Goal: Task Accomplishment & Management: Manage account settings

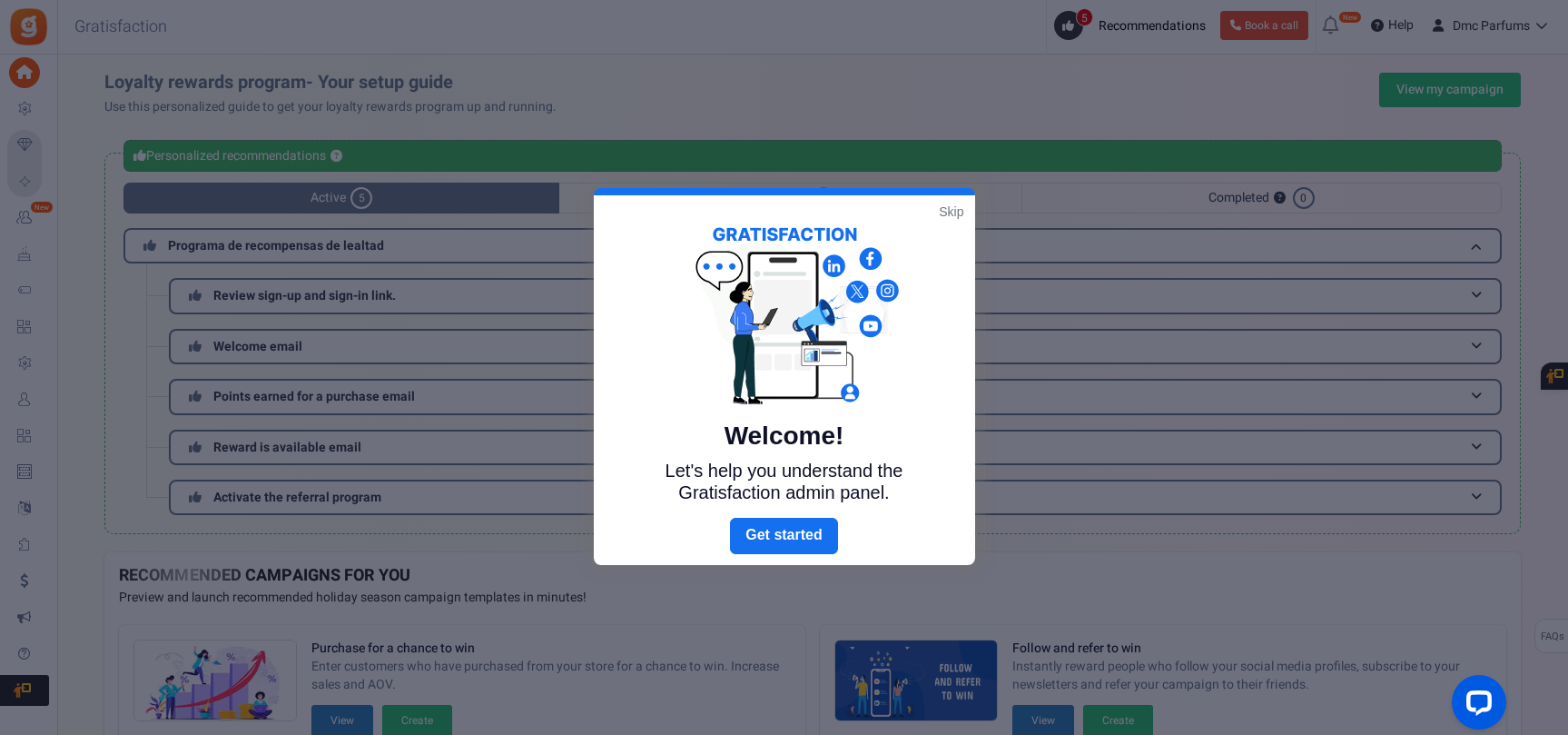
click at [952, 203] on link "Skip" at bounding box center [951, 212] width 25 height 18
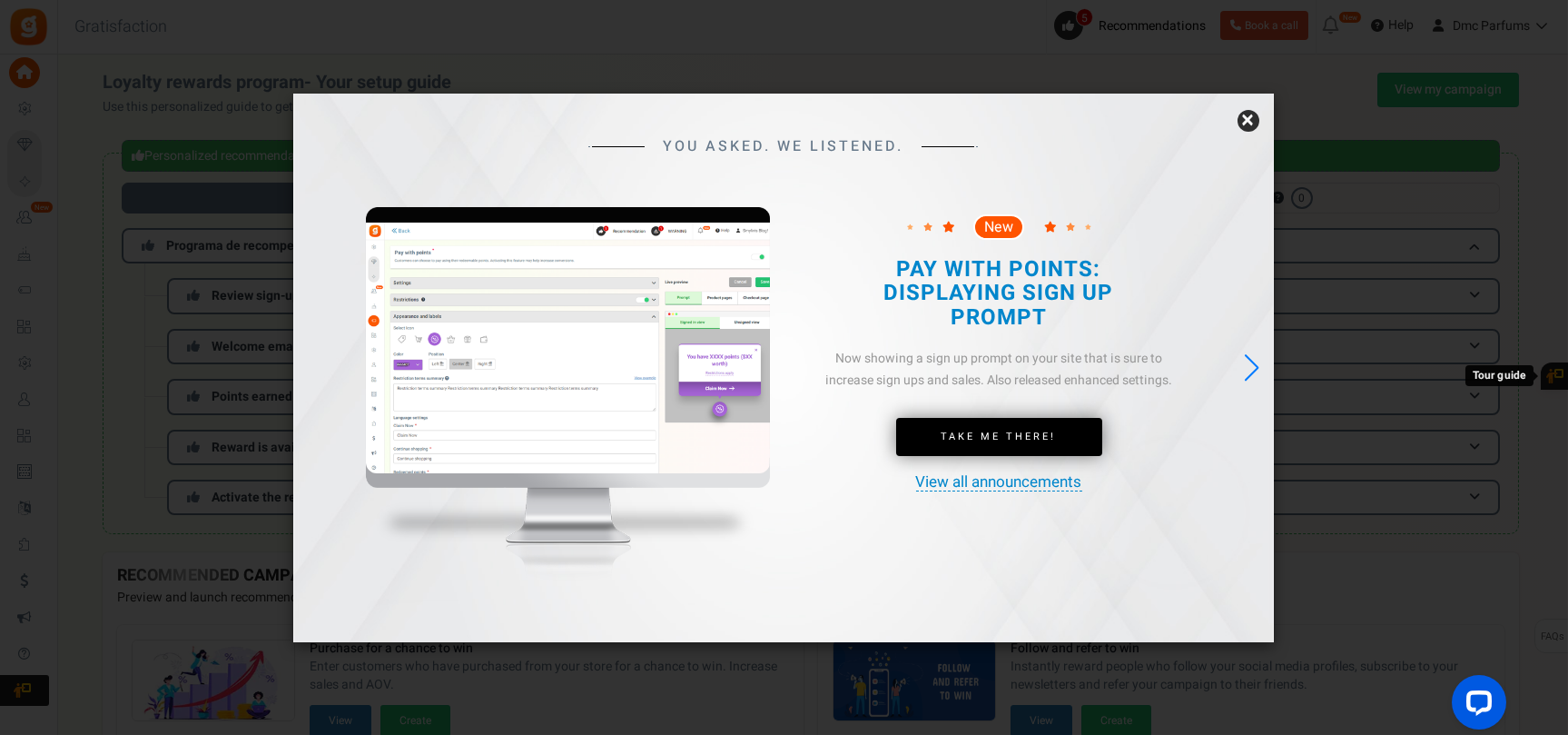
click at [1242, 121] on link "×" at bounding box center [1249, 121] width 22 height 22
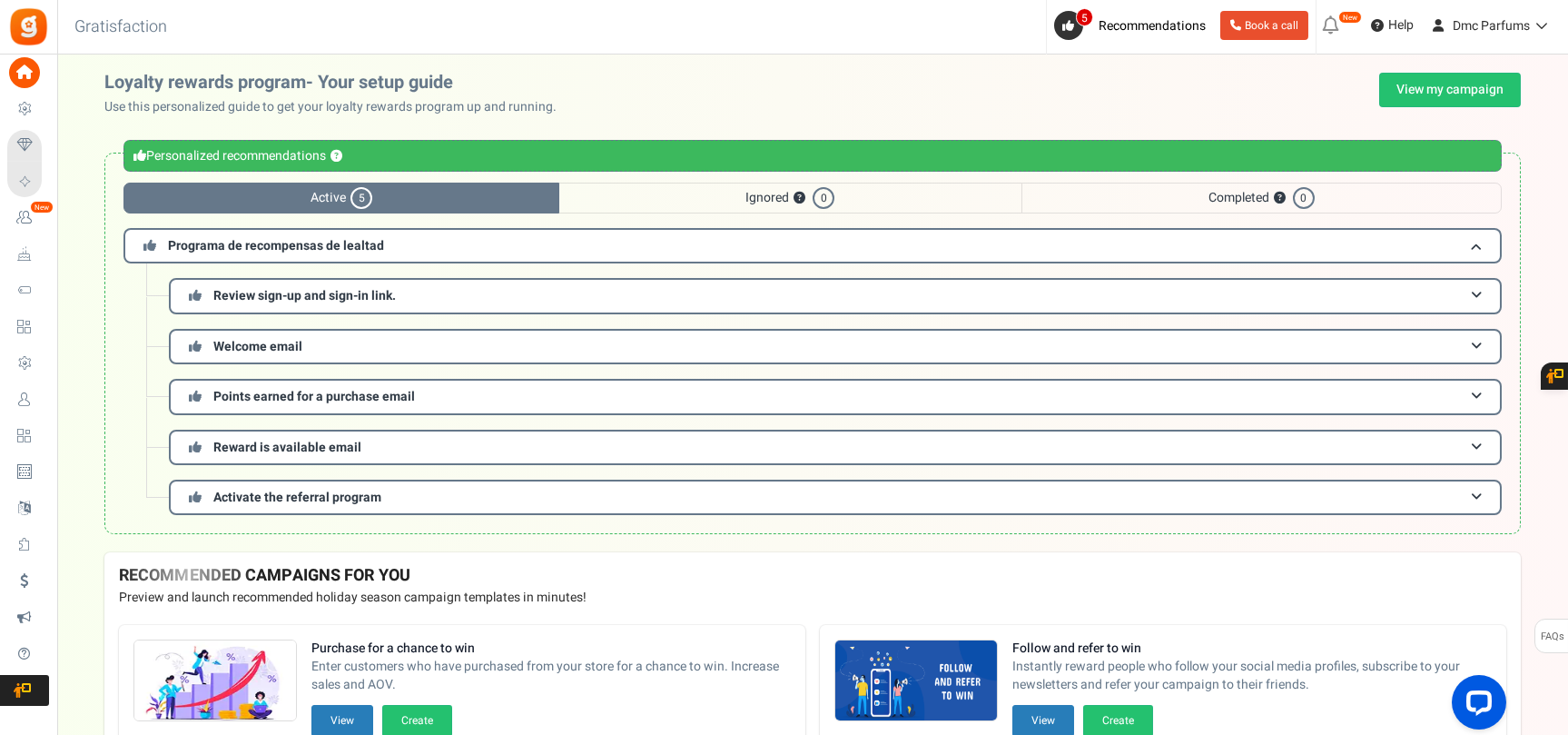
click at [695, 63] on div "Under maintenance we will be back soon We apologize for any inconvenience. The …" at bounding box center [813, 331] width 1511 height 553
click at [106, 19] on h3 "Gratisfaction" at bounding box center [120, 27] width 132 height 37
click at [108, 13] on h3 "Gratisfaction" at bounding box center [120, 27] width 132 height 37
copy h3 "Gratisfaction"
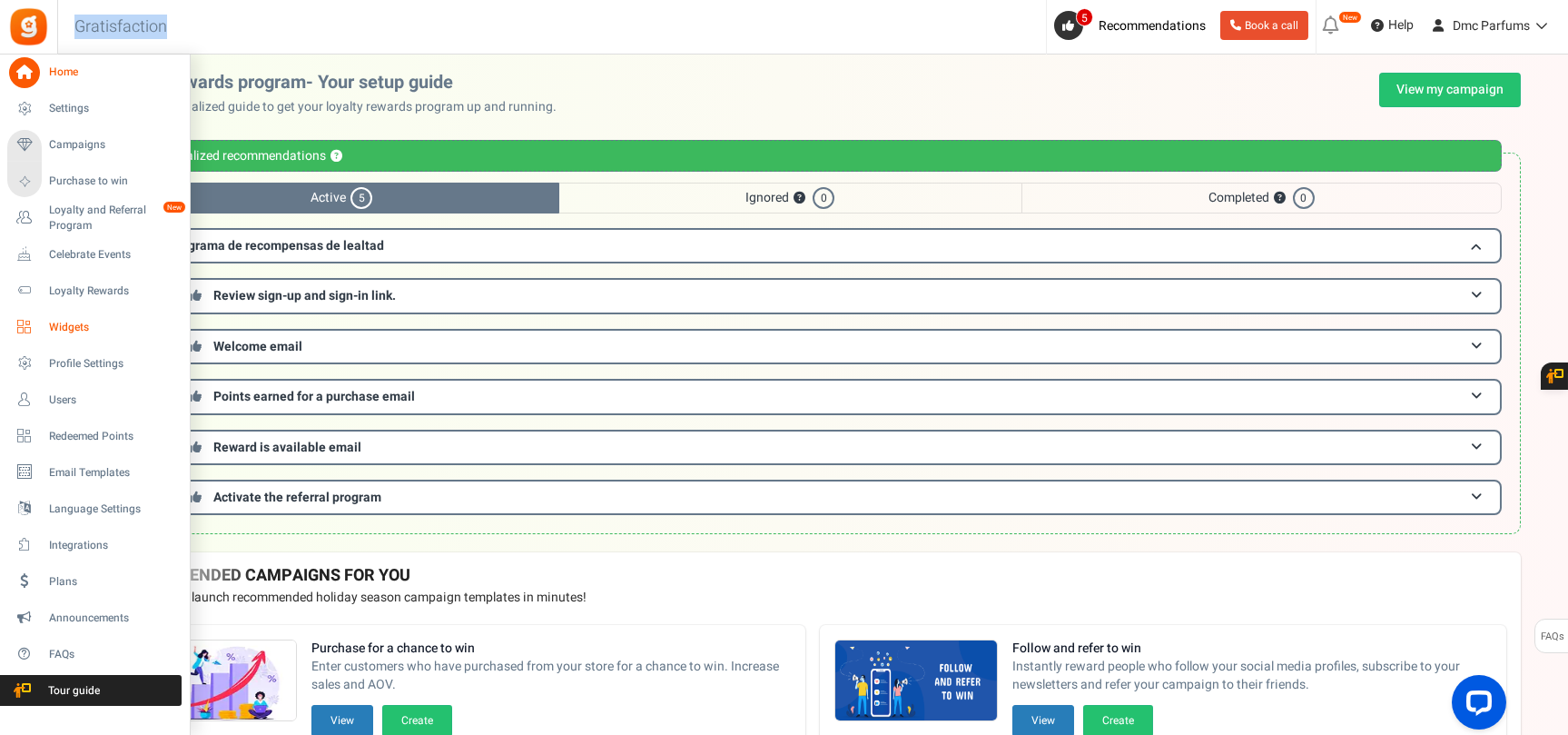
click at [142, 329] on span "Widgets" at bounding box center [112, 327] width 127 height 16
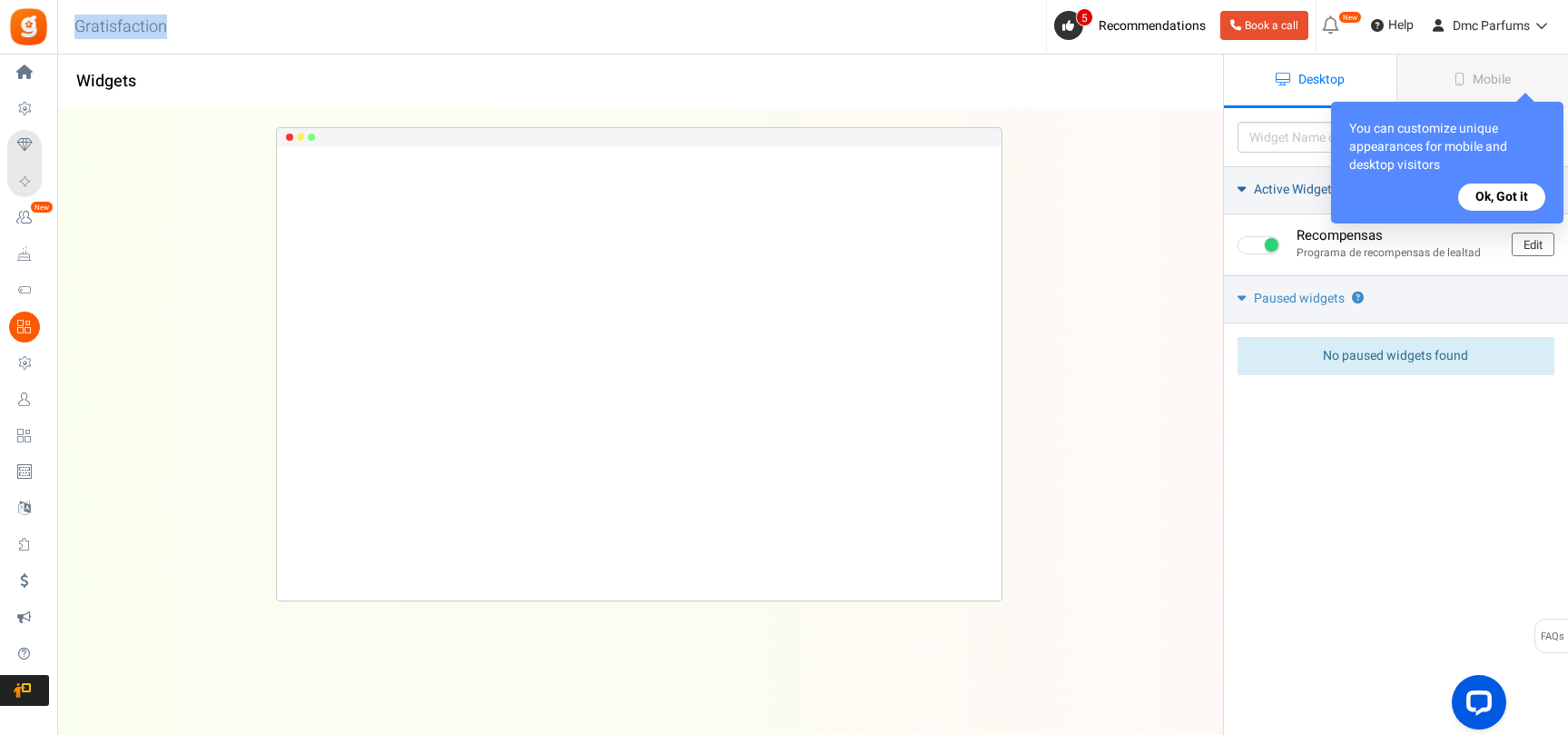
click at [1508, 204] on button "Ok, Got it" at bounding box center [1502, 196] width 87 height 27
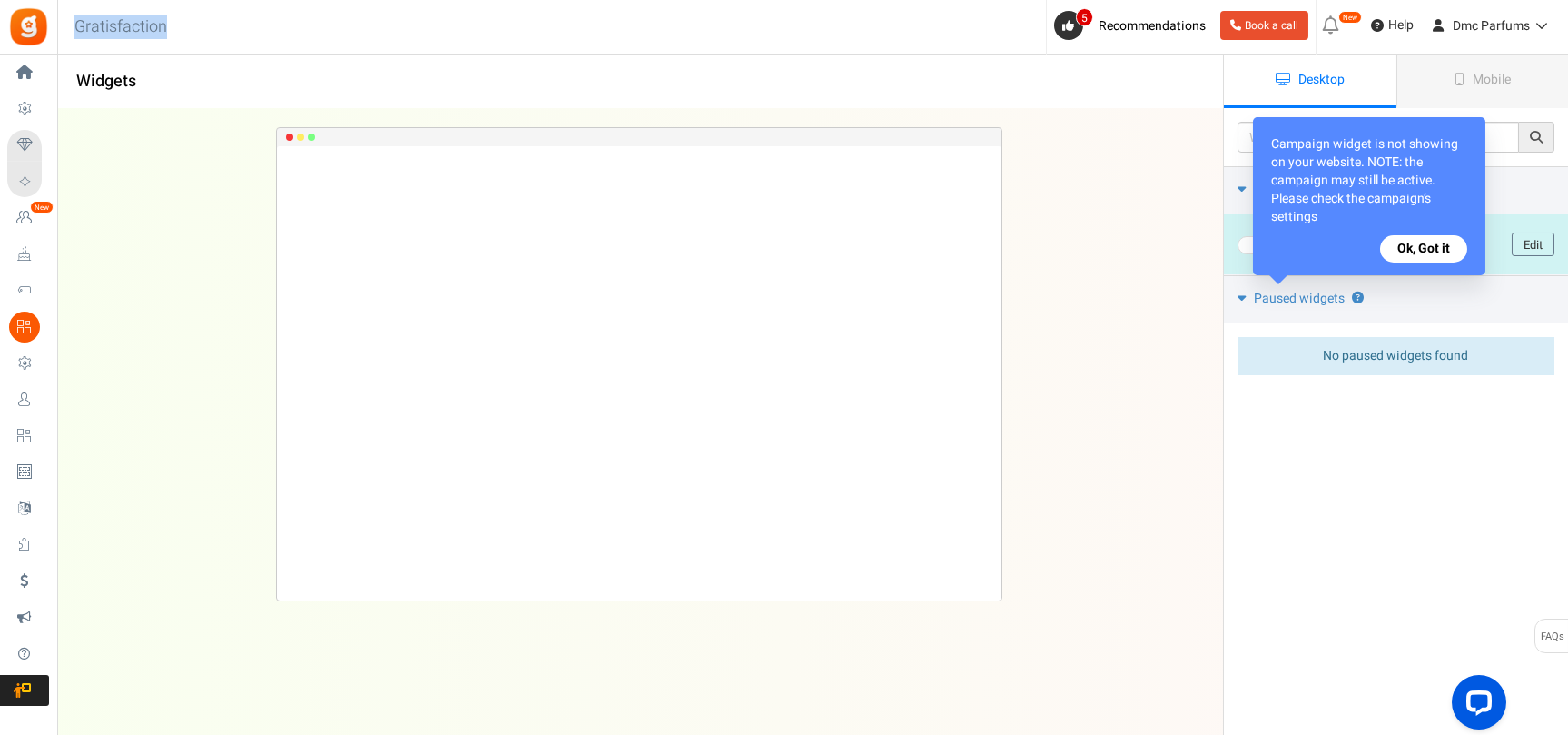
click at [1435, 257] on button "Ok, Got it" at bounding box center [1424, 249] width 87 height 27
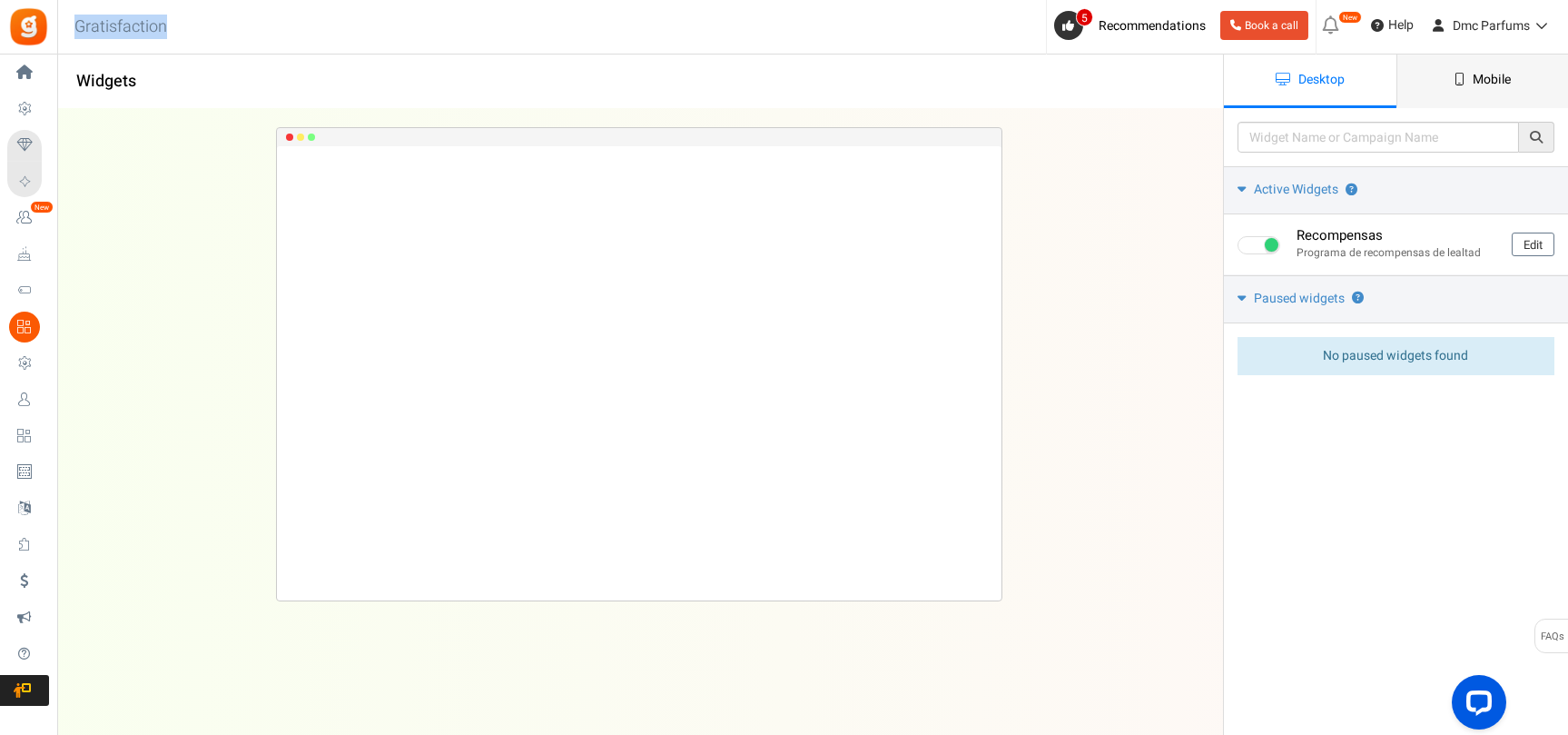
click at [1498, 72] on span "Mobile" at bounding box center [1491, 79] width 38 height 19
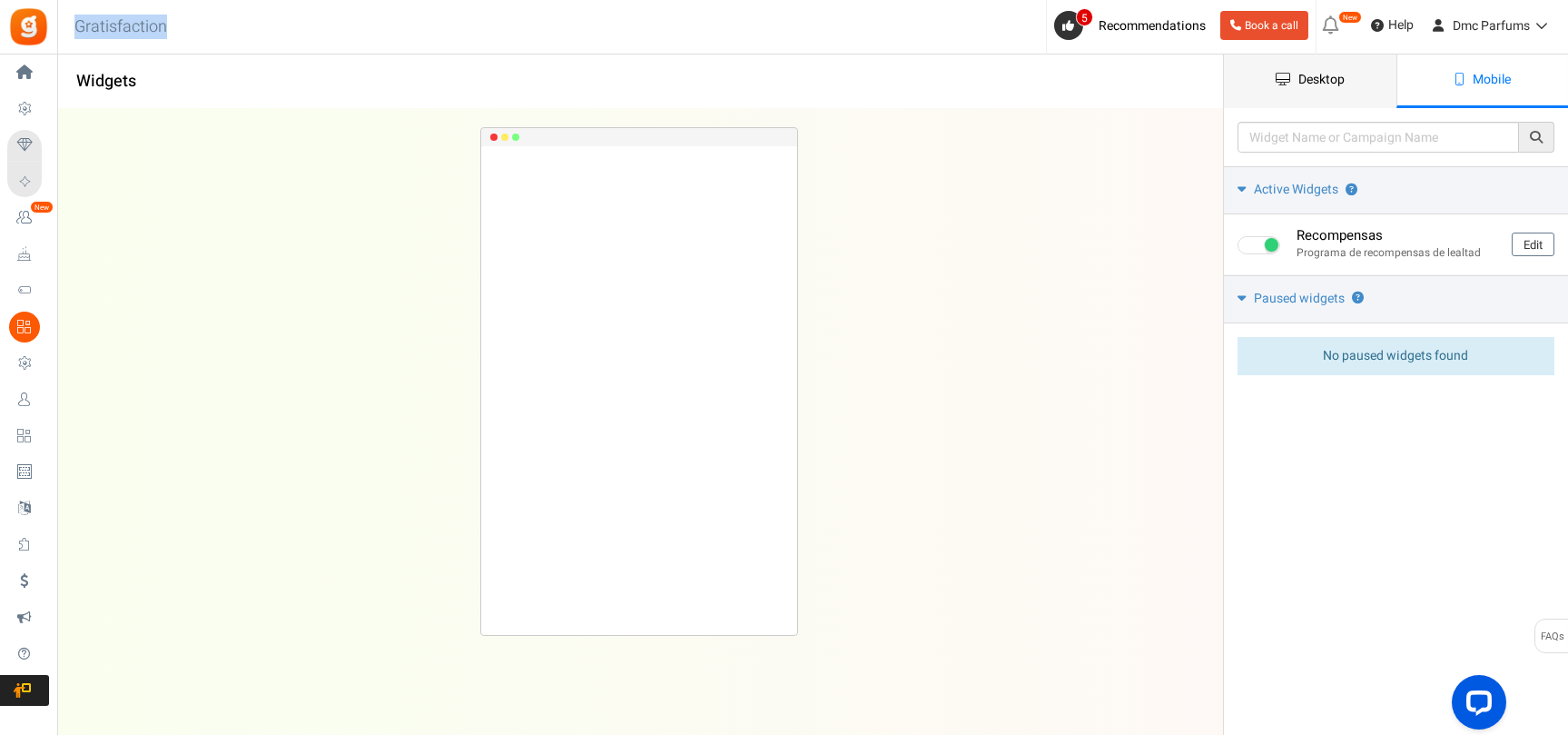
click at [1325, 59] on link "Desktop" at bounding box center [1310, 82] width 173 height 54
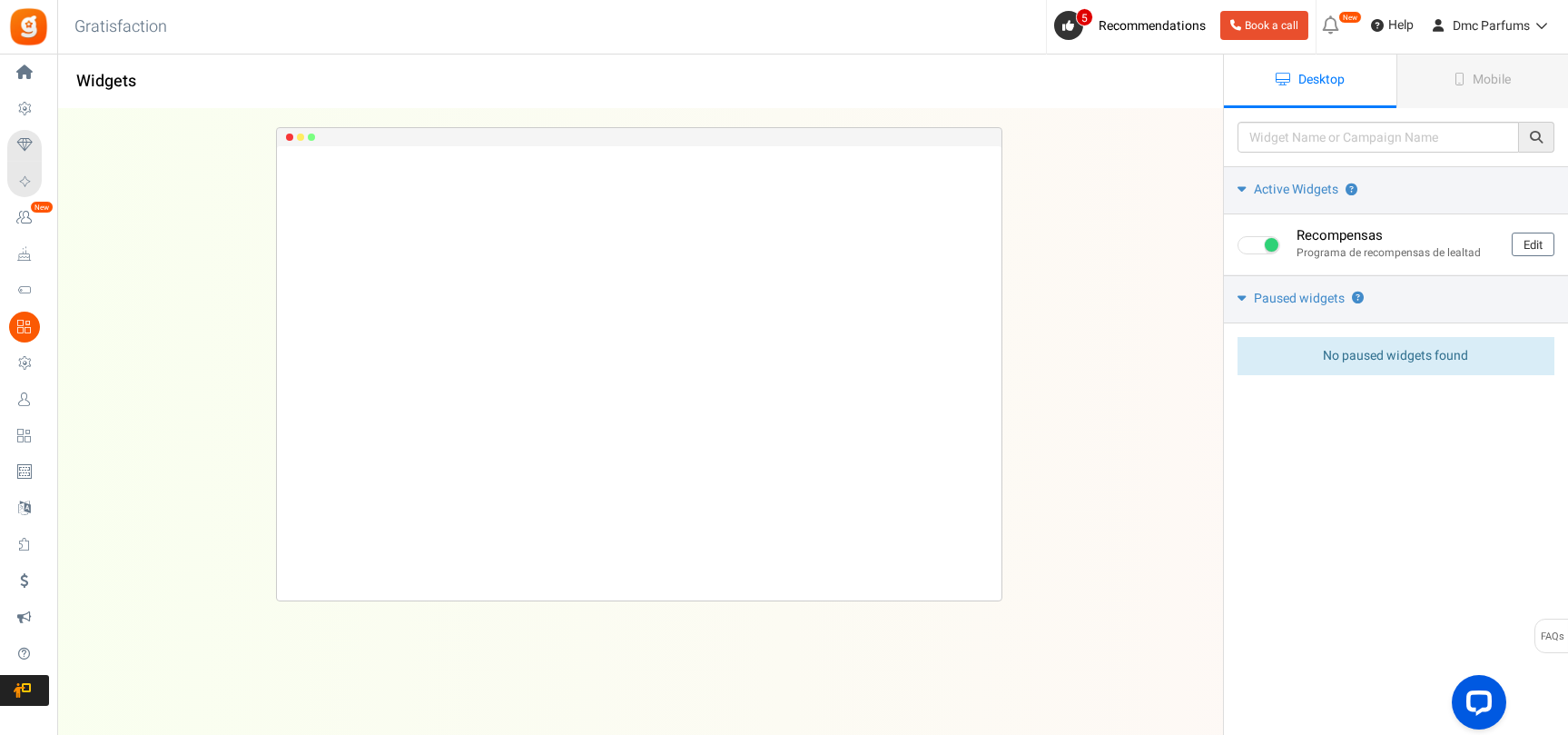
click at [1129, 335] on div "Recompensas Loading.. × To configure LightBox layout please Click here" at bounding box center [638, 386] width 1223 height 553
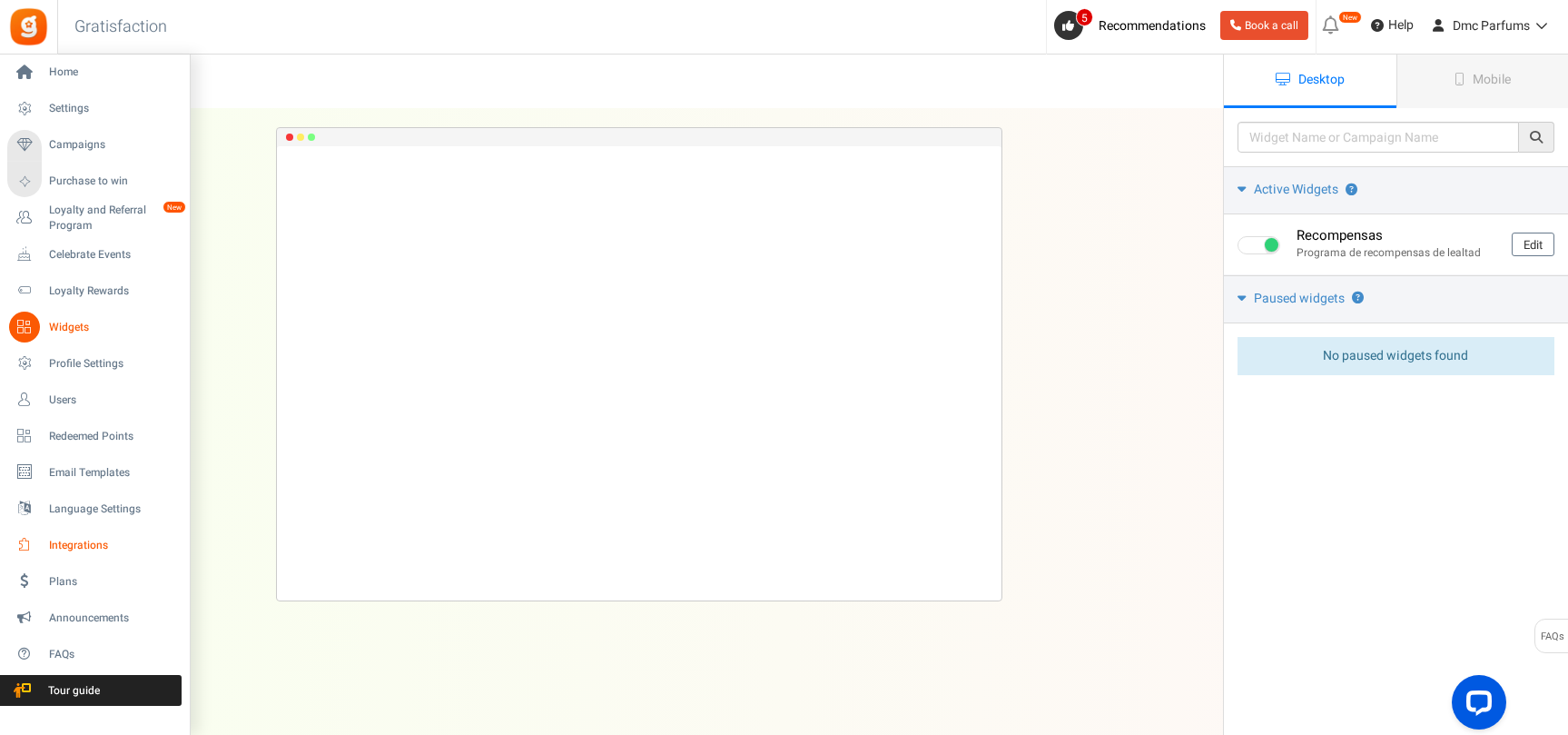
click at [98, 541] on span "Integrations" at bounding box center [112, 546] width 127 height 16
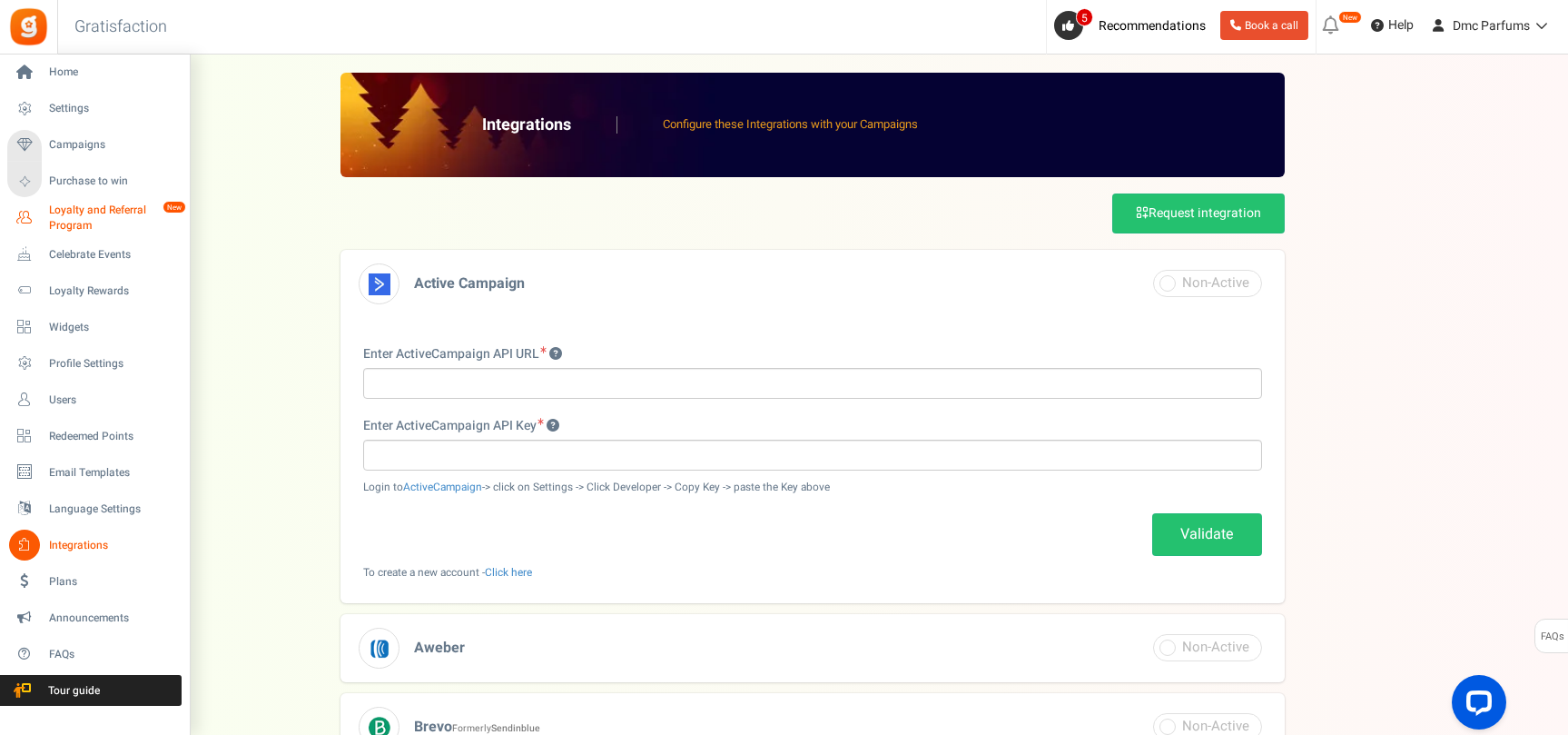
click at [112, 218] on span "Loyalty and Referral Program" at bounding box center [114, 218] width 132 height 31
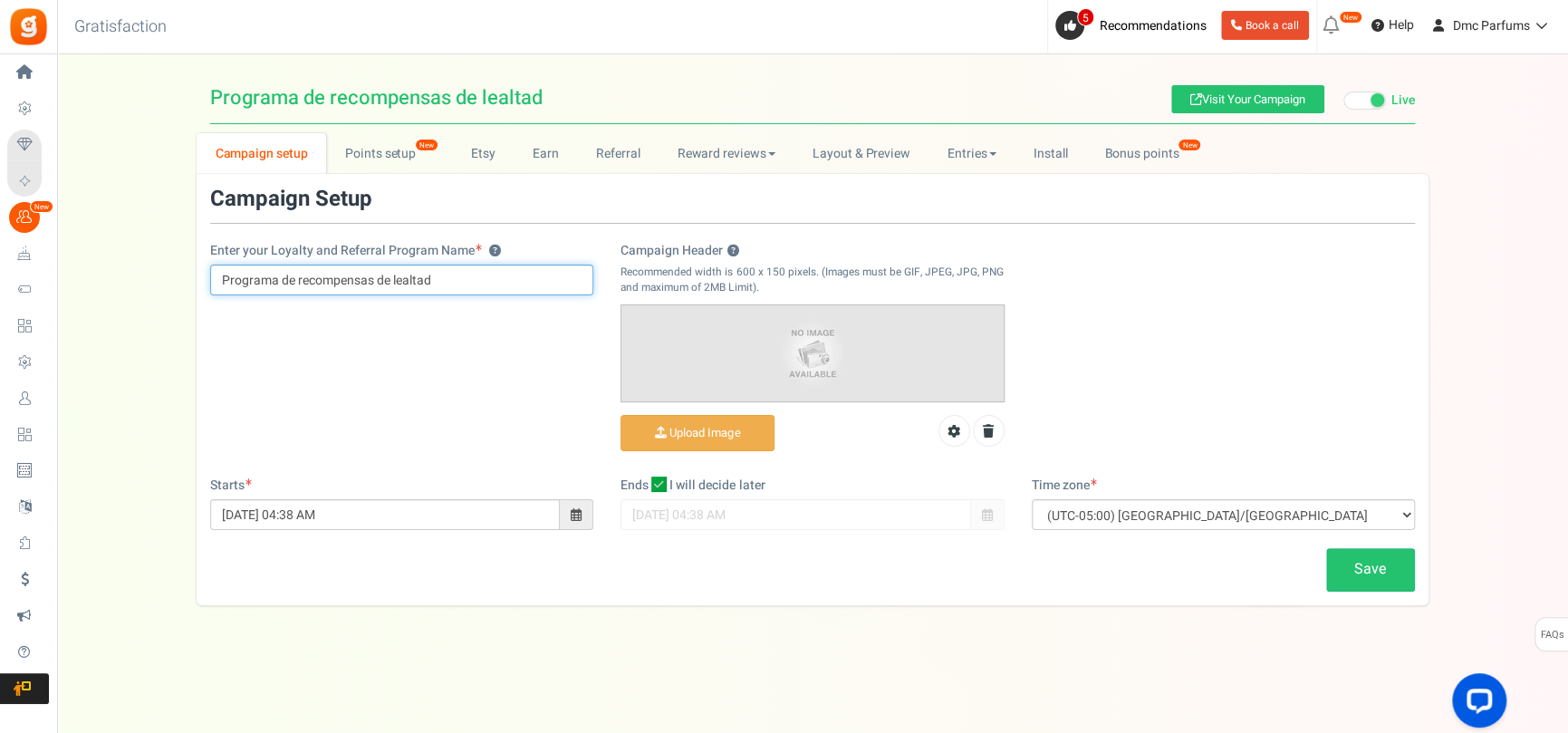
click at [498, 288] on input "Programa de recompensas de lealtad" at bounding box center [402, 280] width 383 height 31
drag, startPoint x: 498, startPoint y: 288, endPoint x: 114, endPoint y: 288, distance: 384.0
click at [114, 288] on div "Campaign setup Points setup New Etsy Earn Referral Reward reviews WOO LOOX [DOM…" at bounding box center [812, 369] width 1510 height 472
type input "P"
type input "r"
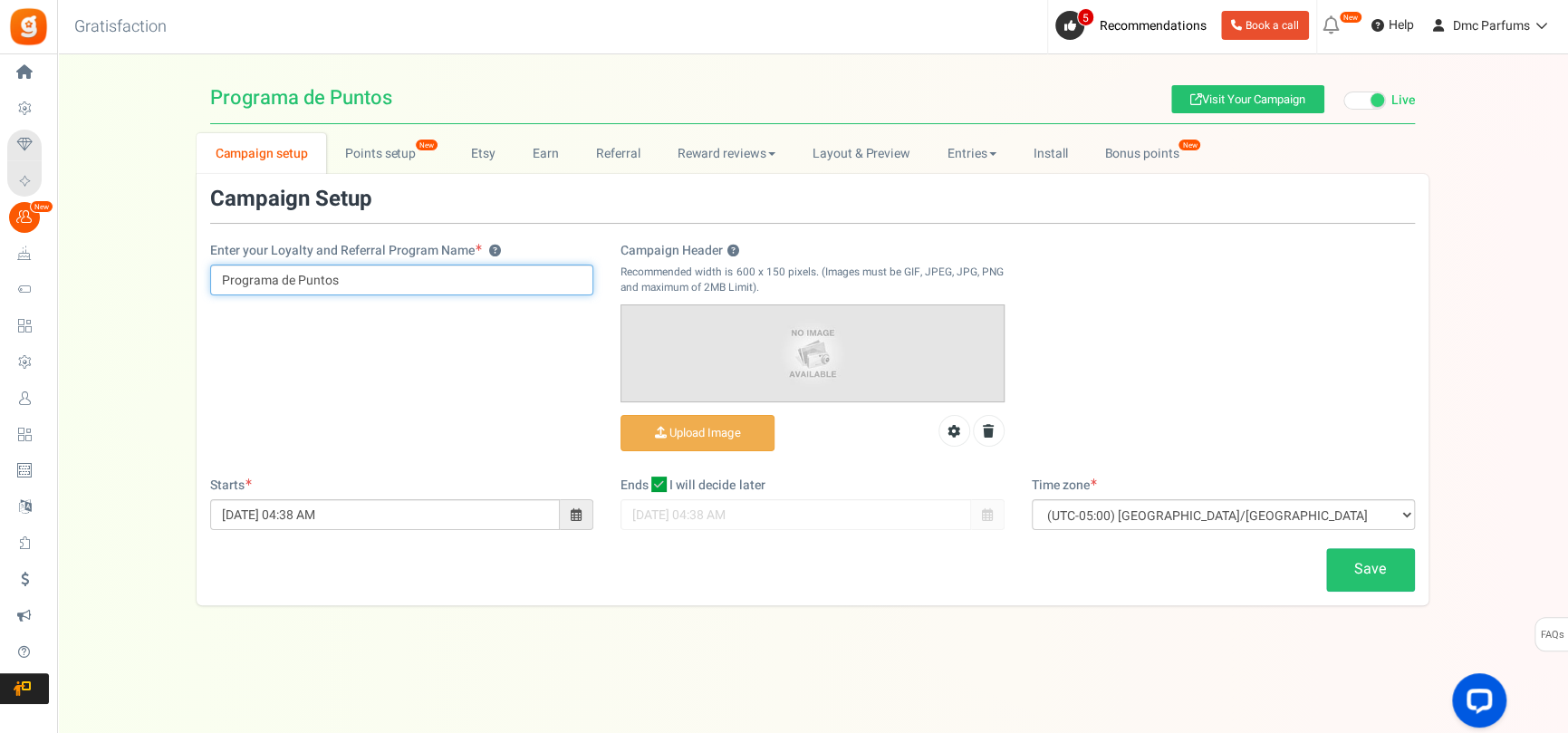
type input "Programa de Puntos"
drag, startPoint x: 931, startPoint y: 441, endPoint x: 921, endPoint y: 470, distance: 30.7
click at [931, 441] on div "Upload Image" at bounding box center [812, 436] width 383 height 45
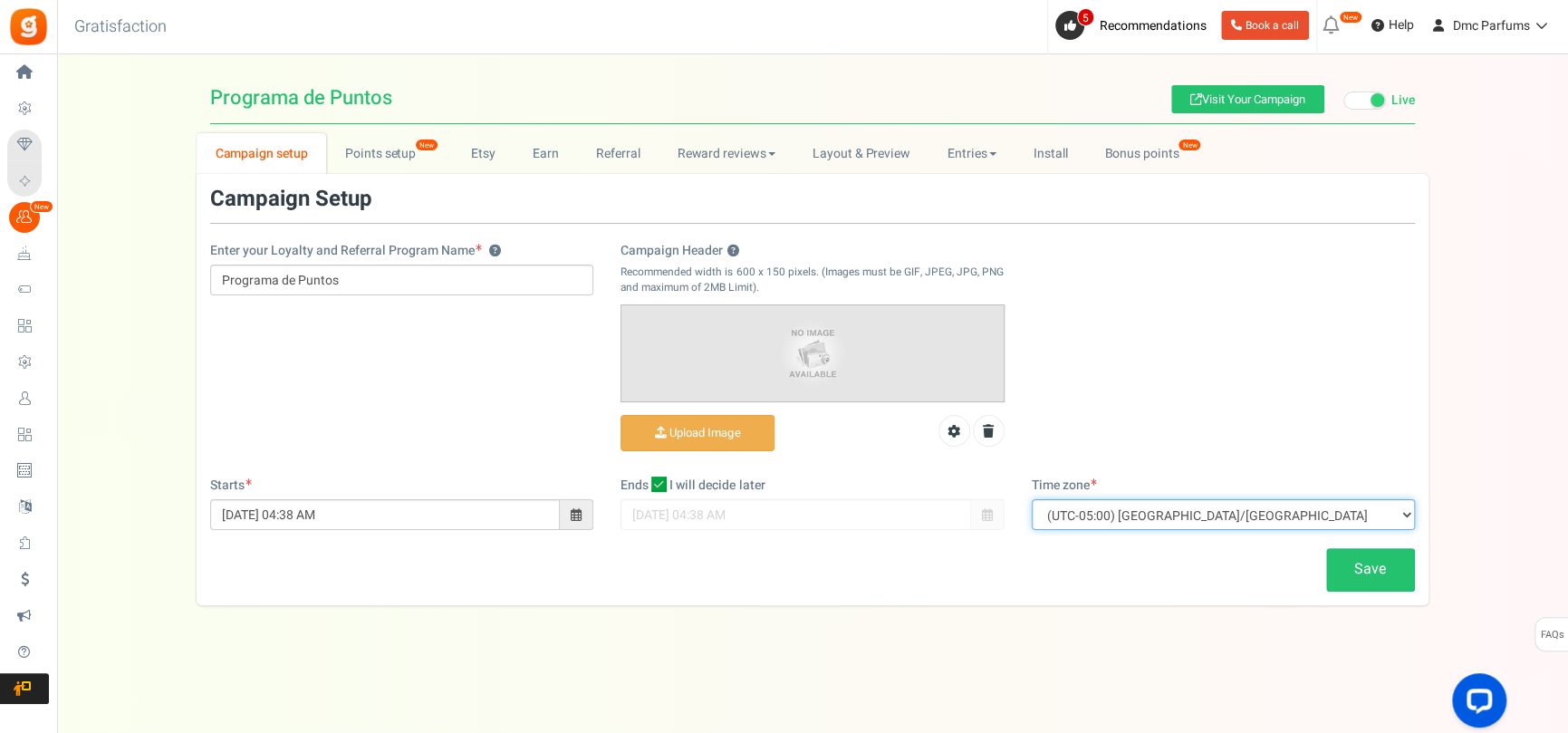
click at [1097, 527] on select "(UTC-11:00) Pacific/[GEOGRAPHIC_DATA] (UTC-11:00) [GEOGRAPHIC_DATA]/[GEOGRAPHIC…" at bounding box center [1223, 514] width 383 height 31
click at [913, 569] on div "Save" at bounding box center [812, 569] width 1232 height 43
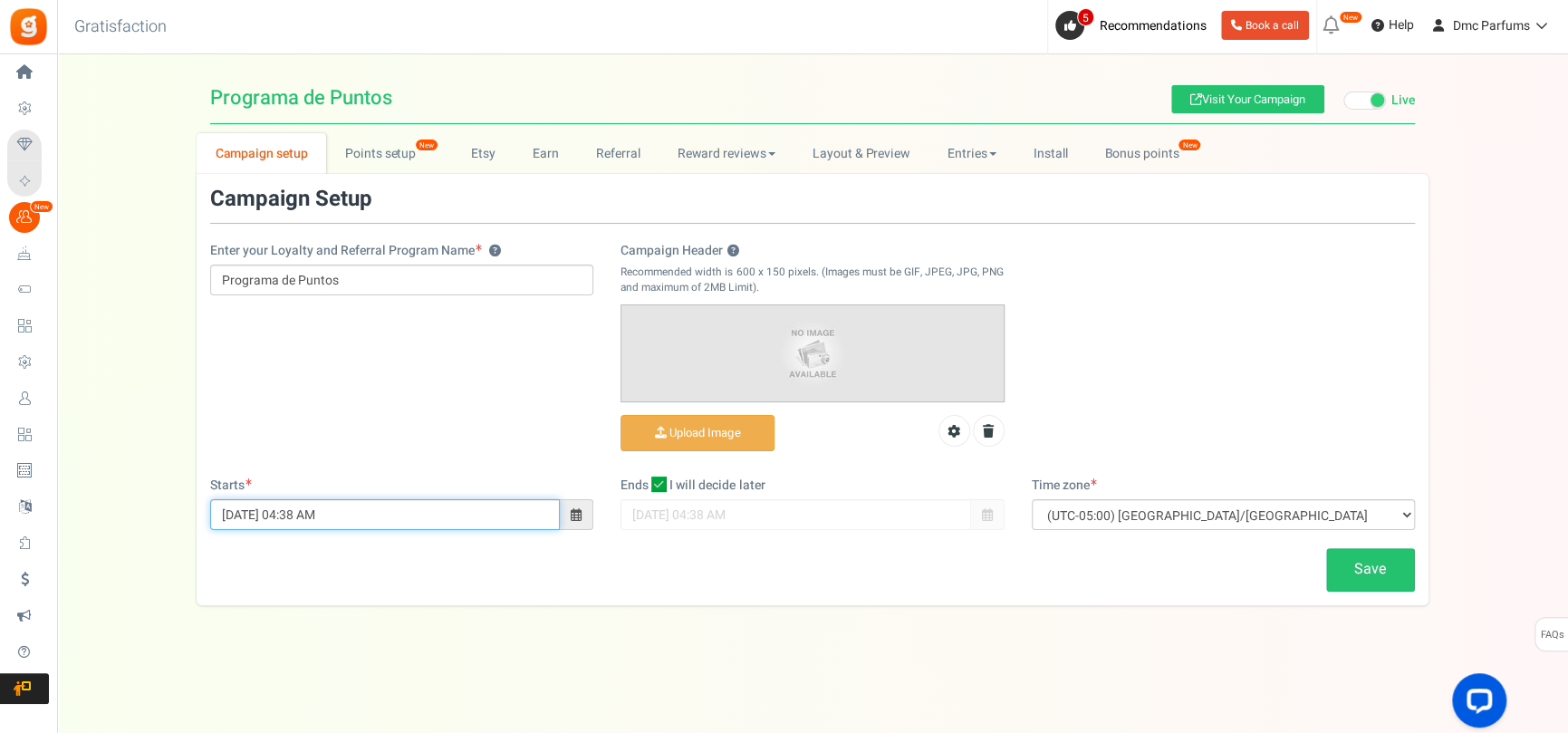
click at [446, 522] on input "[DATE] 04:38 AM" at bounding box center [385, 514] width 350 height 31
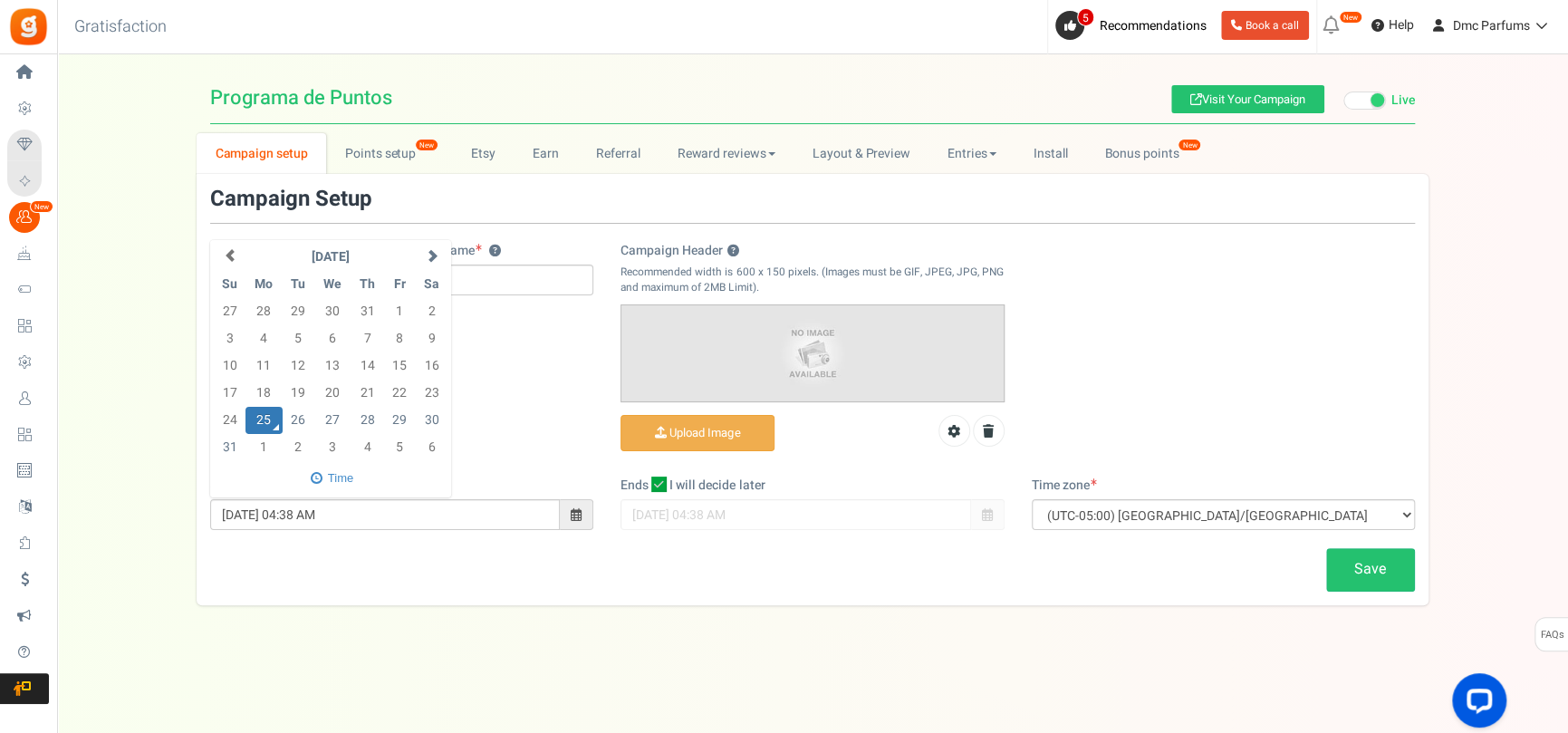
drag, startPoint x: 718, startPoint y: 549, endPoint x: 740, endPoint y: 554, distance: 22.6
click at [719, 549] on div "Save" at bounding box center [812, 569] width 1232 height 43
click at [1165, 499] on div "Time zone (UTC-11:00) Pacific/[GEOGRAPHIC_DATA] (UTC-11:00) [GEOGRAPHIC_DATA]/[…" at bounding box center [1223, 503] width 383 height 54
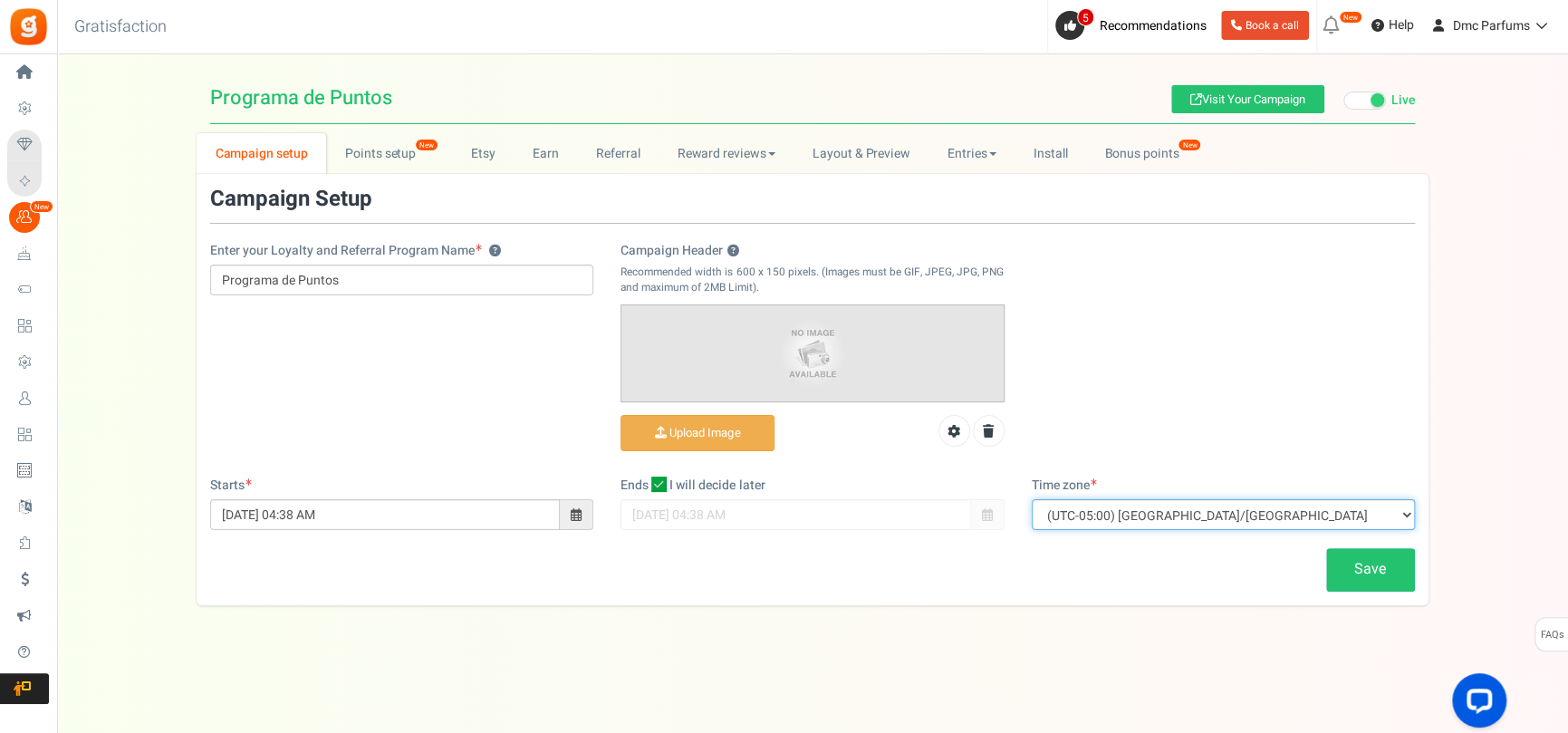
click at [1168, 506] on select "(UTC-11:00) Pacific/[GEOGRAPHIC_DATA] (UTC-11:00) [GEOGRAPHIC_DATA]/[GEOGRAPHIC…" at bounding box center [1223, 514] width 383 height 31
select select "Europe/[GEOGRAPHIC_DATA]"
click at [1031, 499] on select "(UTC-11:00) Pacific/[GEOGRAPHIC_DATA] (UTC-11:00) [GEOGRAPHIC_DATA]/[GEOGRAPHIC…" at bounding box center [1223, 514] width 383 height 31
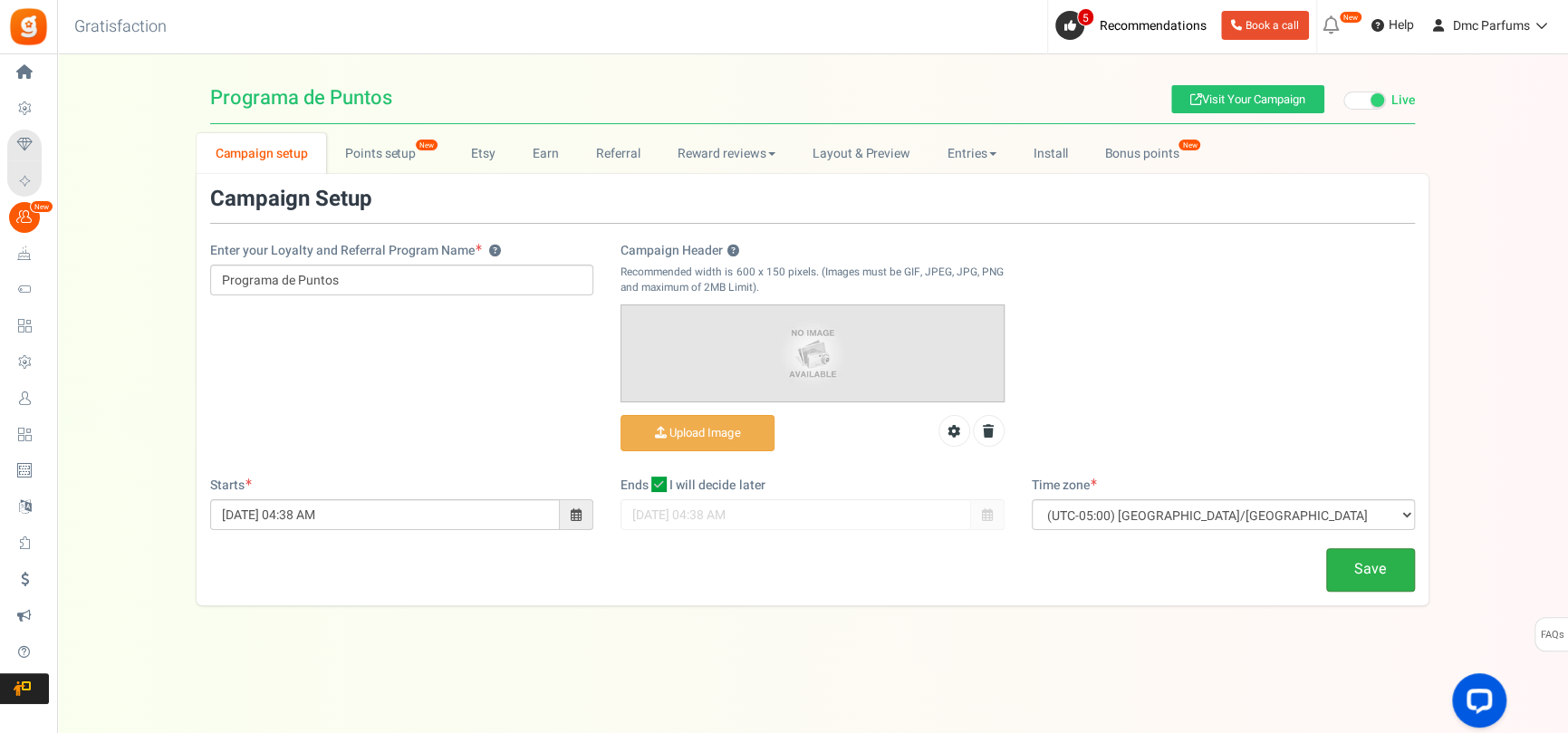
click at [1380, 575] on link "Save" at bounding box center [1371, 569] width 89 height 43
click at [717, 166] on link "Reward reviews" at bounding box center [726, 153] width 135 height 41
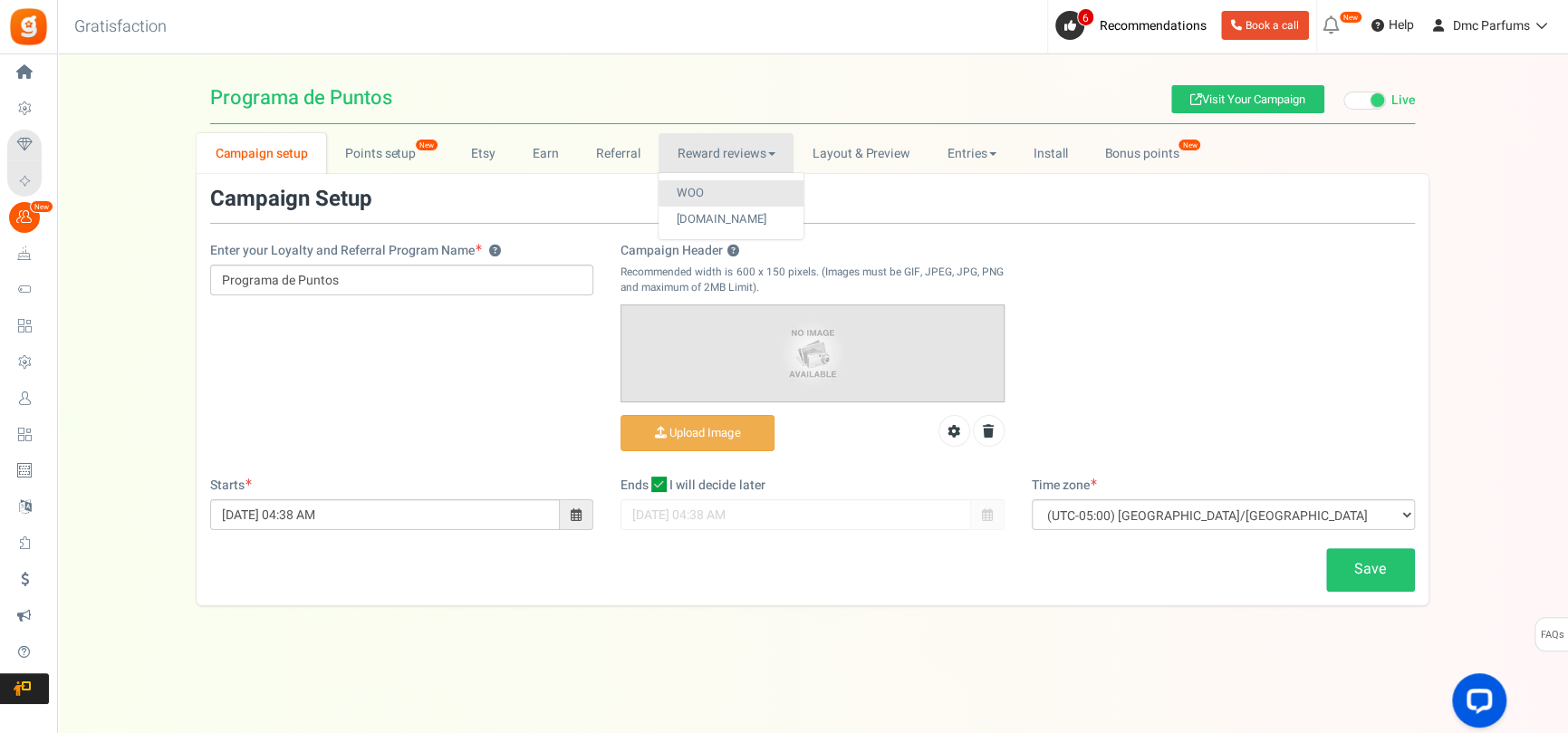
click at [739, 195] on link "WOO" at bounding box center [731, 193] width 145 height 26
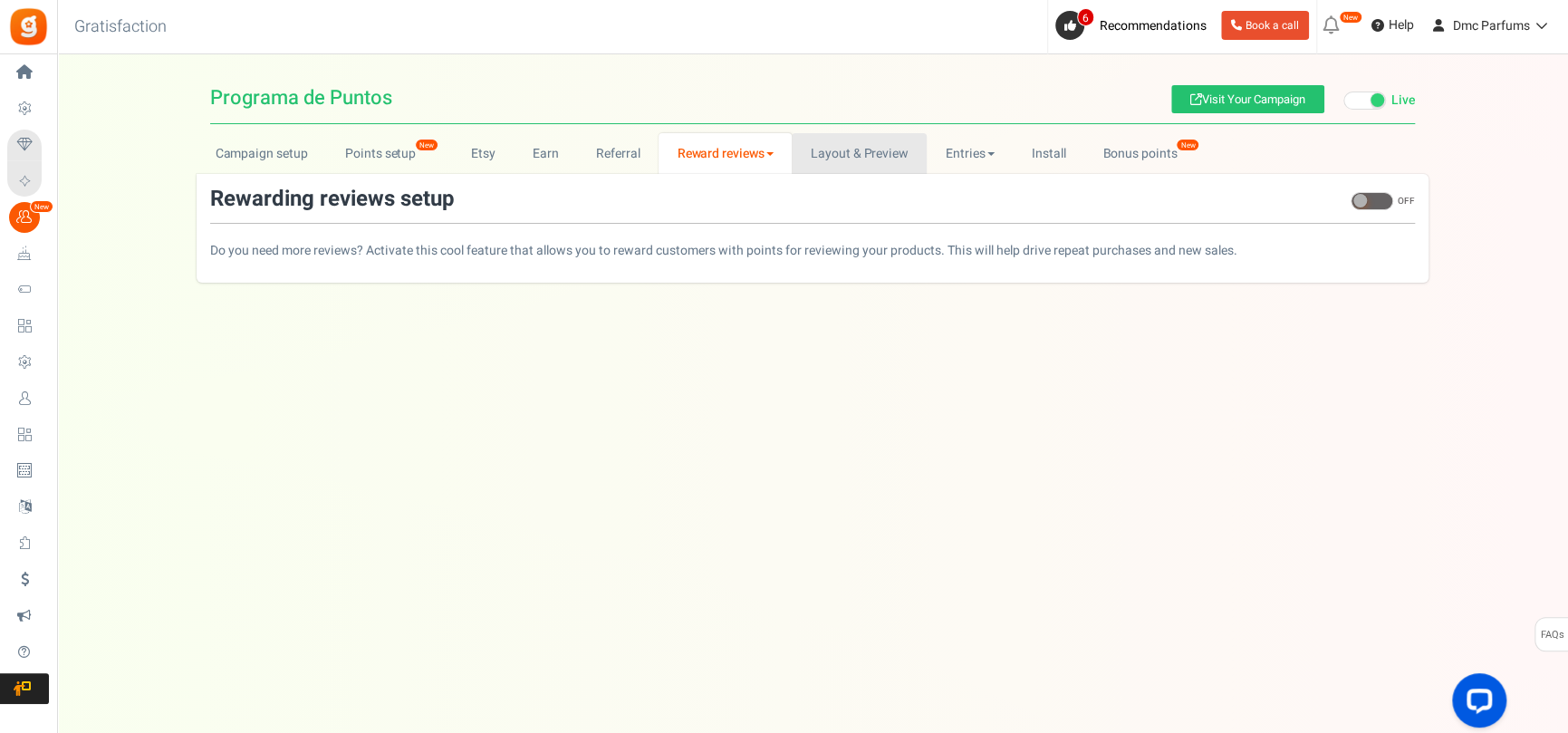
click at [864, 163] on link "Layout & Preview" at bounding box center [859, 153] width 135 height 41
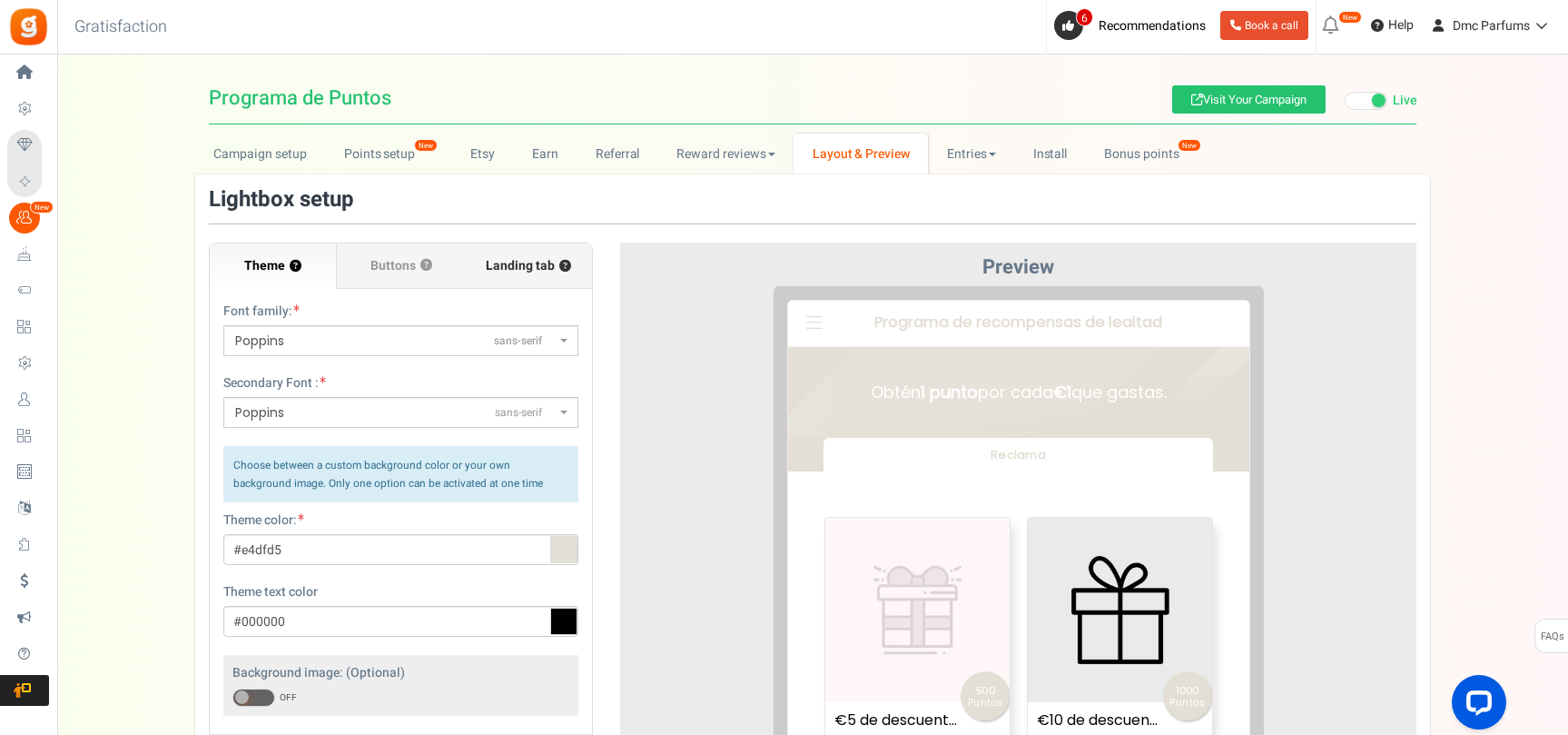
click at [558, 252] on label "Landing tab ?" at bounding box center [529, 267] width 127 height 46
click at [0, 0] on input "Landing tab ?" at bounding box center [0, 0] width 0 height 0
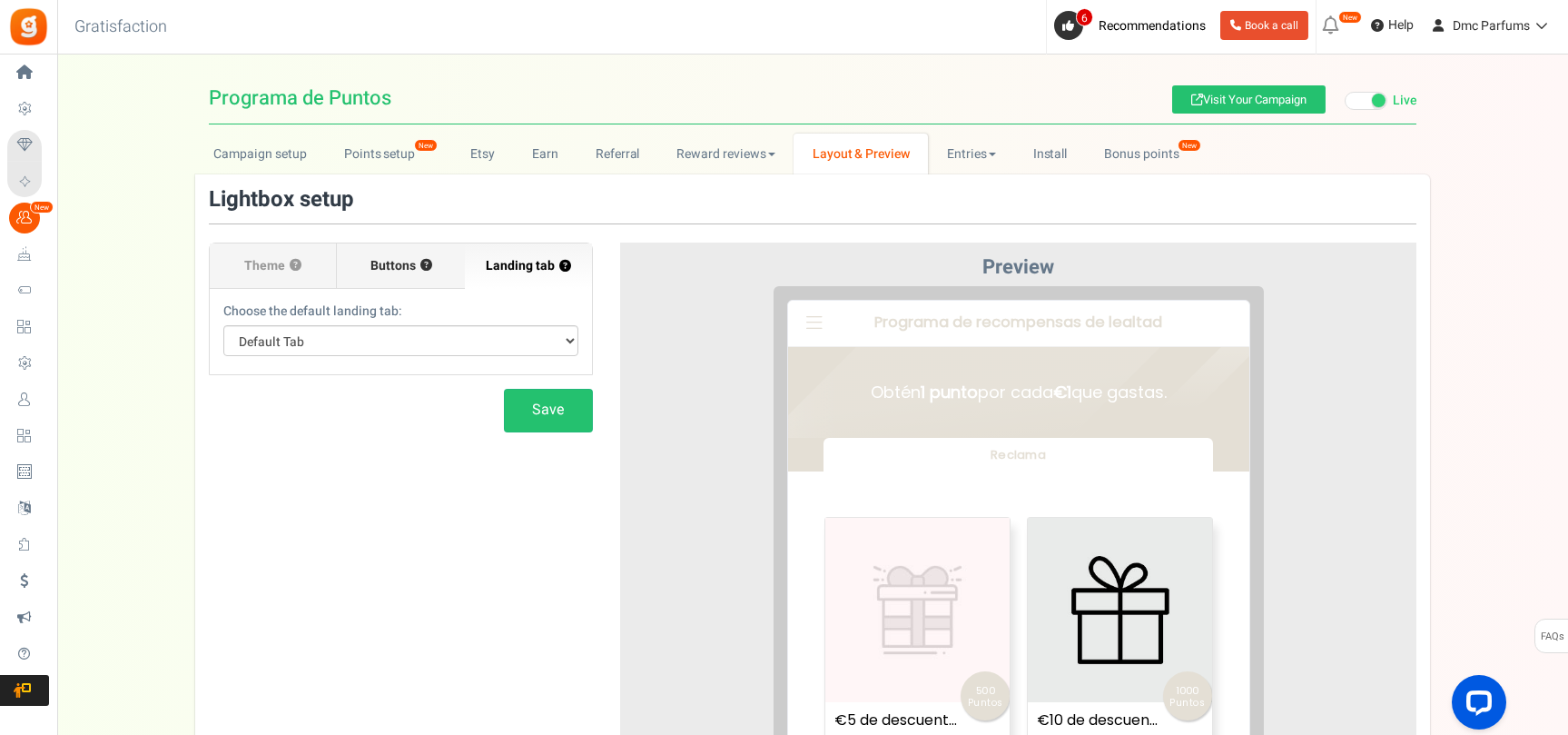
click at [421, 277] on label "Buttons ?" at bounding box center [401, 267] width 127 height 46
click at [0, 0] on input "Buttons ?" at bounding box center [0, 0] width 0 height 0
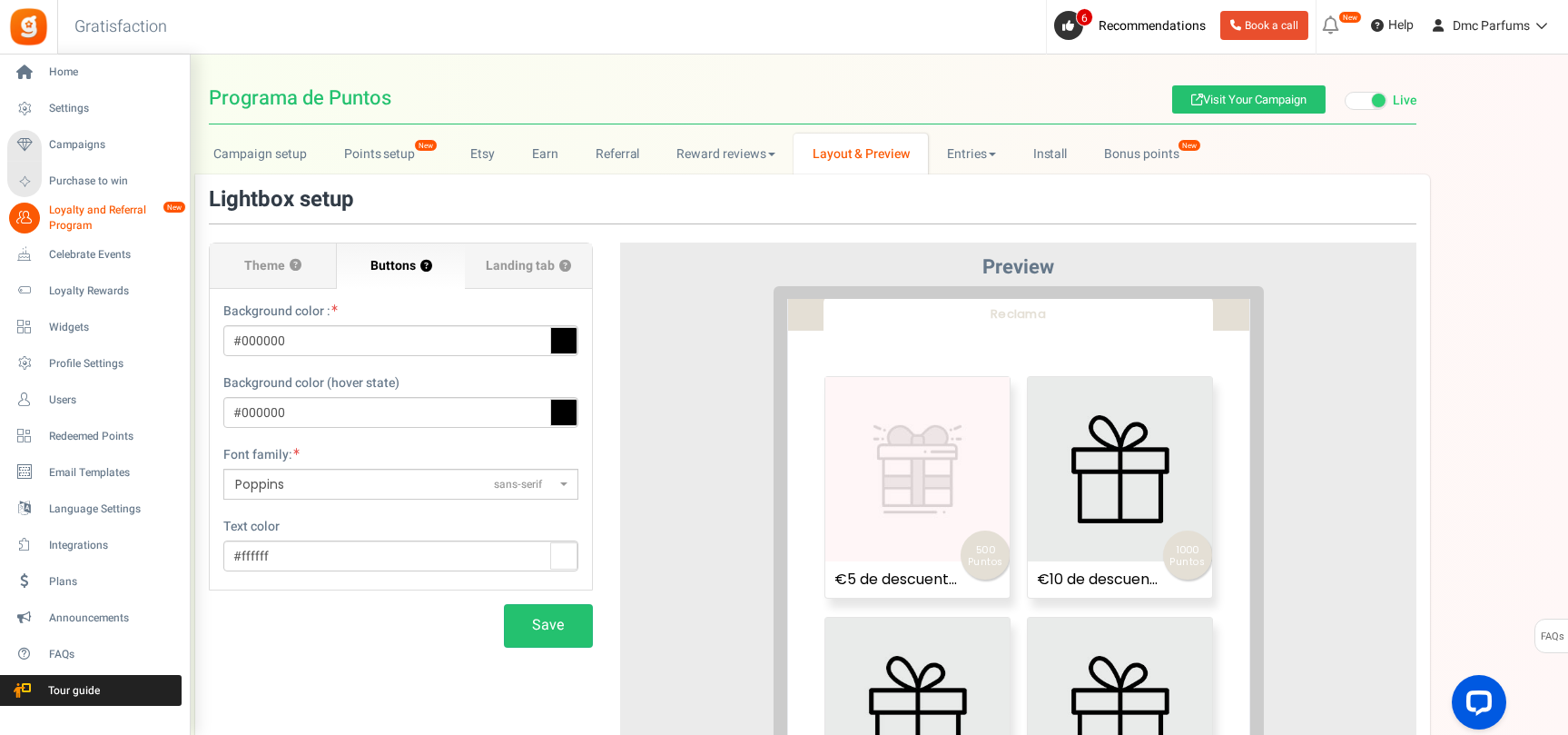
click at [61, 216] on span "Loyalty and Referral Program" at bounding box center [114, 218] width 132 height 31
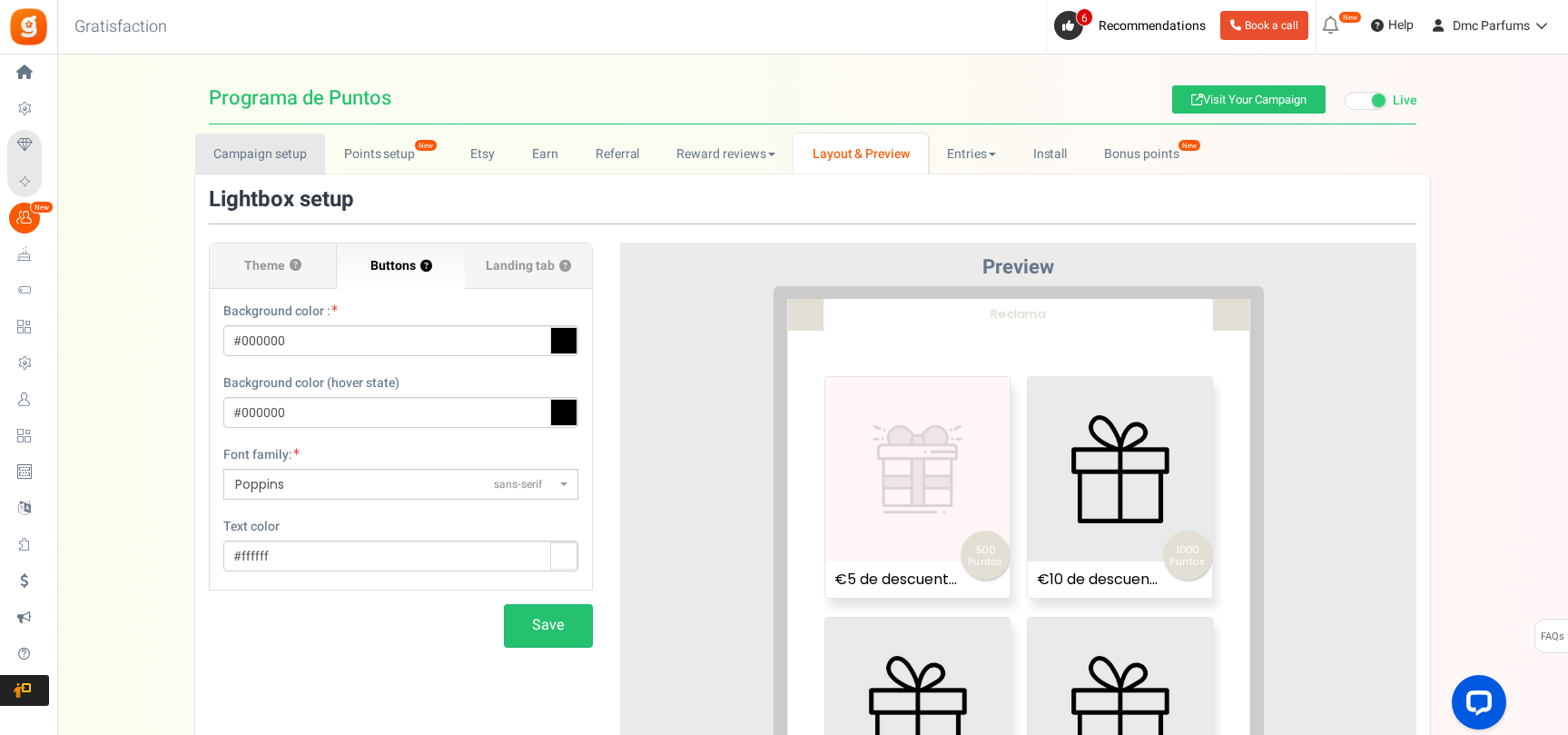
click at [257, 162] on link "Campaign setup" at bounding box center [260, 153] width 130 height 41
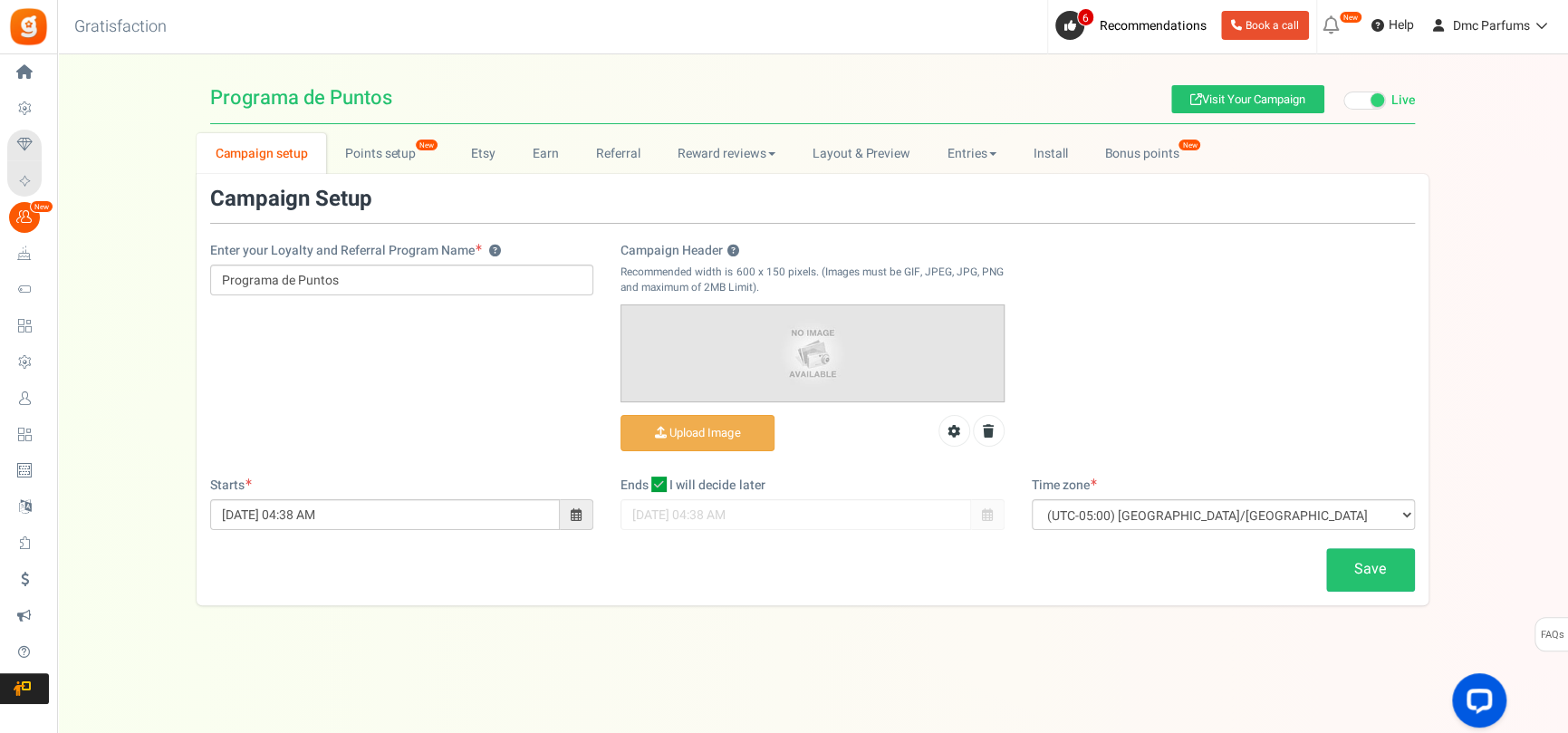
click at [0, 0] on span "Loyalty Rewards" at bounding box center [0, 0] width 0 height 0
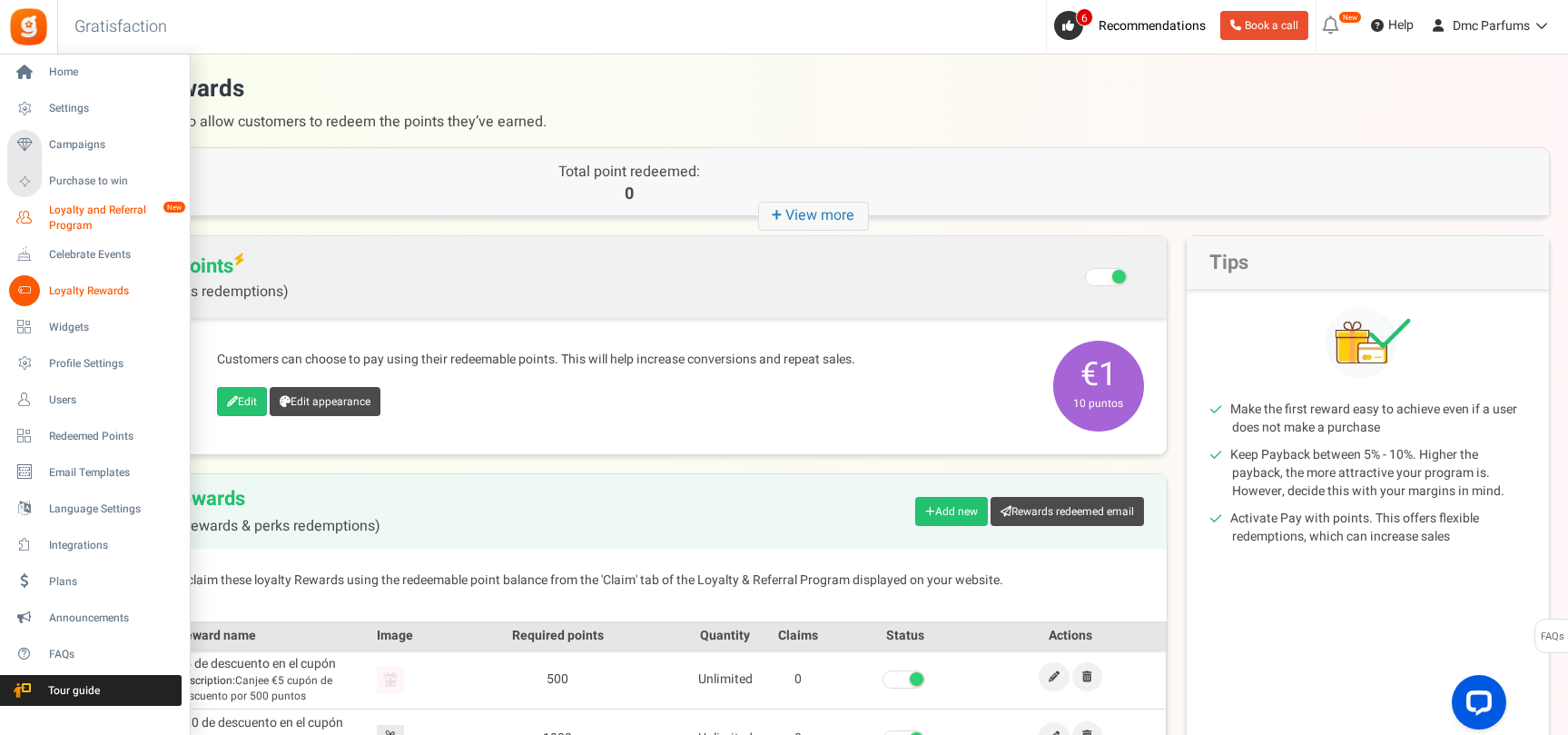
click at [135, 211] on span "Loyalty and Referral Program" at bounding box center [114, 218] width 132 height 31
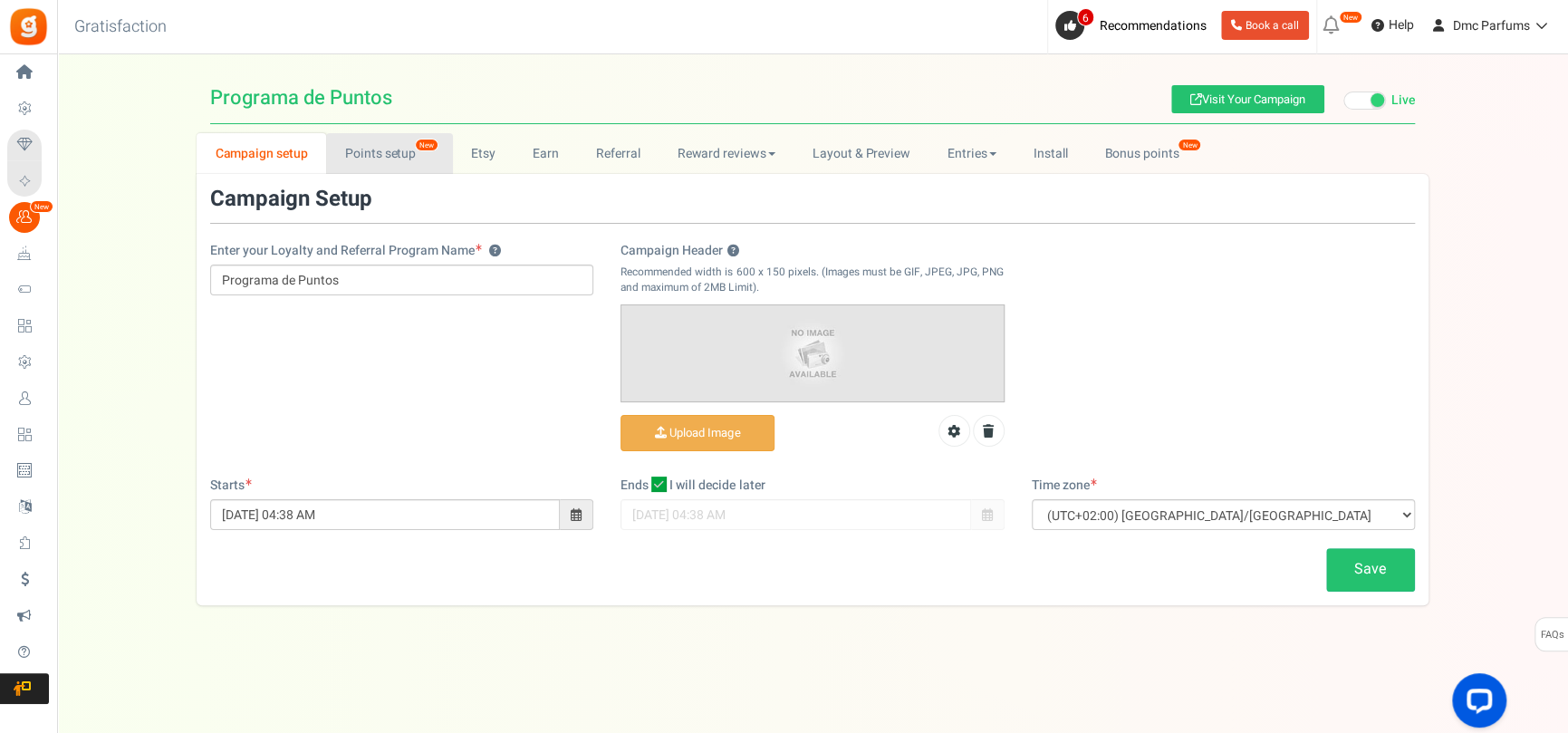
click at [379, 171] on link "Points setup New" at bounding box center [389, 153] width 126 height 41
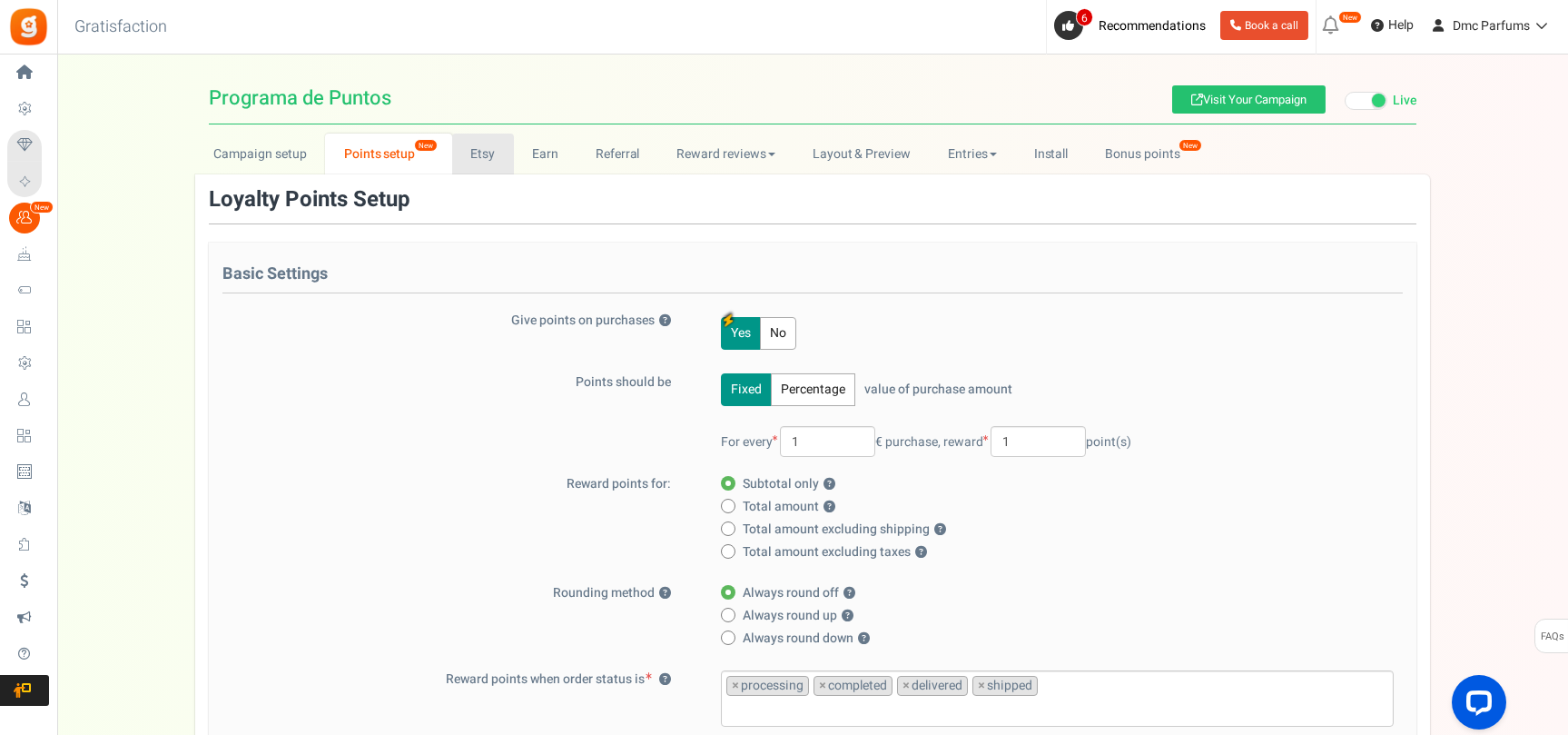
click at [479, 162] on link "Etsy" at bounding box center [483, 153] width 62 height 41
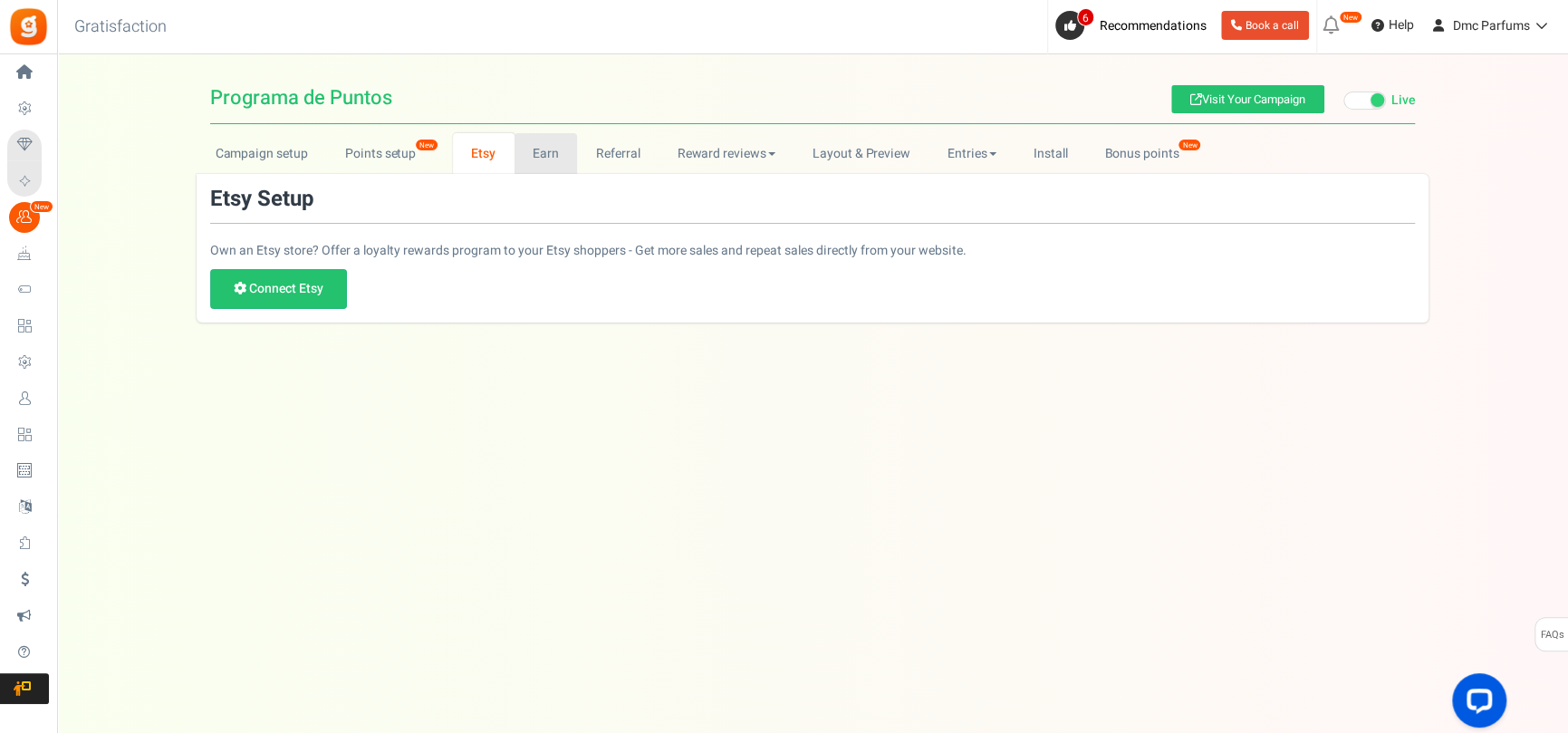
click at [568, 152] on link "Earn" at bounding box center [546, 153] width 63 height 41
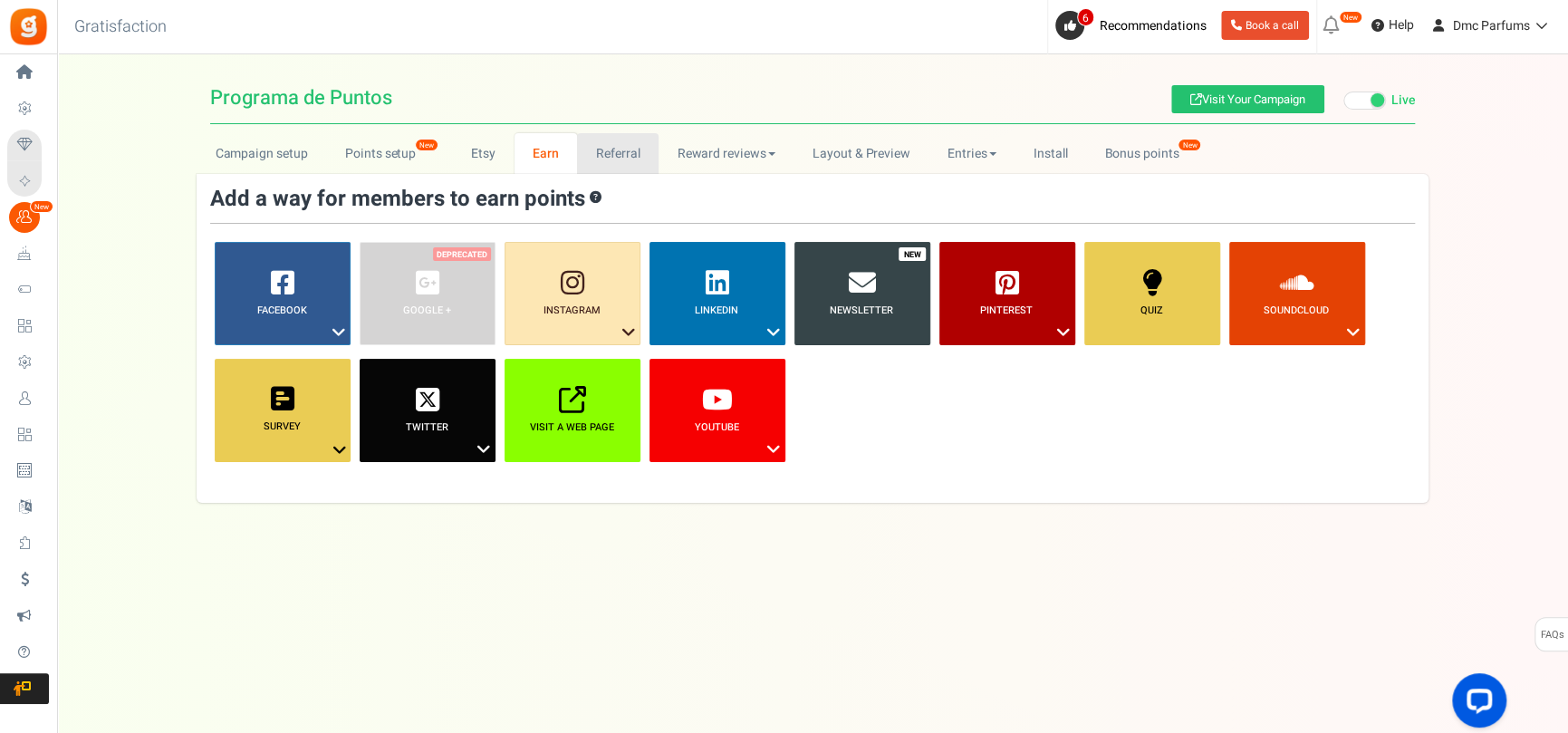
click at [633, 156] on link "Referral" at bounding box center [618, 153] width 81 height 41
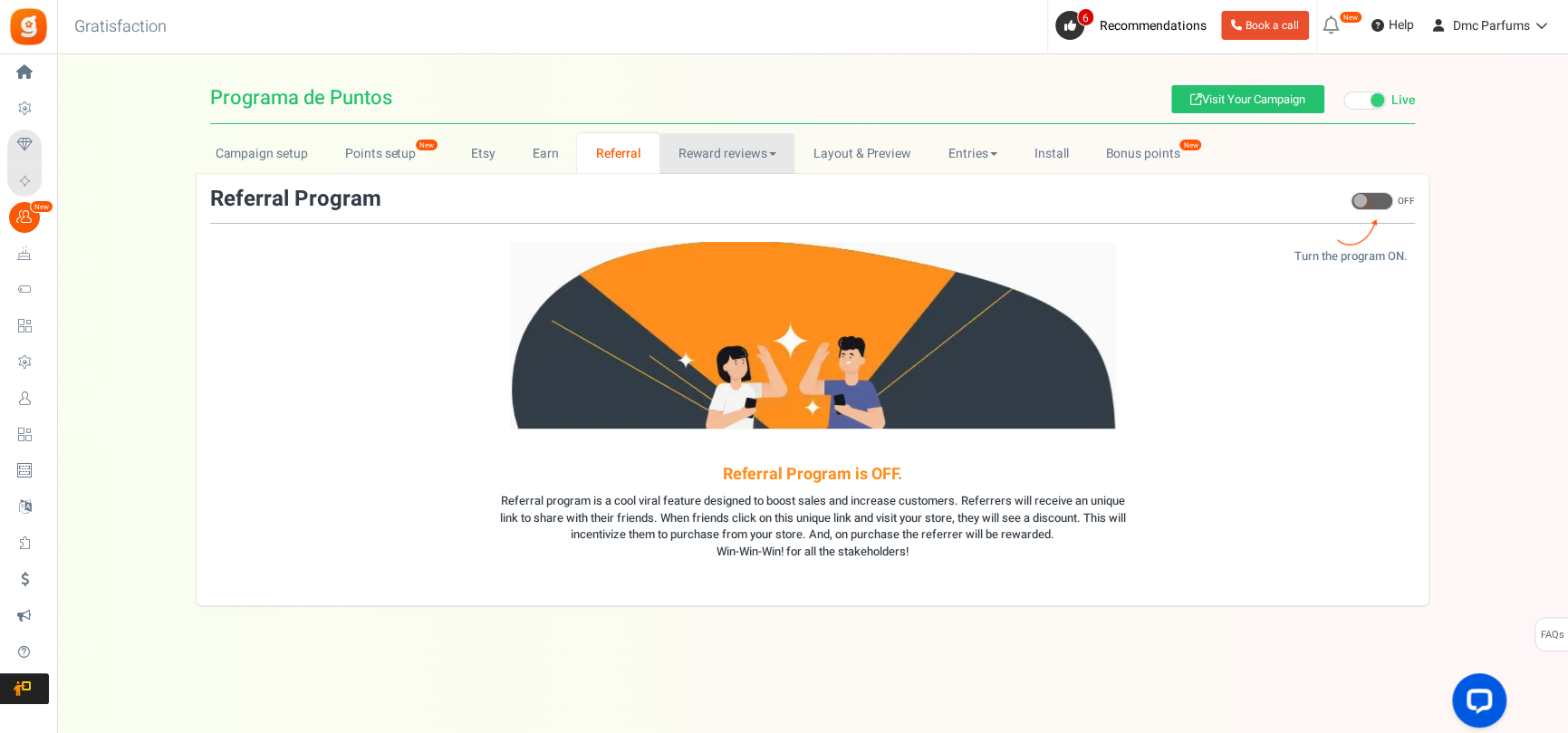
click at [725, 153] on link "Reward reviews" at bounding box center [727, 153] width 135 height 41
click at [881, 203] on div "Referral Program ON OFF Turn the program ON." at bounding box center [812, 205] width 1205 height 37
click at [1047, 156] on link "Install" at bounding box center [1051, 153] width 71 height 41
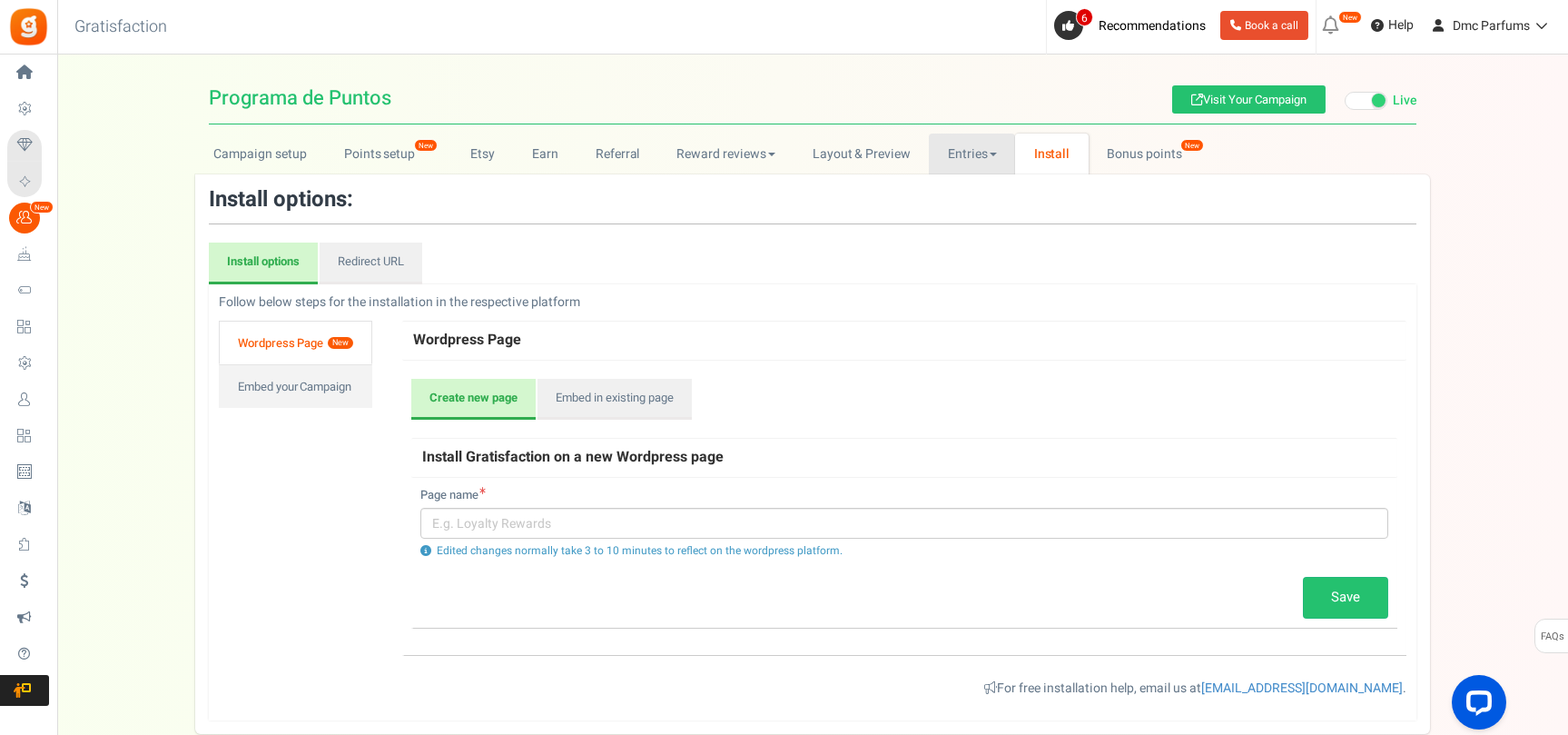
click at [981, 155] on link "Entries" at bounding box center [971, 153] width 87 height 41
drag, startPoint x: 958, startPoint y: 280, endPoint x: 948, endPoint y: 273, distance: 12.2
click at [954, 277] on ul "Install options Redirect URL" at bounding box center [812, 264] width 1208 height 42
click at [902, 162] on link "Layout & Preview" at bounding box center [861, 153] width 135 height 41
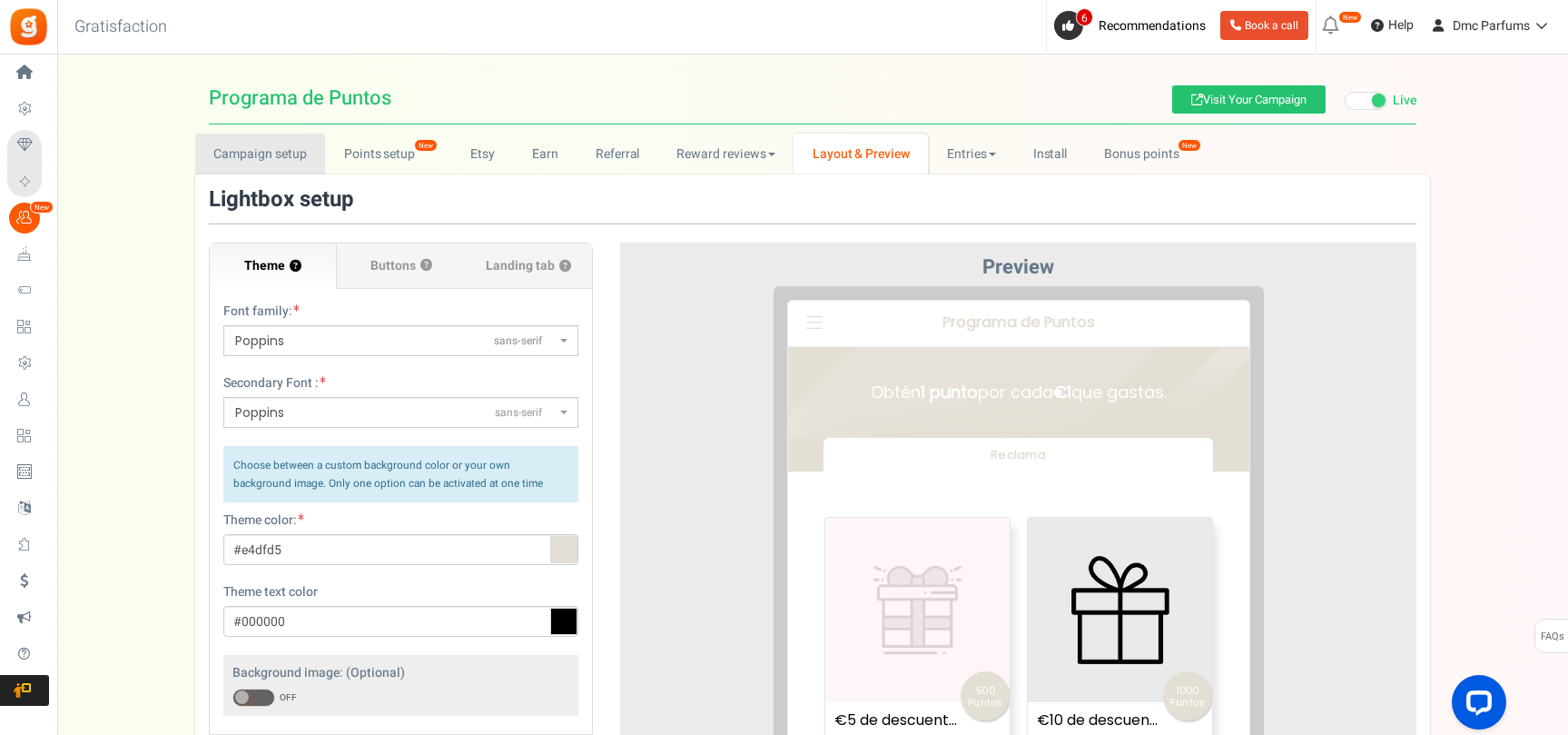
click at [288, 171] on link "Campaign setup" at bounding box center [260, 153] width 130 height 41
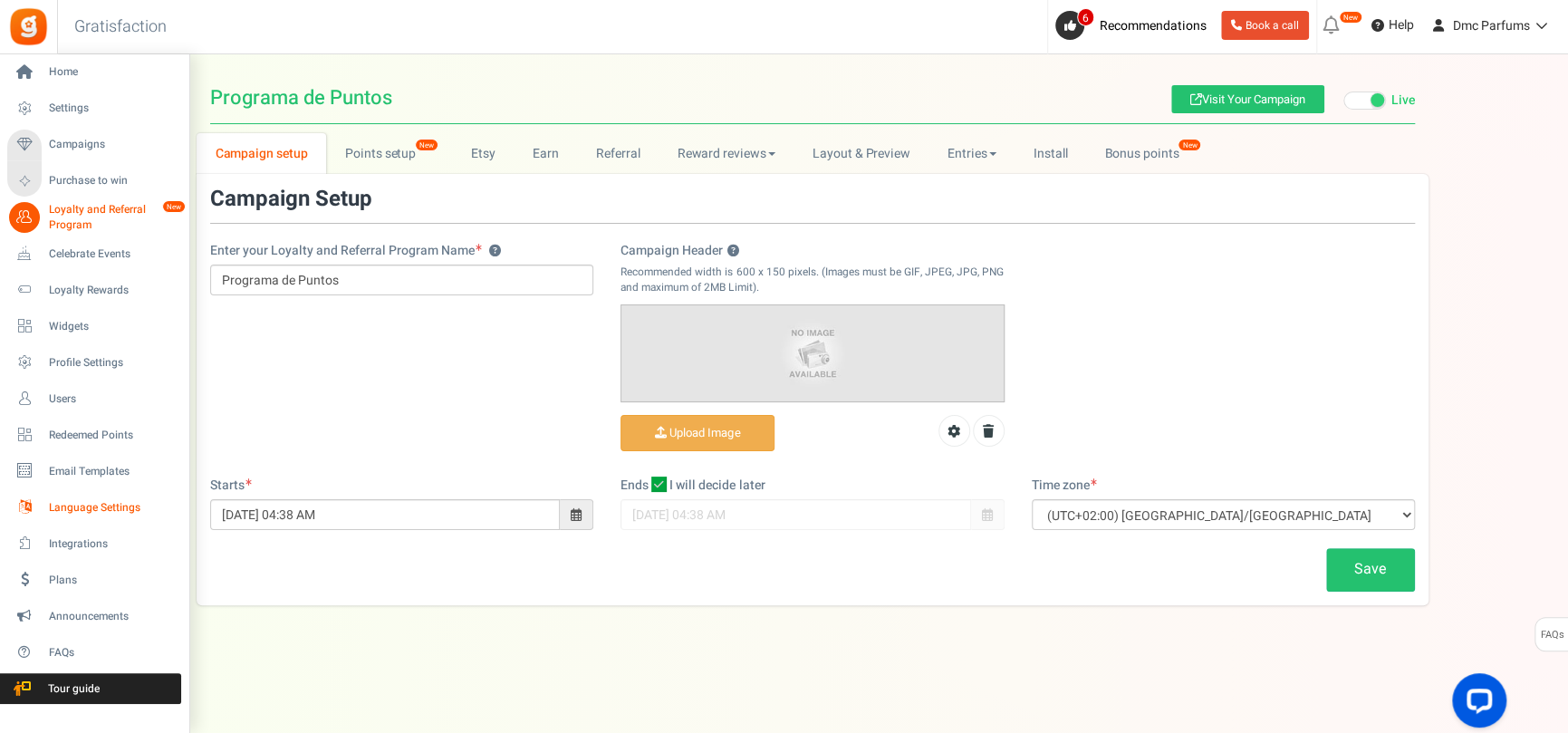
click at [122, 507] on span "Language Settings" at bounding box center [112, 508] width 127 height 16
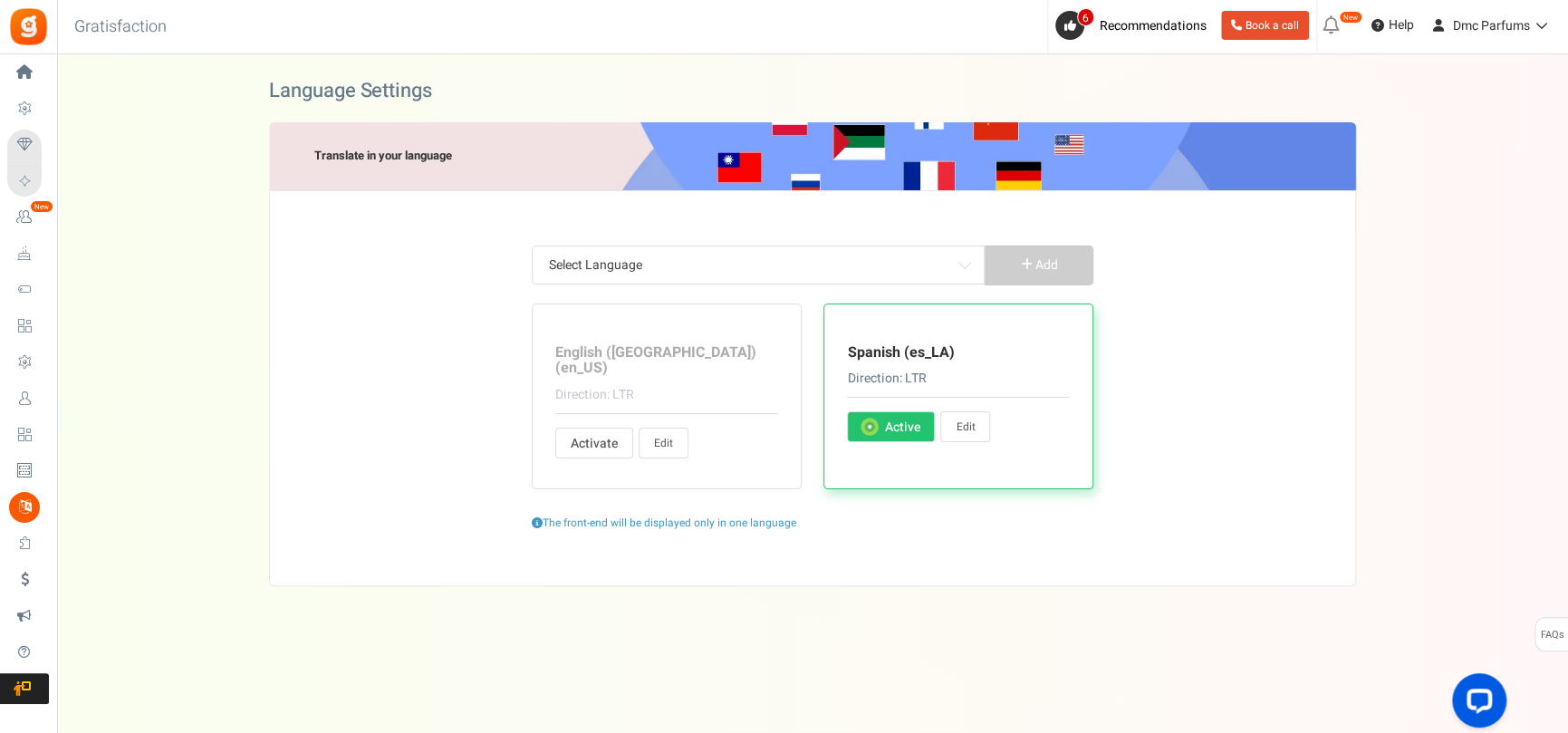
click at [919, 378] on p "Direction: LTR" at bounding box center [958, 379] width 223 height 18
click at [963, 533] on div "Select Language Afrikaans Arabic Azerbaijani Belarusian Bulgarian Bengali Bosni…" at bounding box center [812, 388] width 1087 height 396
click at [672, 260] on span "Select Language" at bounding box center [758, 265] width 433 height 33
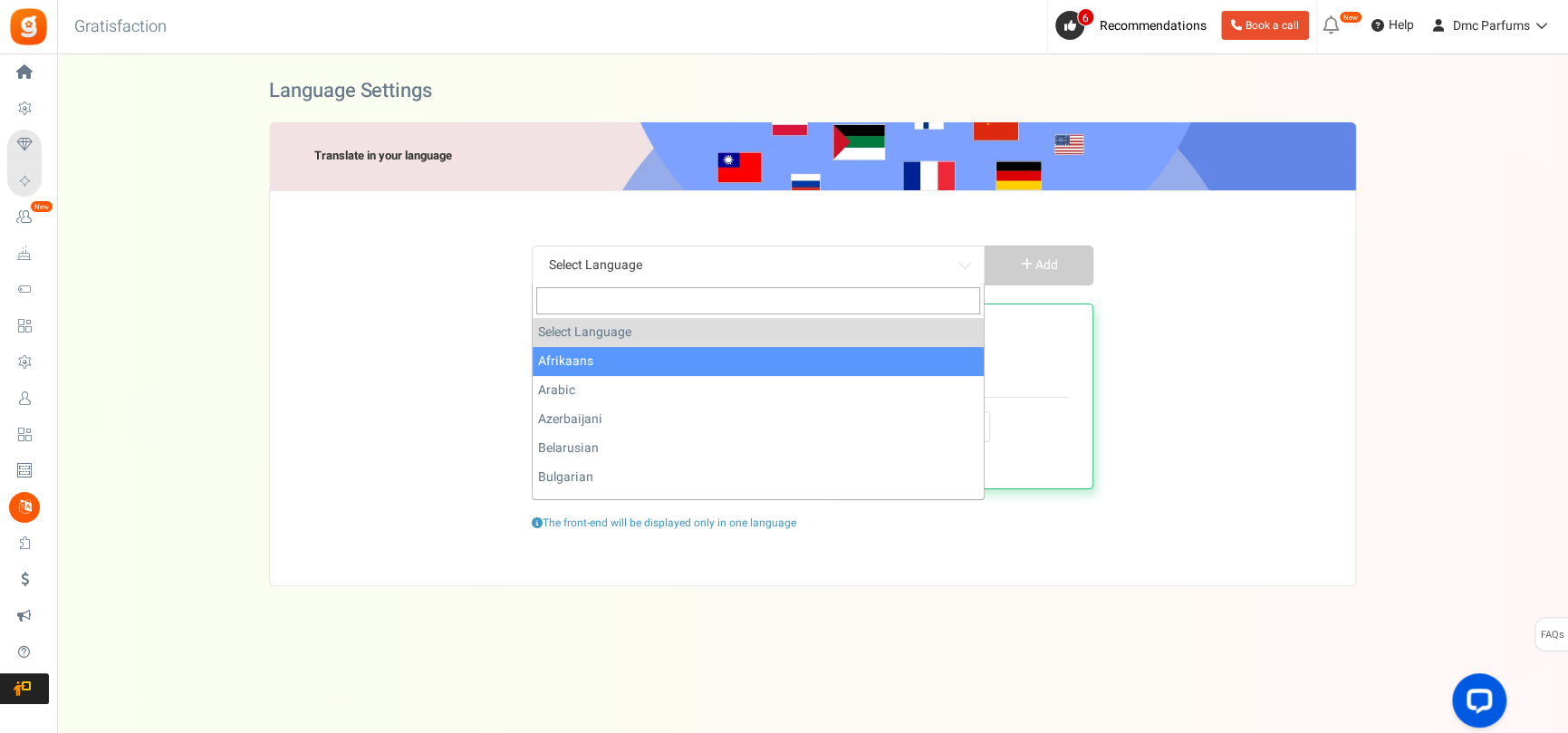
click at [337, 266] on div "Select Language Afrikaans Arabic Azerbaijani Belarusian Bulgarian Bengali Bosni…" at bounding box center [812, 388] width 1087 height 396
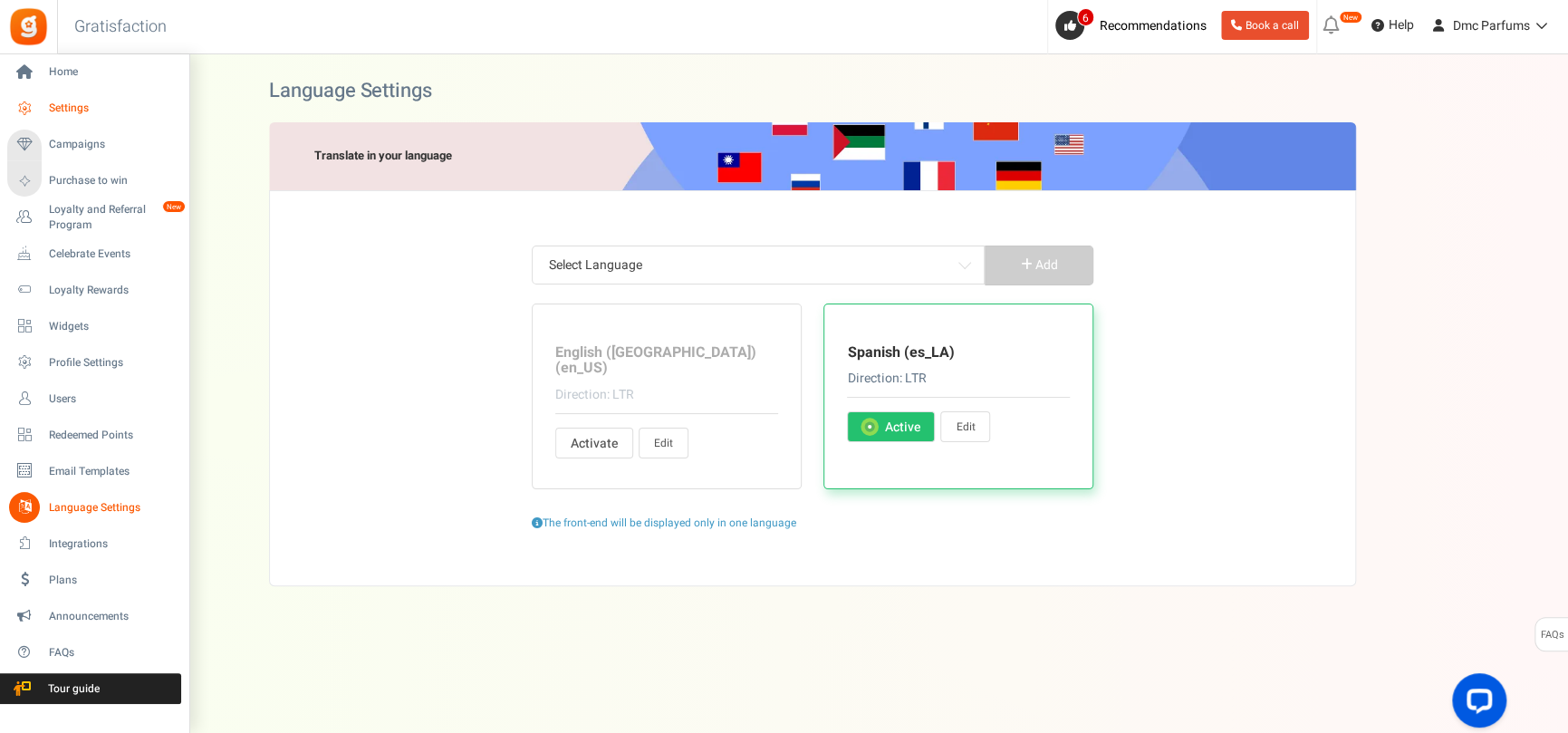
click at [84, 104] on span "Settings" at bounding box center [112, 108] width 127 height 16
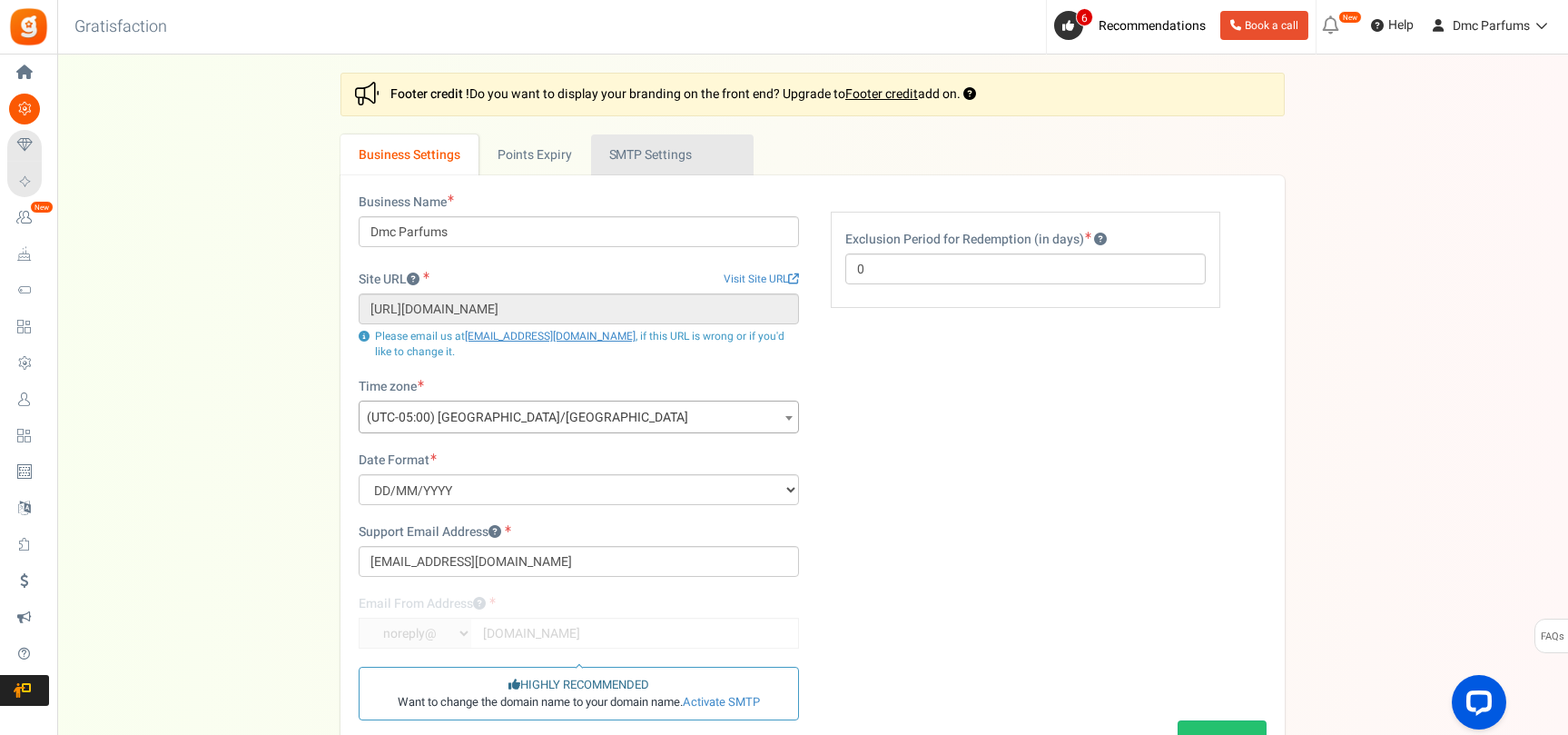
drag, startPoint x: 679, startPoint y: 168, endPoint x: 702, endPoint y: 230, distance: 66.1
click at [680, 168] on link "Active SMTP Settings" at bounding box center [672, 154] width 162 height 41
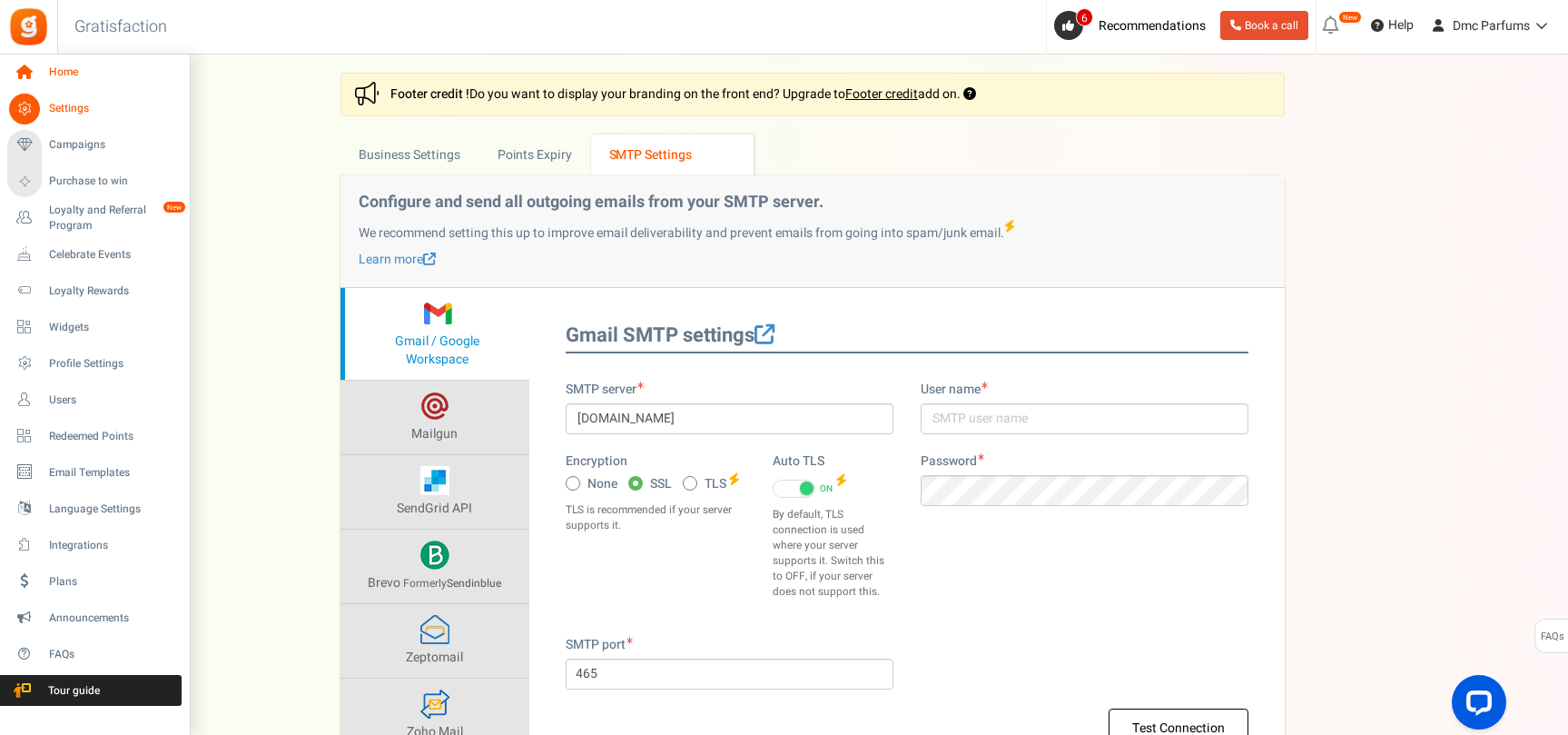
click at [58, 67] on span "Home" at bounding box center [112, 73] width 127 height 16
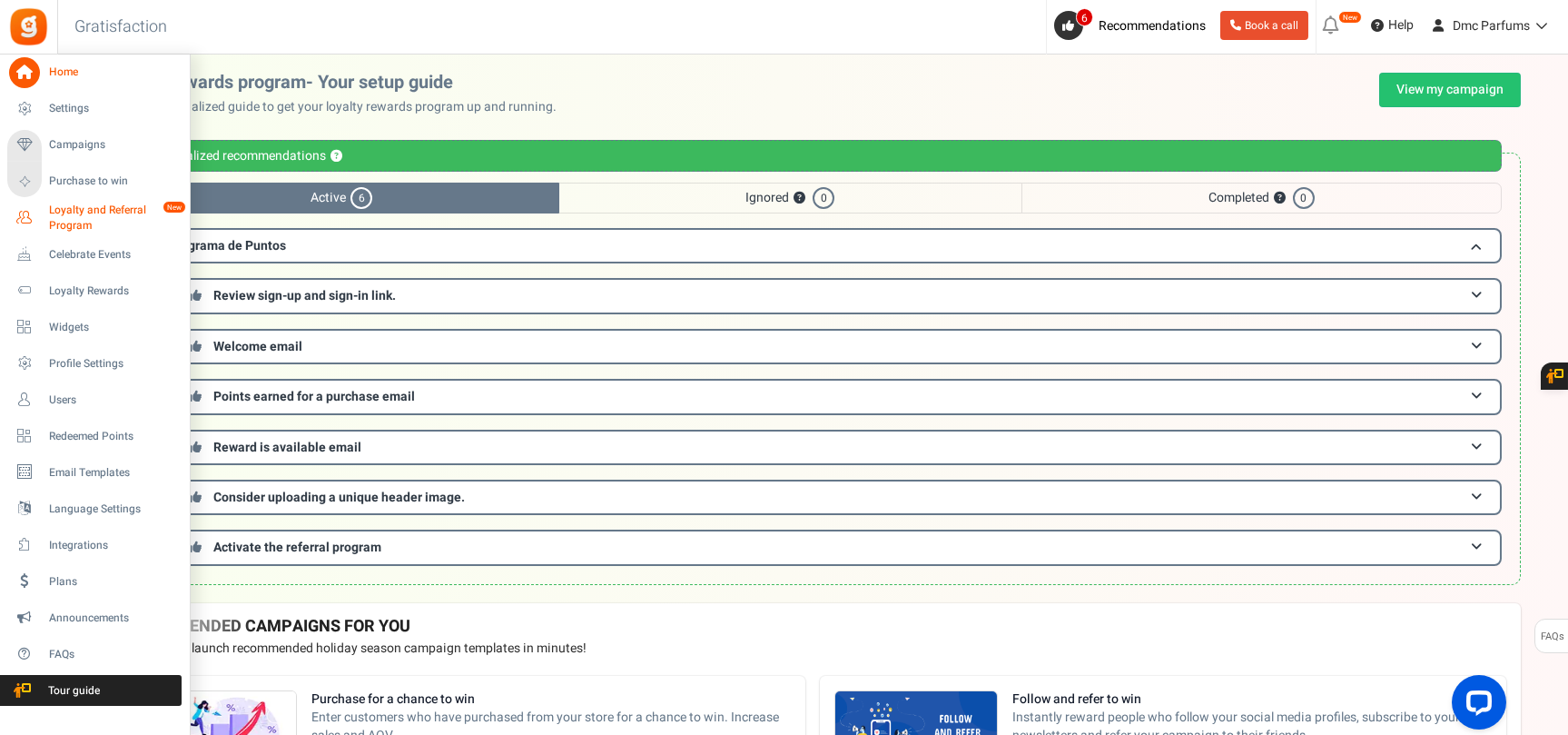
click at [154, 220] on span "Loyalty and Referral Program" at bounding box center [114, 218] width 132 height 31
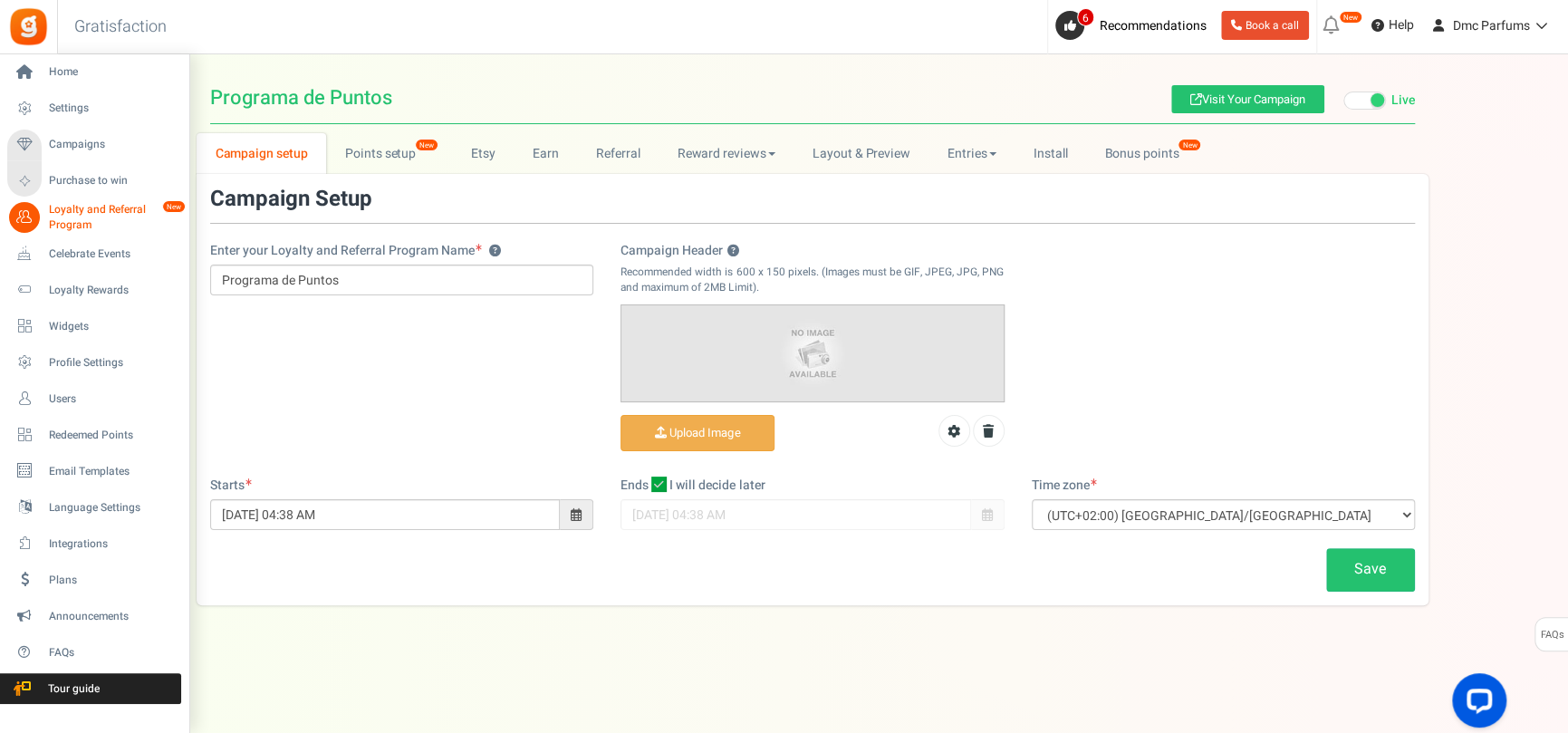
click at [39, 208] on link "Loyalty and Referral Program New" at bounding box center [93, 217] width 174 height 31
click at [68, 219] on span "Loyalty and Referral Program" at bounding box center [114, 217] width 132 height 31
click at [69, 219] on span "Loyalty and Referral Program" at bounding box center [114, 217] width 132 height 31
click at [22, 219] on icon at bounding box center [24, 217] width 31 height 31
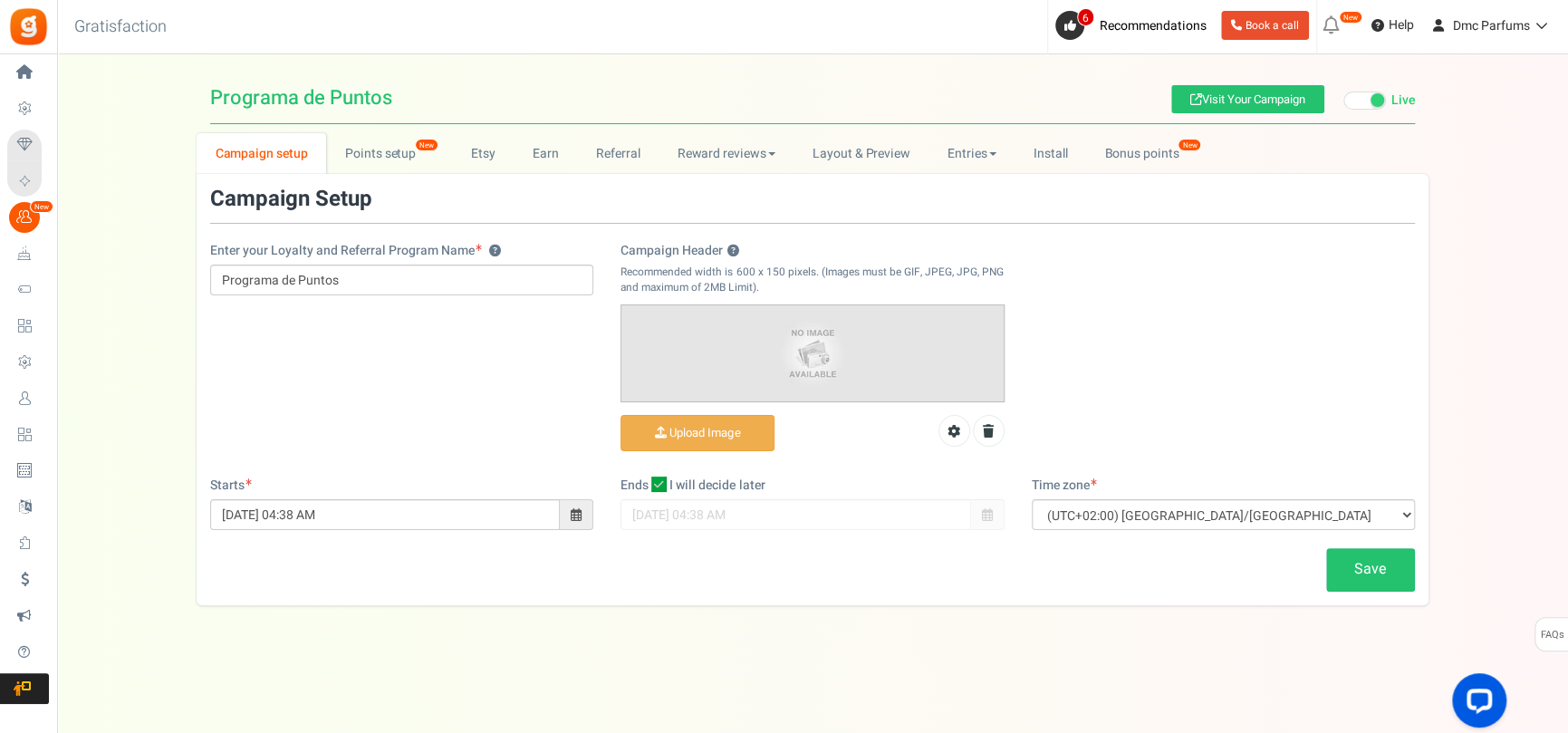
click at [323, 203] on h3 "Campaign Setup" at bounding box center [291, 199] width 162 height 24
click at [1358, 561] on link "Save" at bounding box center [1371, 569] width 89 height 43
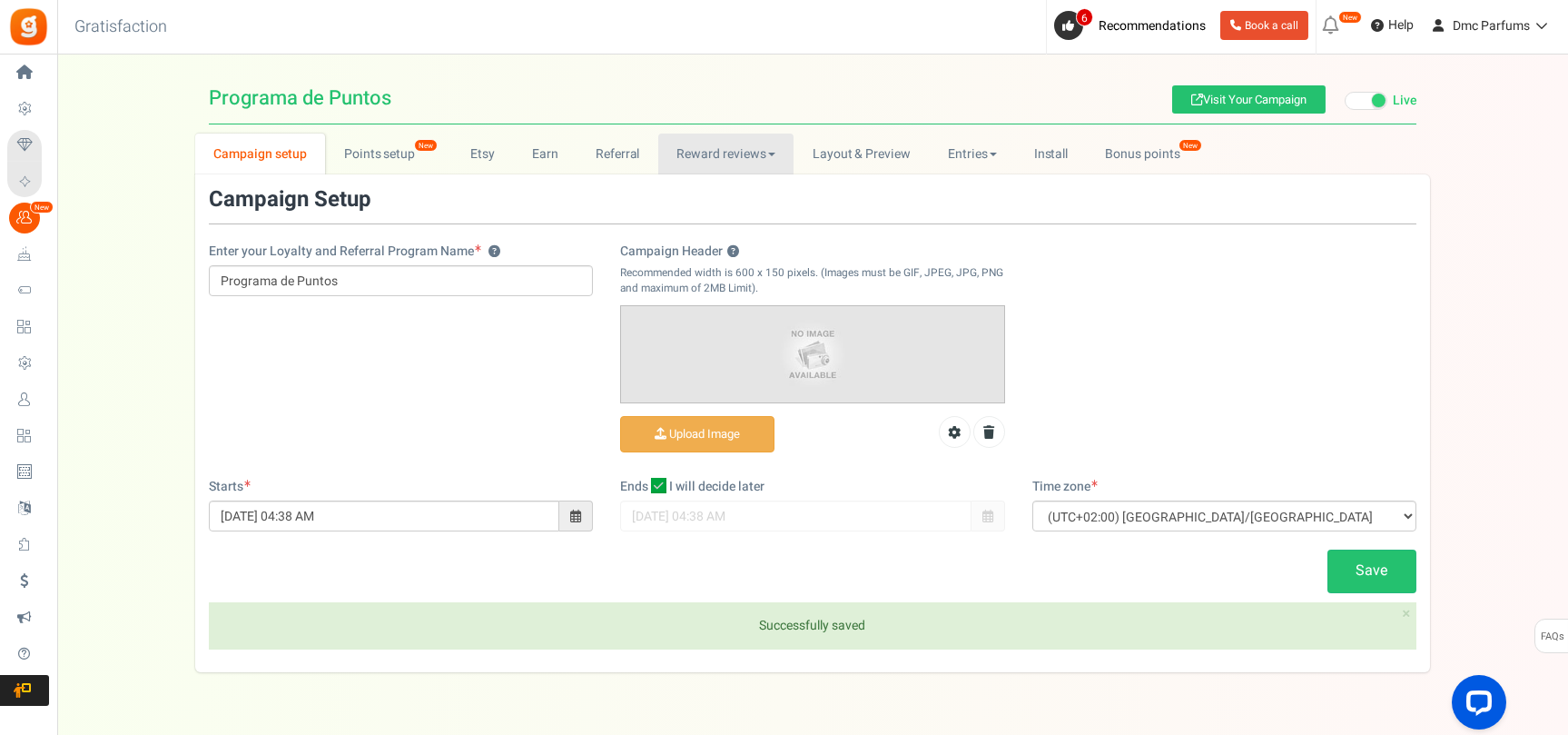
click at [733, 158] on link "Reward reviews" at bounding box center [726, 153] width 135 height 41
click at [867, 135] on link "Layout & Preview" at bounding box center [861, 153] width 135 height 41
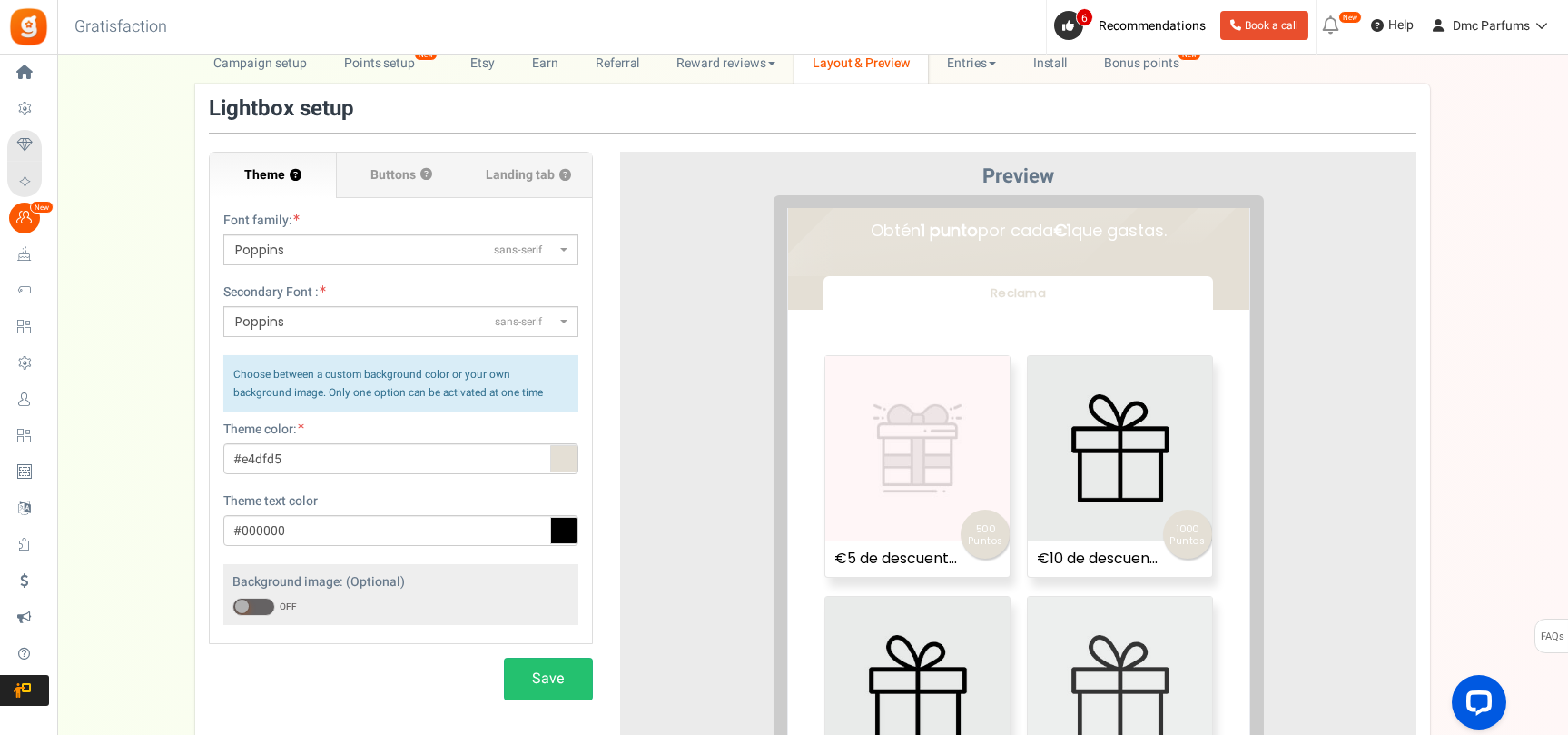
scroll to position [141, 0]
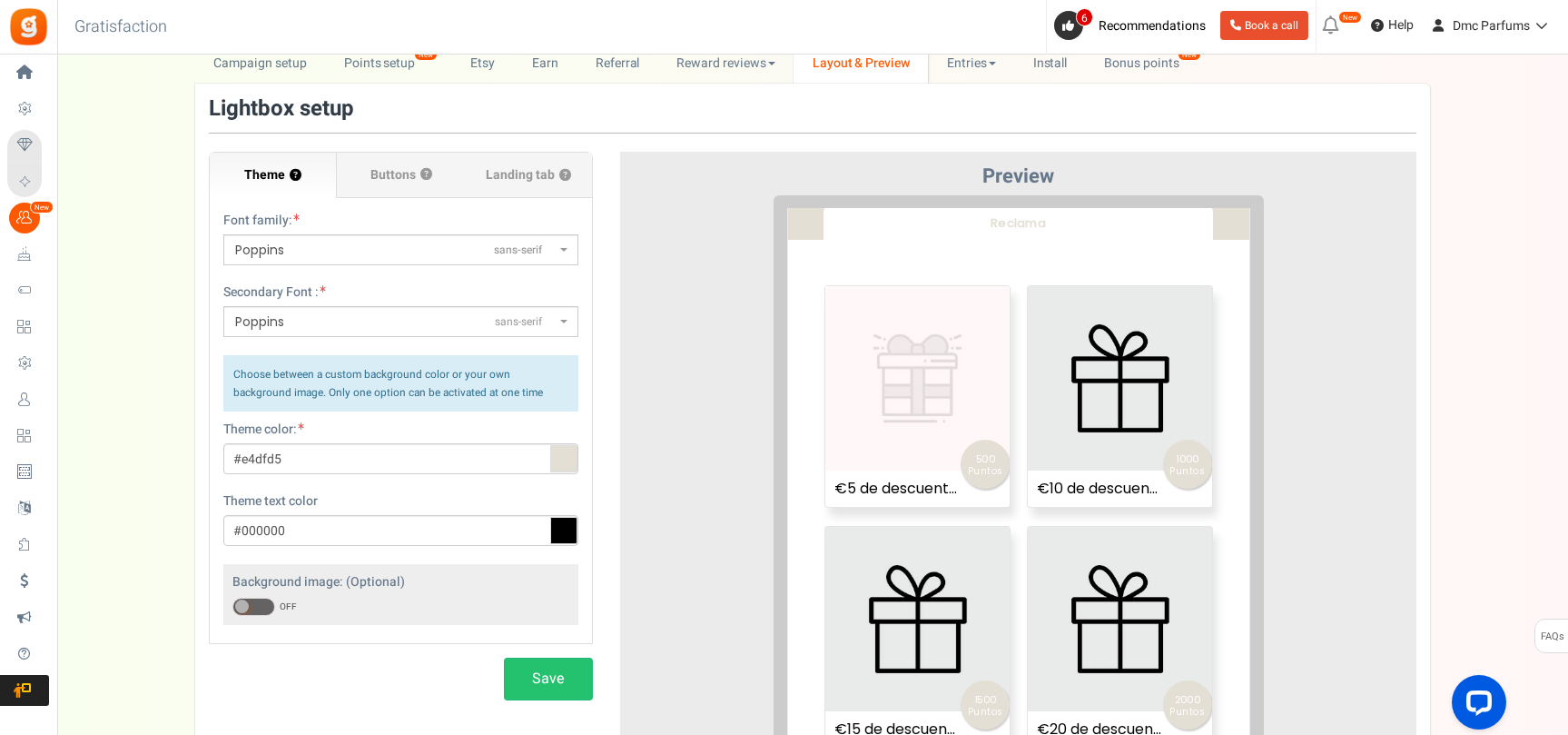
click at [876, 378] on img at bounding box center [903, 363] width 184 height 184
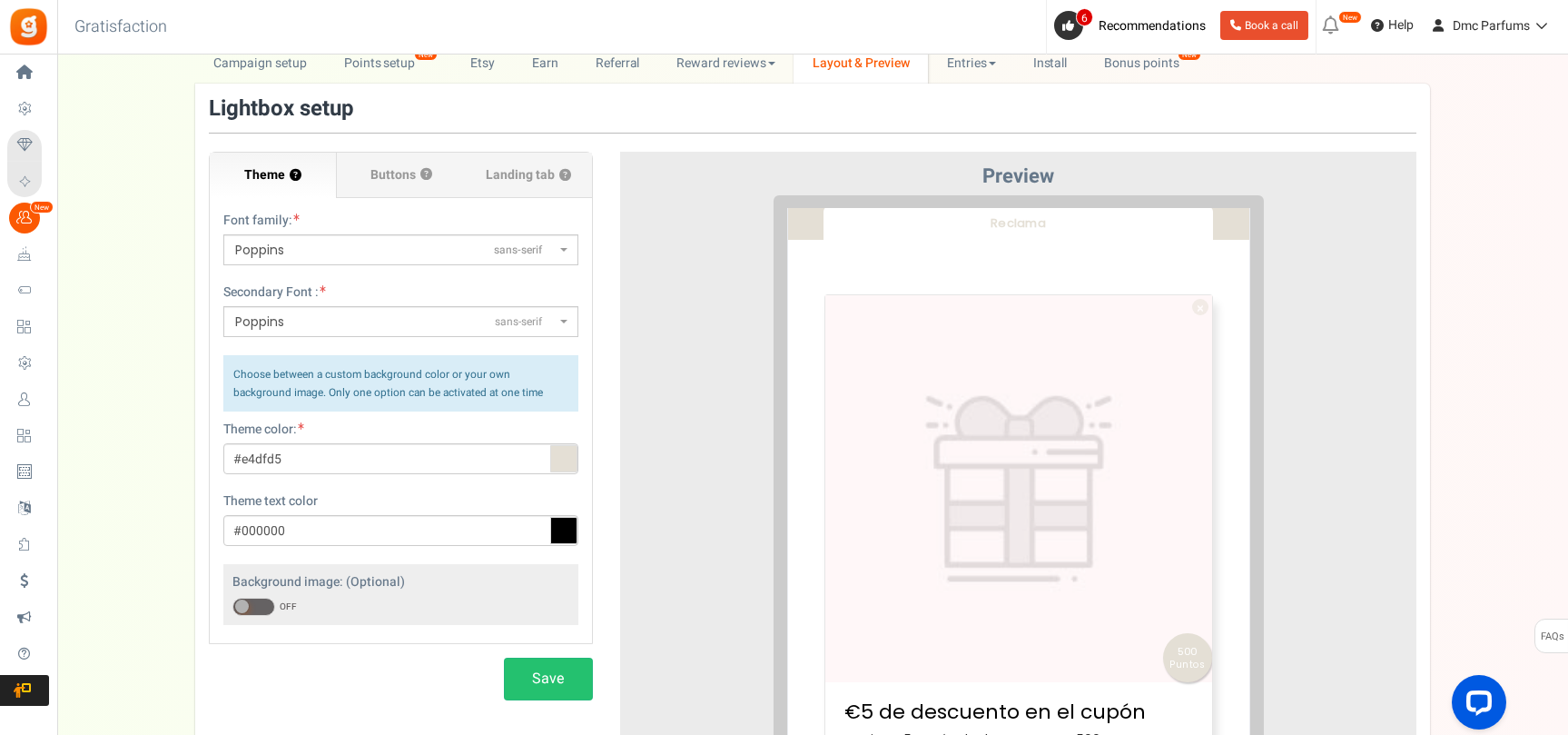
click at [1182, 293] on link "×" at bounding box center [1186, 292] width 16 height 16
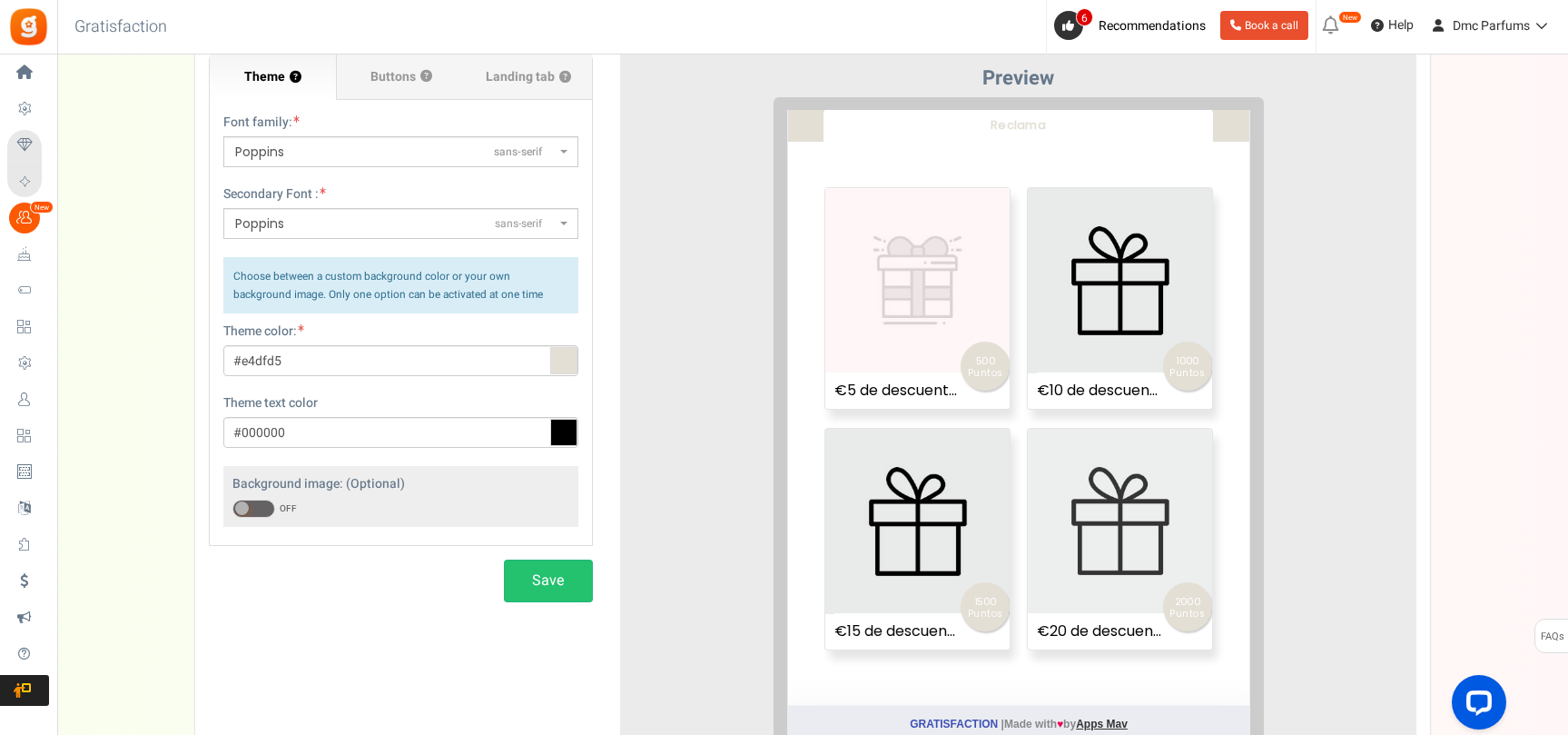
scroll to position [273, 0]
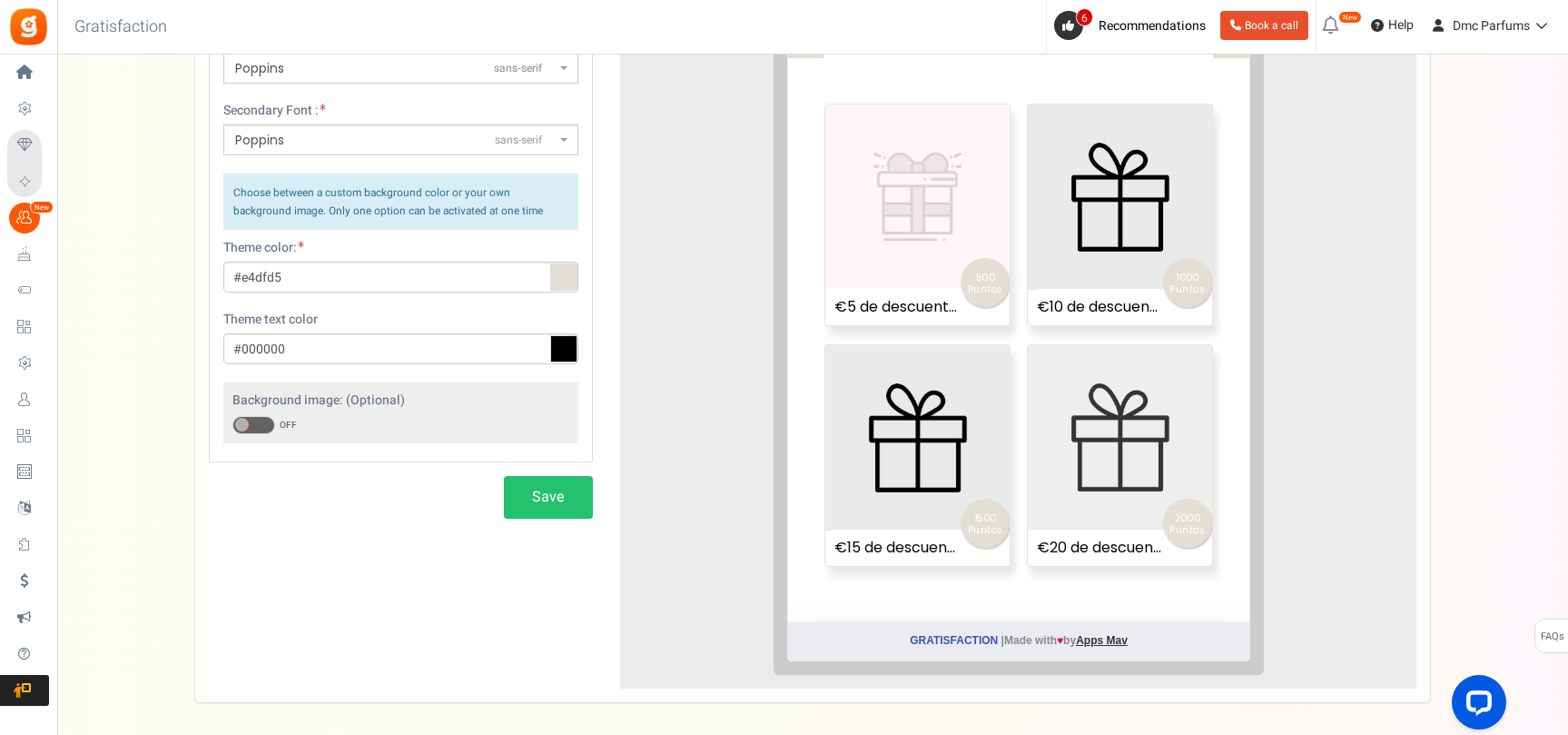
click at [1111, 396] on img at bounding box center [1105, 422] width 184 height 184
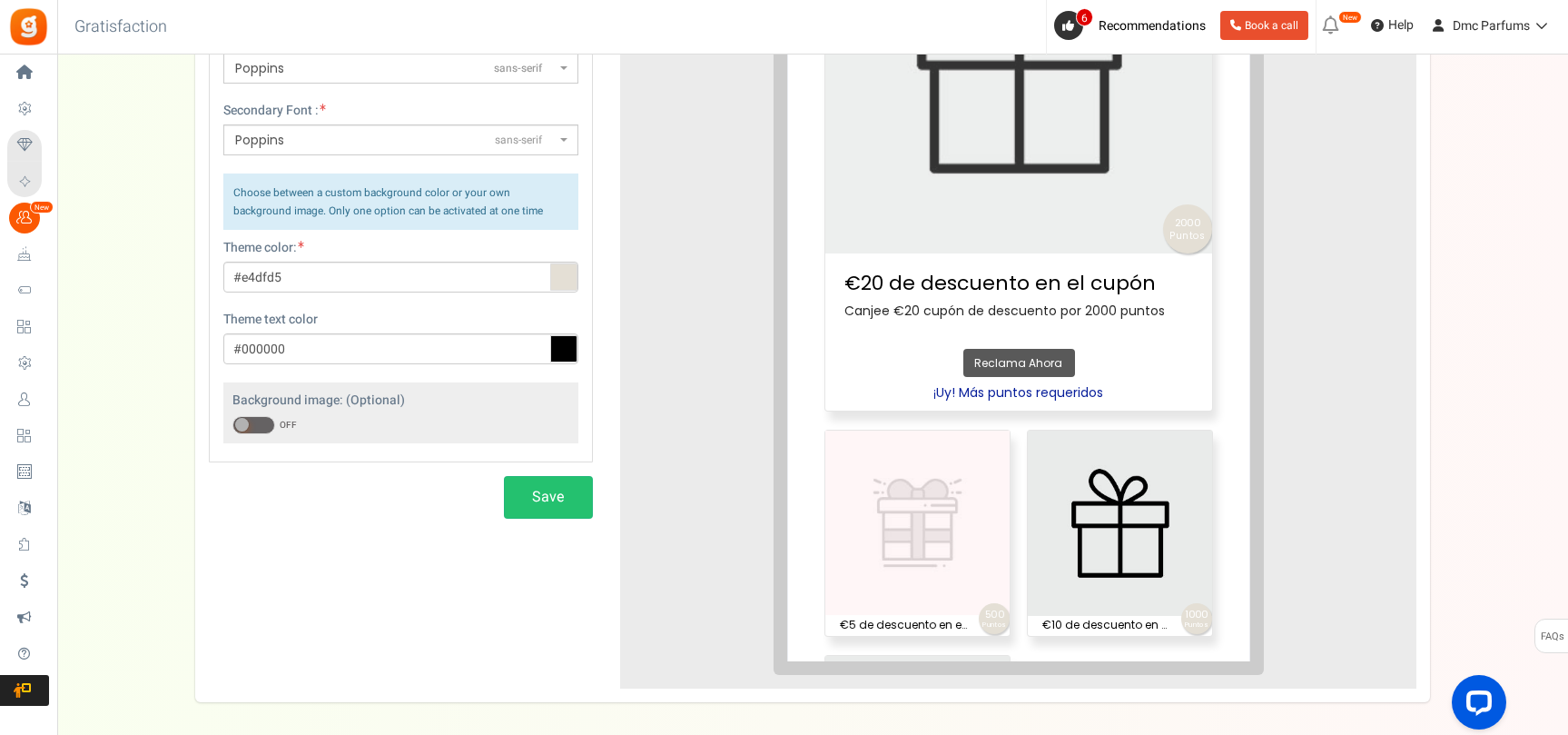
scroll to position [414, 0]
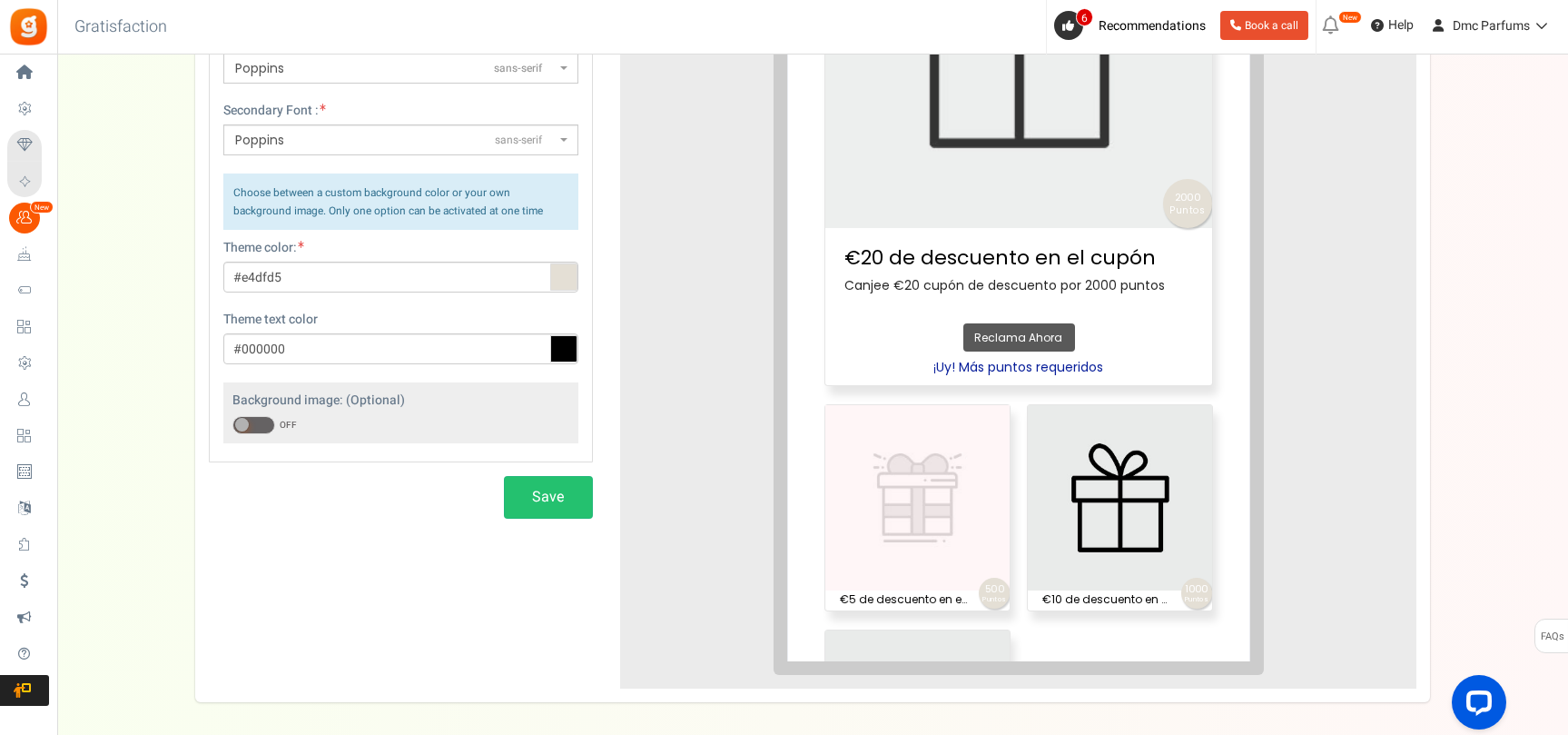
click at [1020, 321] on div "Reclama Ahora ¡Uy! Más puntos requeridos" at bounding box center [1004, 337] width 170 height 67
click at [1017, 322] on div "Reclama Ahora ¡Uy! Más puntos requeridos" at bounding box center [1004, 337] width 170 height 67
drag, startPoint x: 1018, startPoint y: 322, endPoint x: 1035, endPoint y: 374, distance: 54.7
click at [1017, 323] on div "Reclama Ahora ¡Uy! Más puntos requeridos" at bounding box center [1004, 337] width 170 height 67
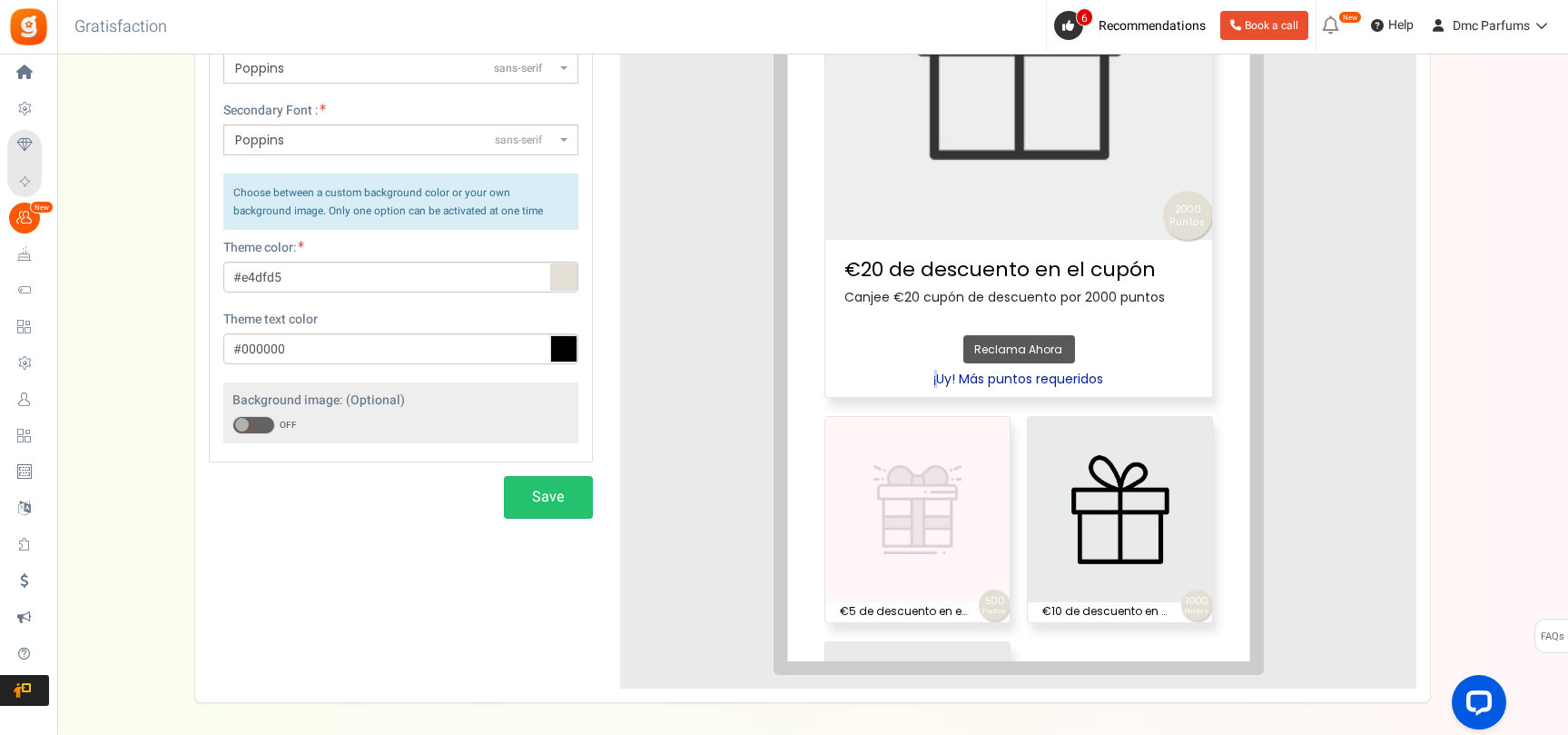
scroll to position [0, 0]
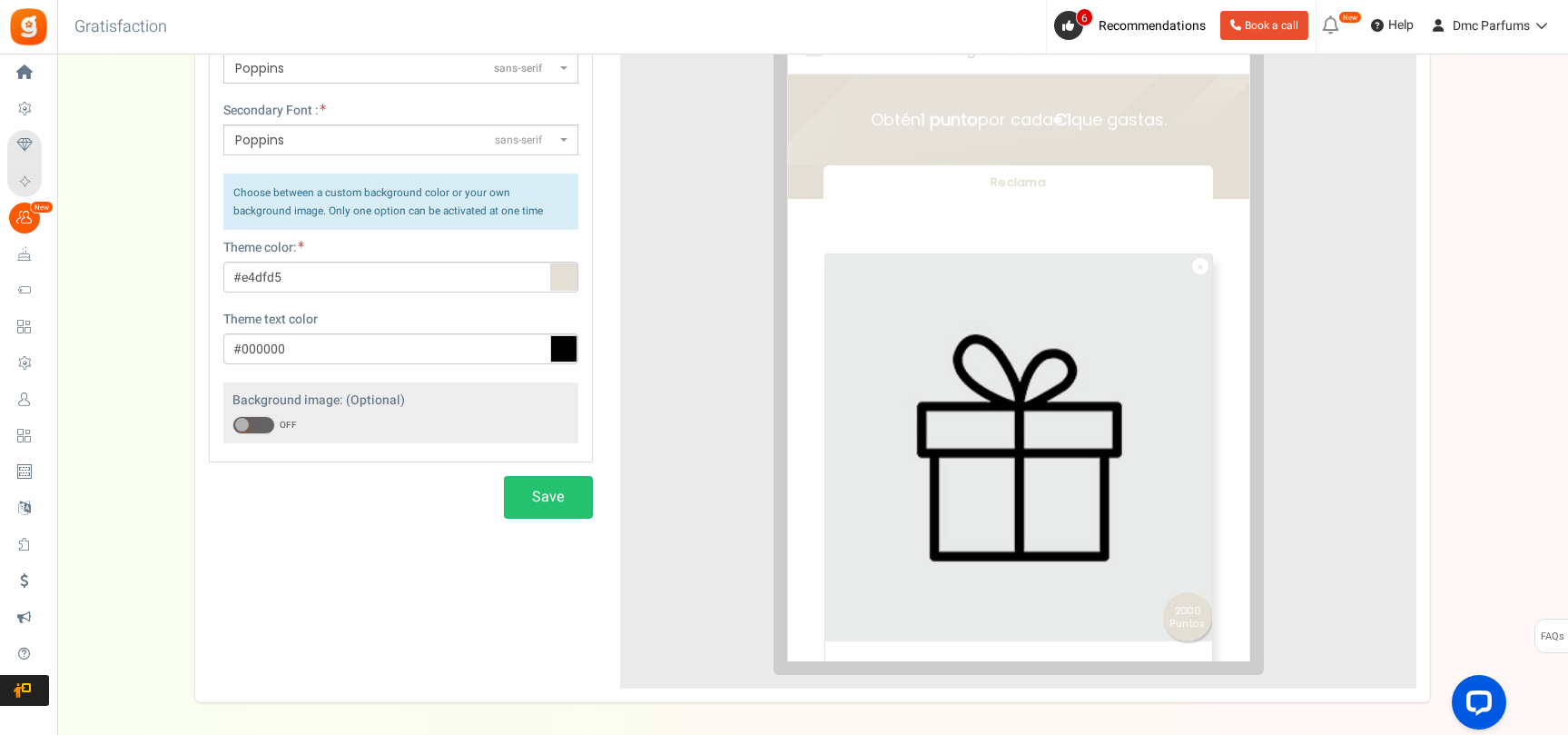
click at [1224, 166] on ul "¡Gana puntos! Referidos Reclama" at bounding box center [1004, 168] width 461 height 34
drag, startPoint x: 1179, startPoint y: 250, endPoint x: 1193, endPoint y: 240, distance: 17.2
click at [1183, 248] on link "×" at bounding box center [1186, 252] width 16 height 16
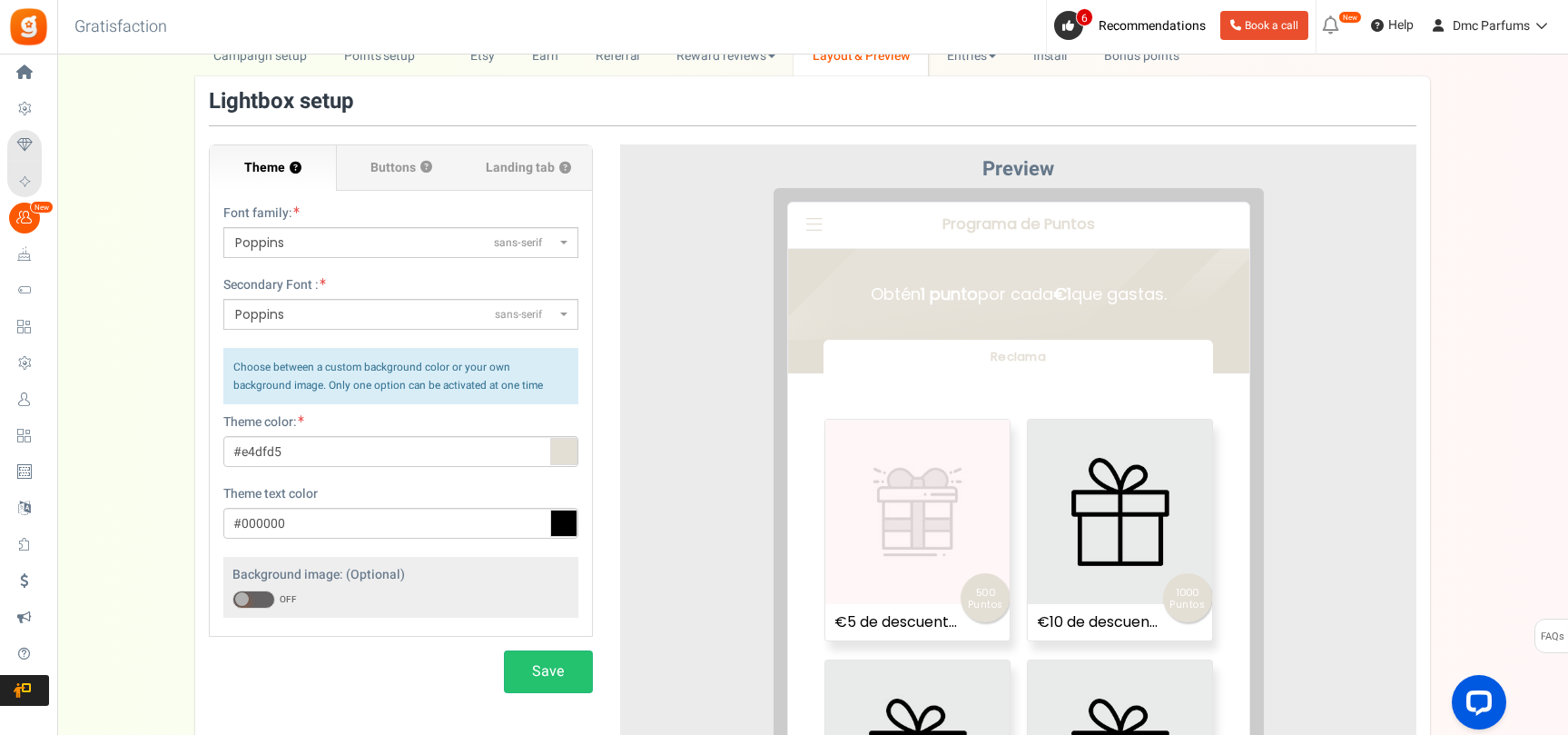
scroll to position [91, 0]
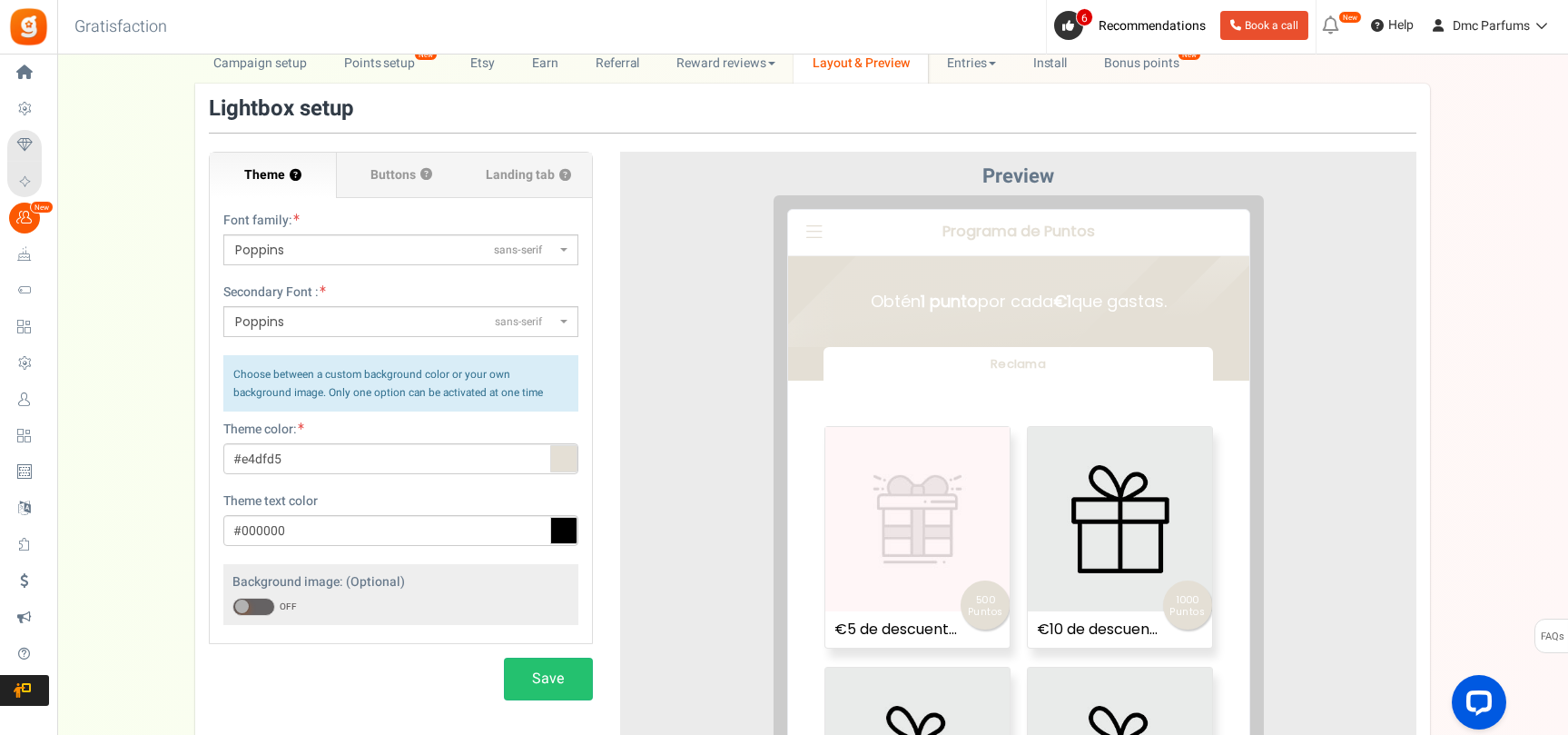
click at [368, 327] on span "Poppins sans-serif" at bounding box center [396, 321] width 320 height 19
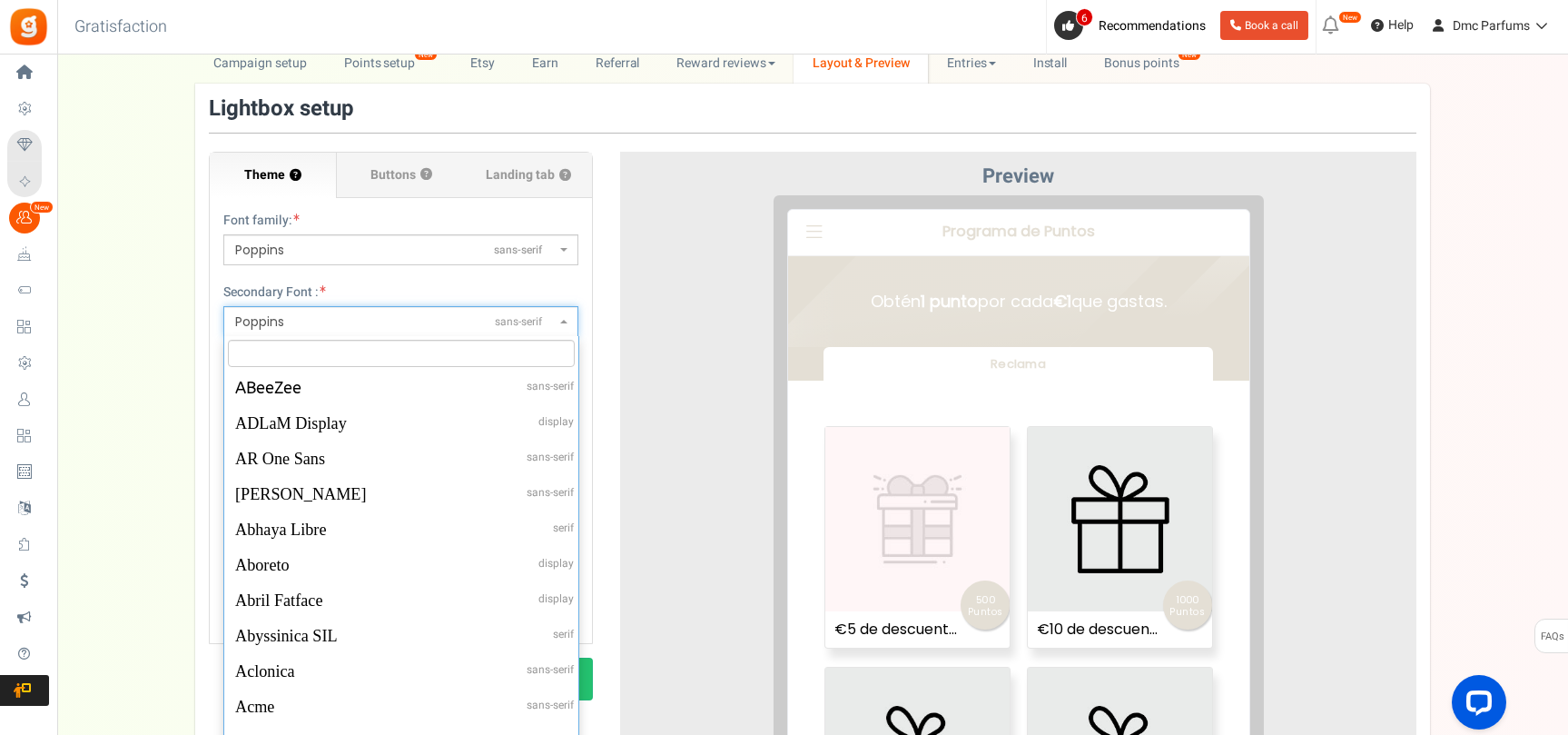
scroll to position [50384, 0]
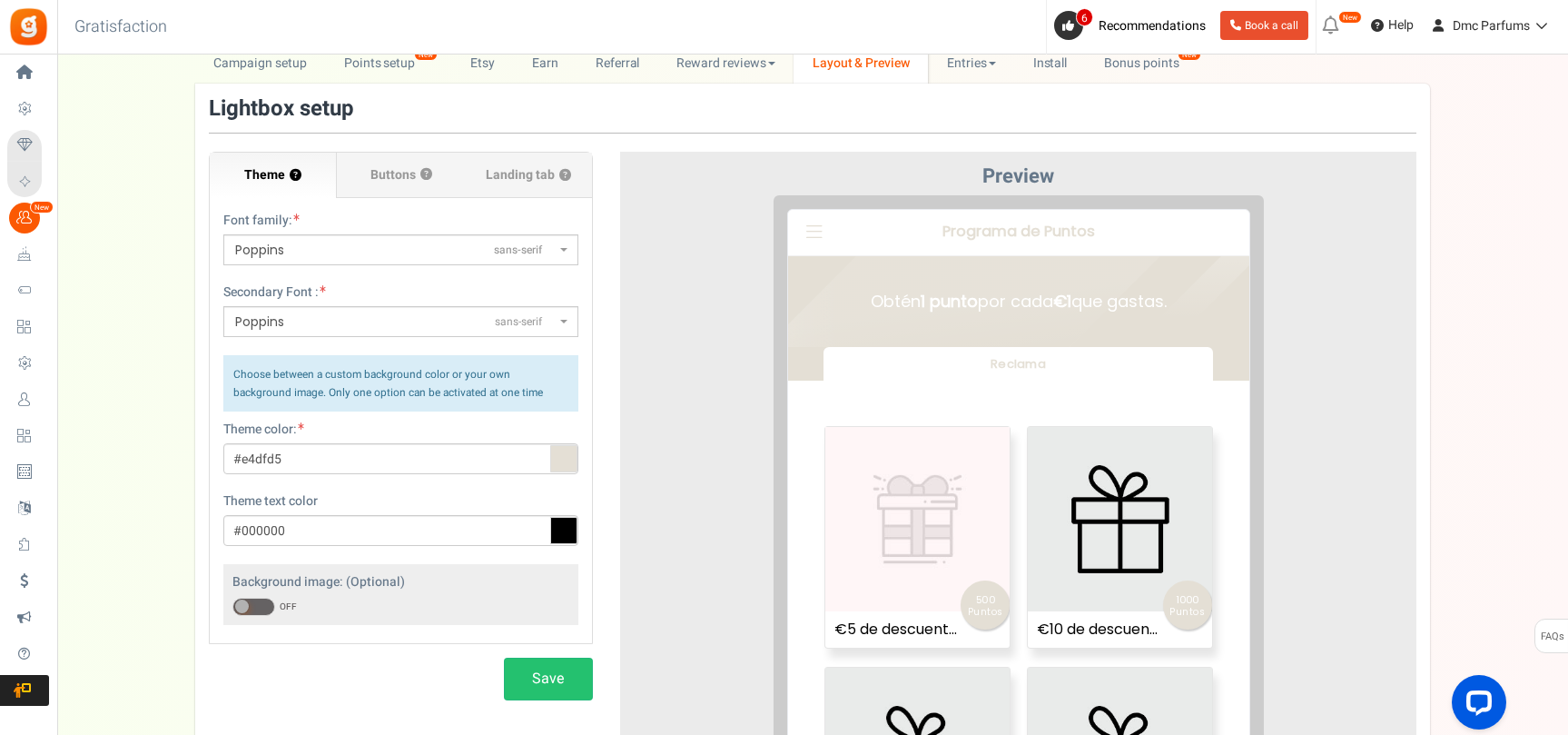
drag, startPoint x: 644, startPoint y: 286, endPoint x: 635, endPoint y: 292, distance: 10.8
click at [644, 287] on div at bounding box center [1019, 525] width 770 height 661
click at [426, 187] on label "Buttons ?" at bounding box center [401, 175] width 127 height 46
click at [0, 0] on input "Buttons ?" at bounding box center [0, 0] width 0 height 0
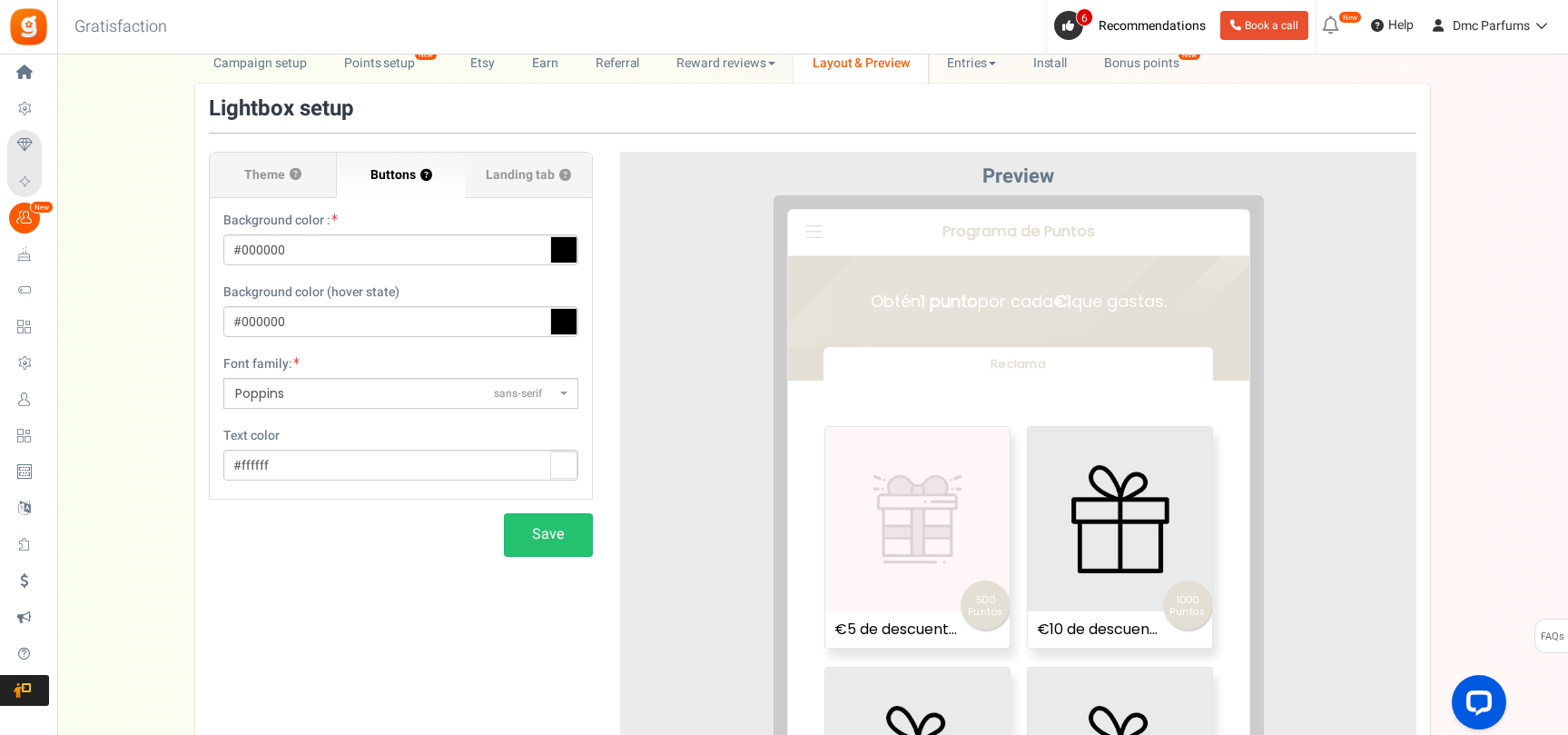
click at [550, 149] on div "Theme ? Font family: ABeeZeesans-serif [PERSON_NAME] Displaydisplay AR One Sans…" at bounding box center [812, 483] width 1235 height 773
click at [548, 167] on span "Landing tab ?" at bounding box center [529, 175] width 86 height 18
click at [0, 0] on input "Landing tab ?" at bounding box center [0, 0] width 0 height 0
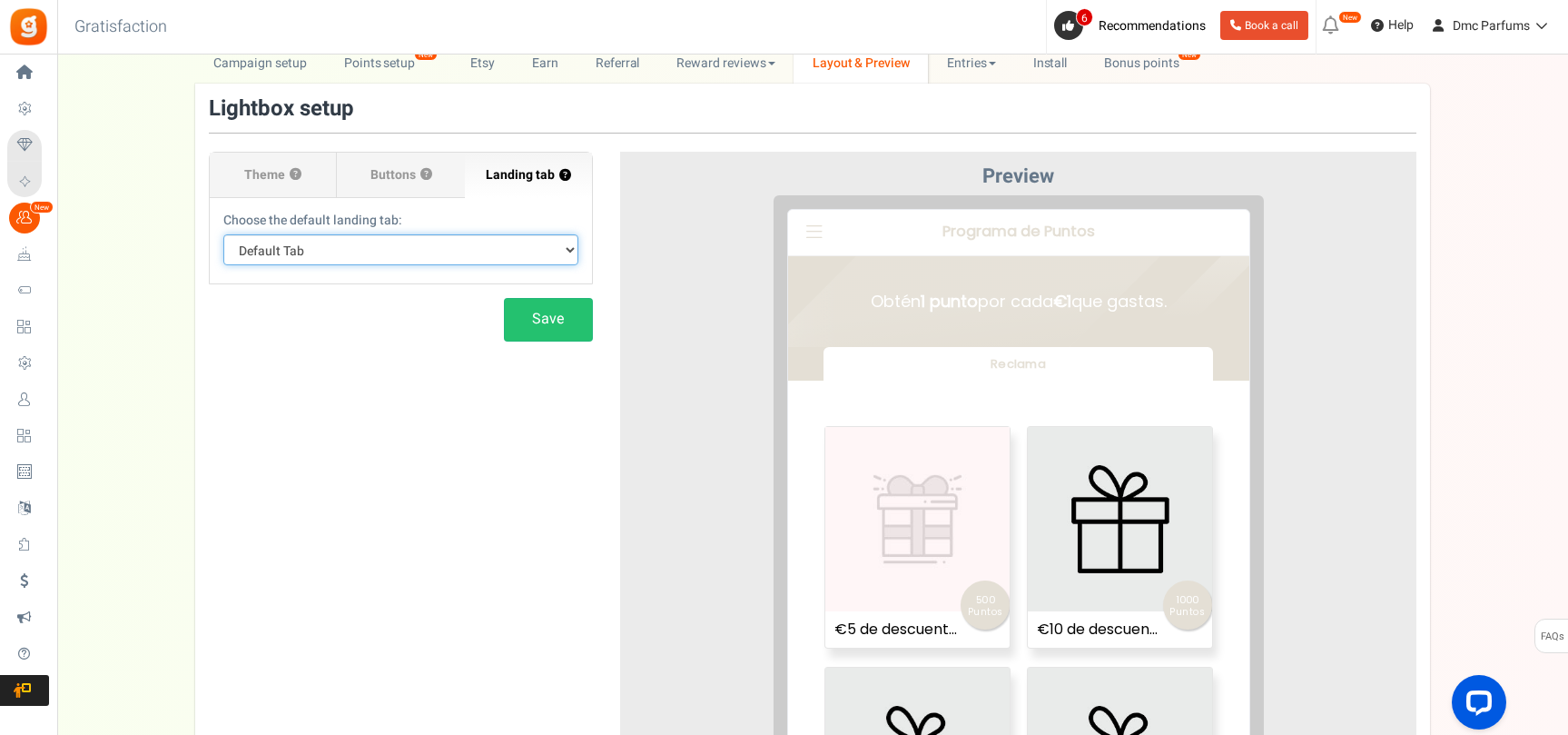
click at [510, 248] on select "Default Tab Reclama" at bounding box center [401, 250] width 355 height 31
click at [335, 385] on div "Theme ? Font family: ABeeZeesans-serif [PERSON_NAME] Displaydisplay AR One Sans…" at bounding box center [812, 483] width 1235 height 773
drag, startPoint x: 303, startPoint y: 178, endPoint x: 324, endPoint y: 323, distance: 146.5
click at [303, 179] on label "Theme ?" at bounding box center [273, 175] width 127 height 46
click at [0, 0] on input "Theme ?" at bounding box center [0, 0] width 0 height 0
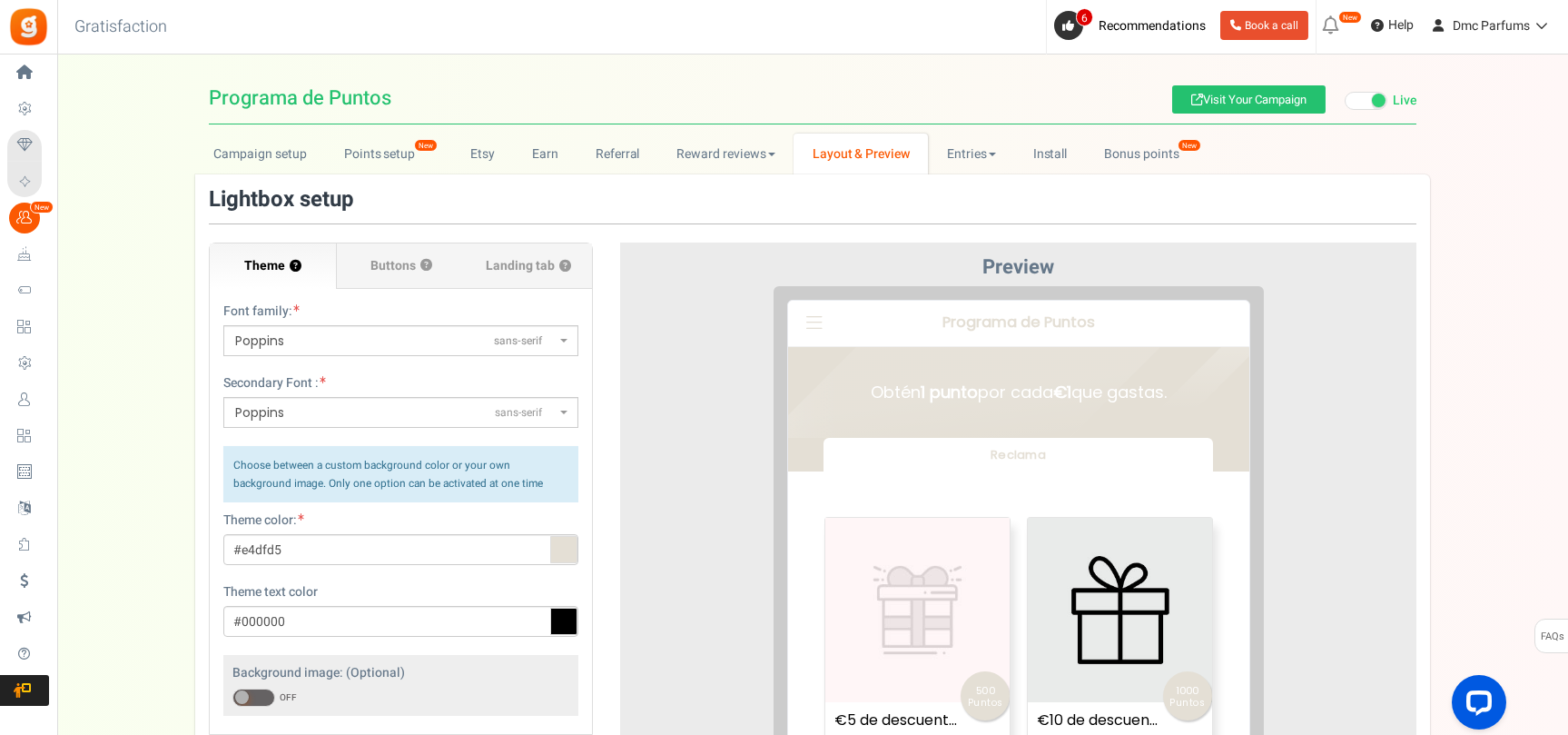
scroll to position [91, 0]
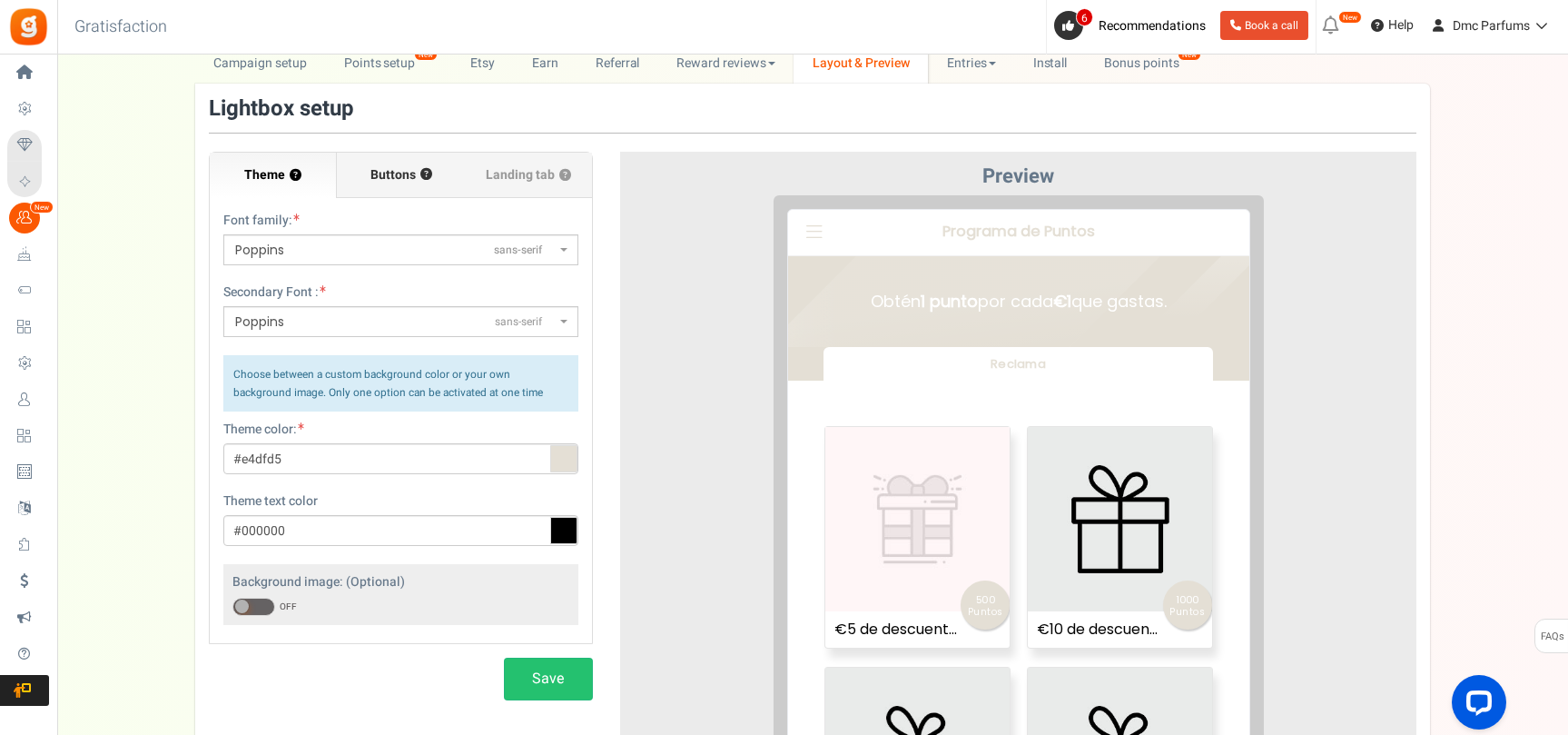
click at [406, 169] on span "Buttons" at bounding box center [394, 175] width 46 height 18
click at [0, 0] on input "Buttons ?" at bounding box center [0, 0] width 0 height 0
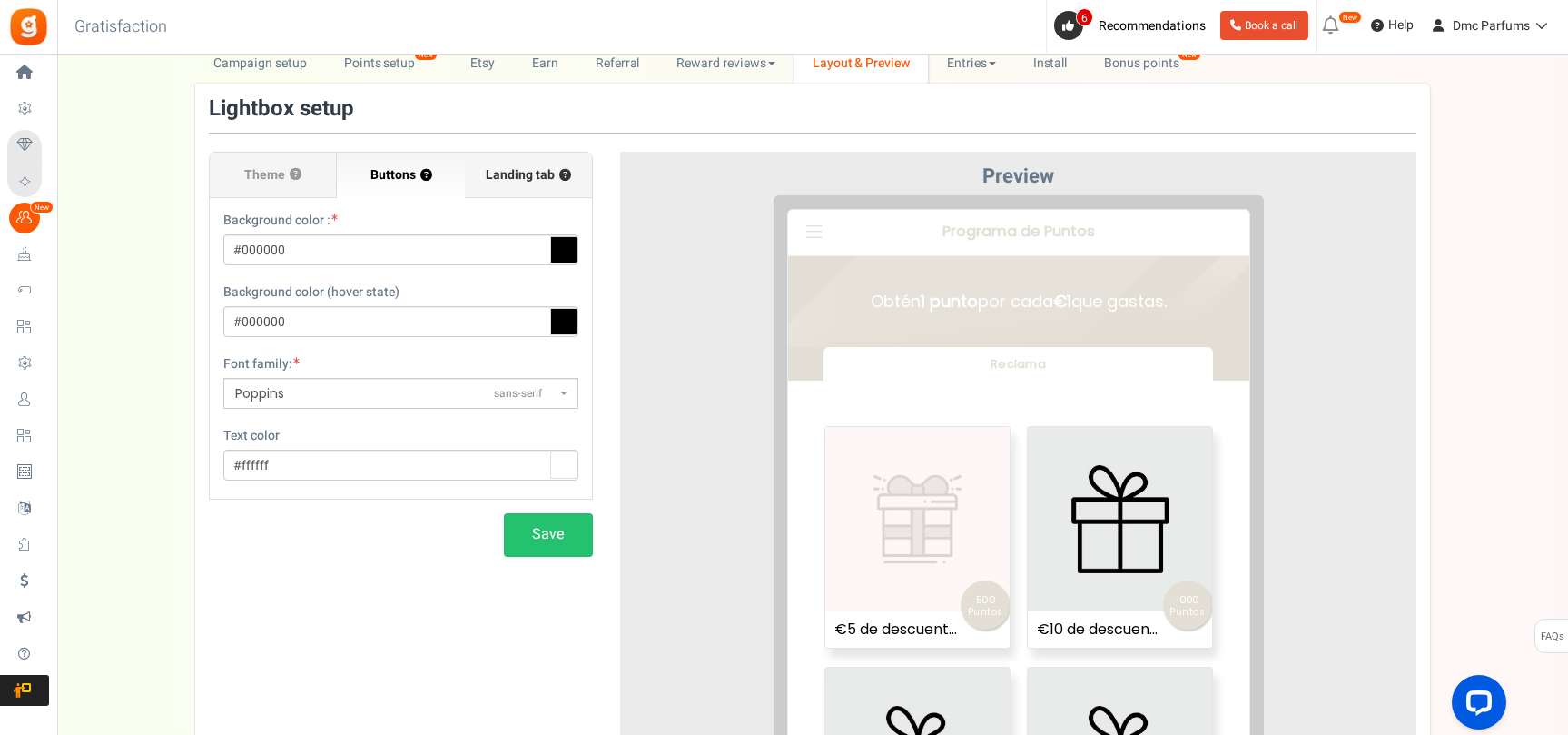
click at [525, 169] on span "Landing tab ?" at bounding box center [529, 175] width 86 height 18
click at [0, 0] on input "Landing tab ?" at bounding box center [0, 0] width 0 height 0
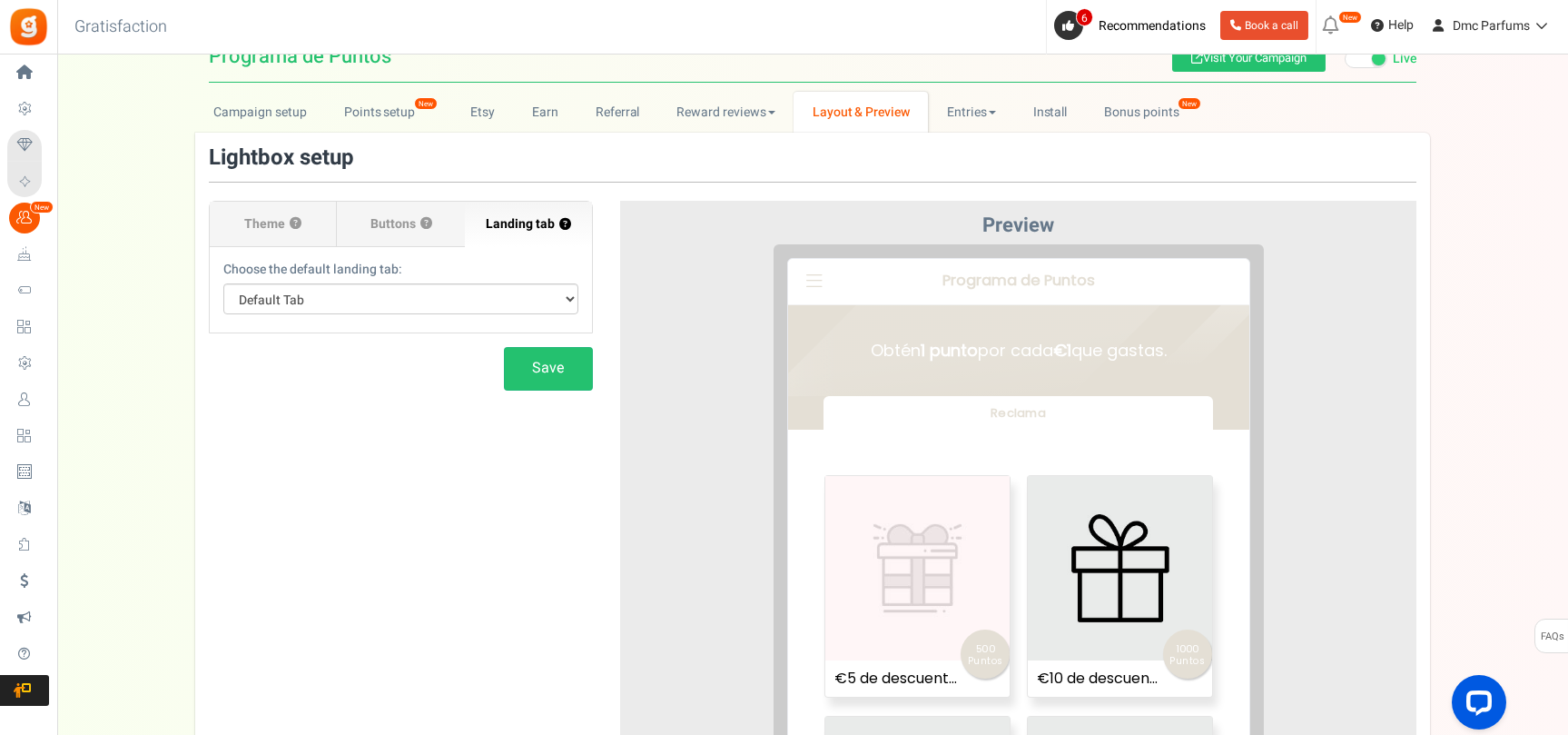
scroll to position [0, 0]
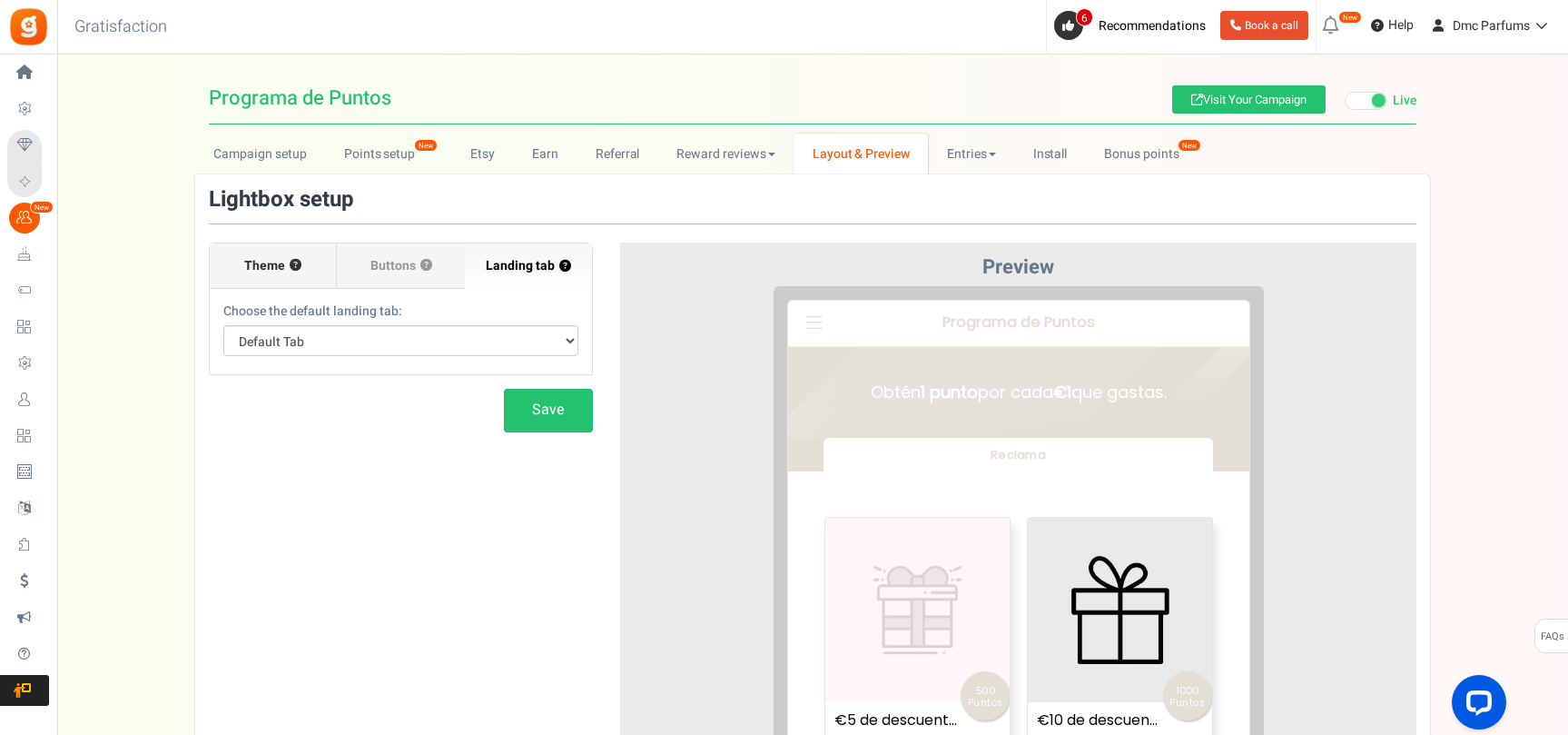
click at [266, 265] on span "Theme" at bounding box center [264, 266] width 41 height 18
click at [0, 0] on input "Theme ?" at bounding box center [0, 0] width 0 height 0
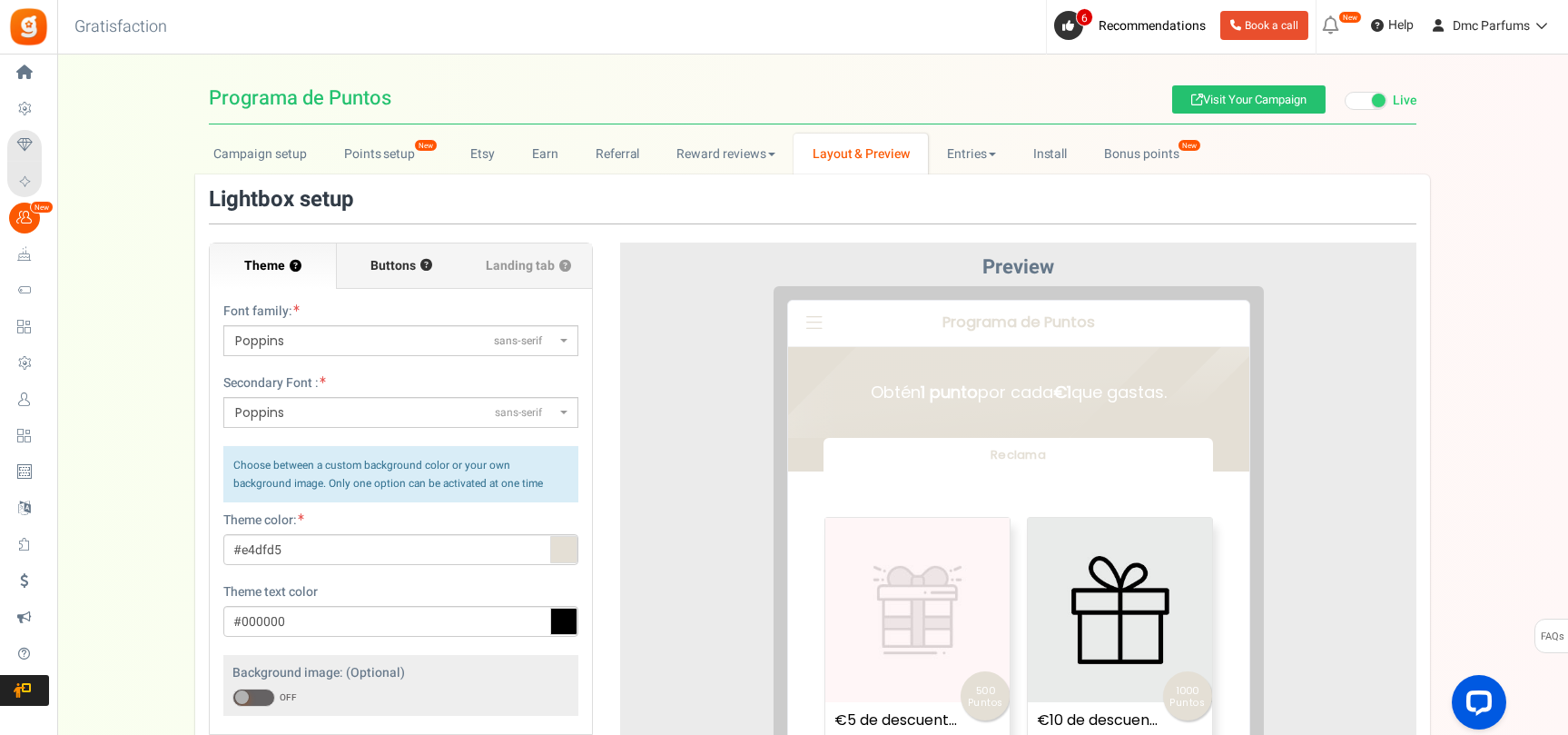
click at [401, 272] on span "Buttons" at bounding box center [394, 266] width 46 height 18
click at [0, 0] on input "Buttons ?" at bounding box center [0, 0] width 0 height 0
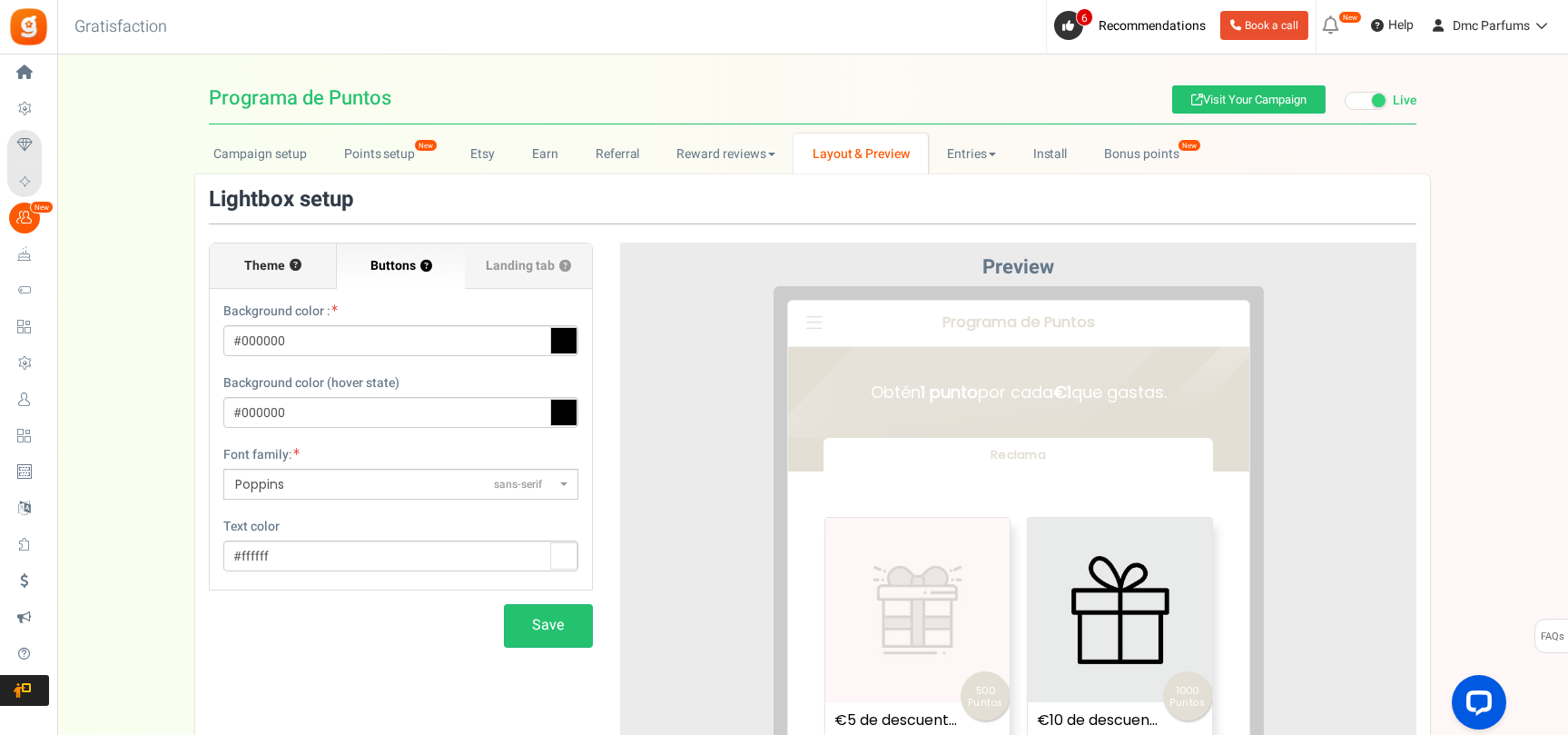
drag, startPoint x: 261, startPoint y: 283, endPoint x: 436, endPoint y: 399, distance: 210.0
click at [262, 284] on label "Theme ?" at bounding box center [273, 267] width 127 height 46
click at [0, 0] on input "Theme ?" at bounding box center [0, 0] width 0 height 0
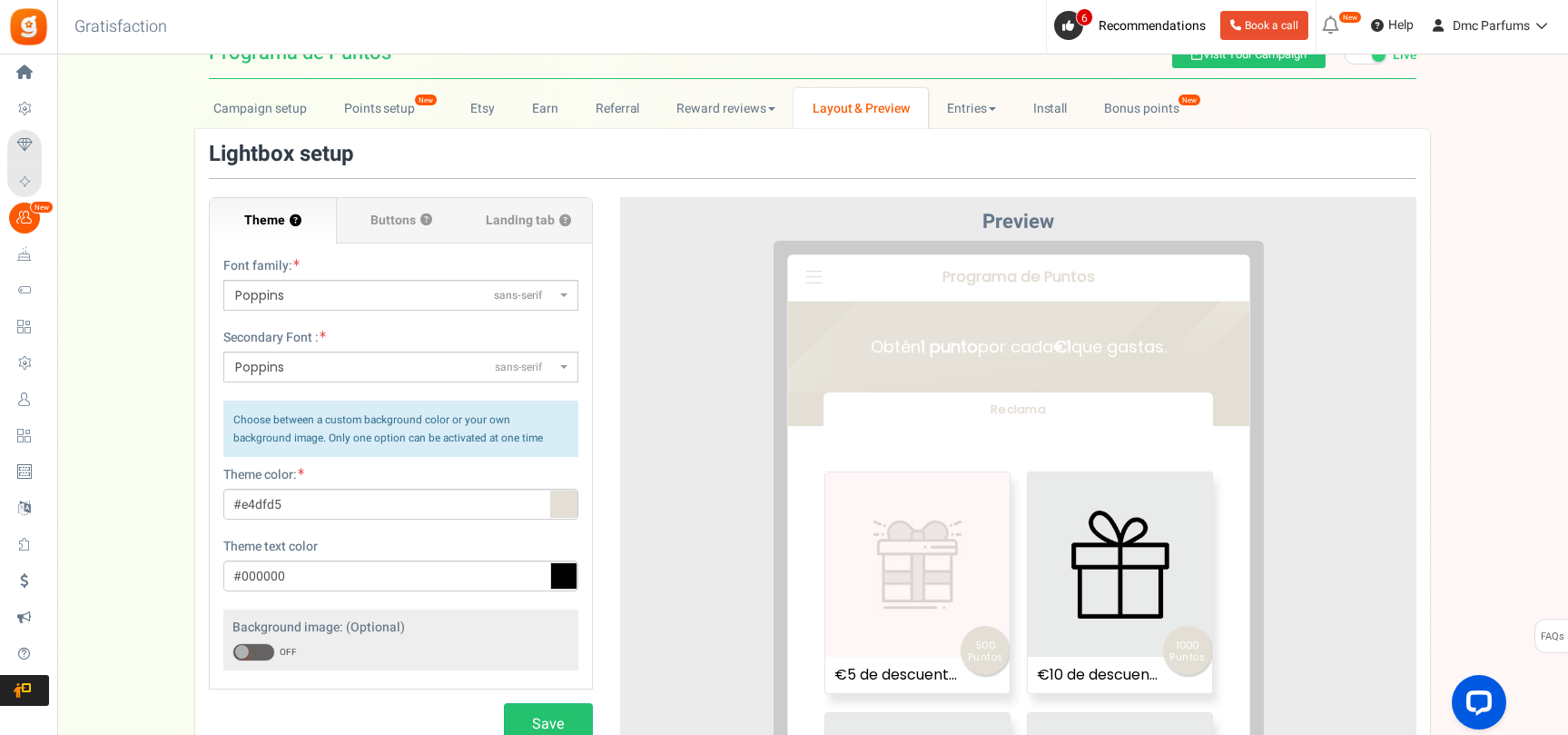
scroll to position [91, 0]
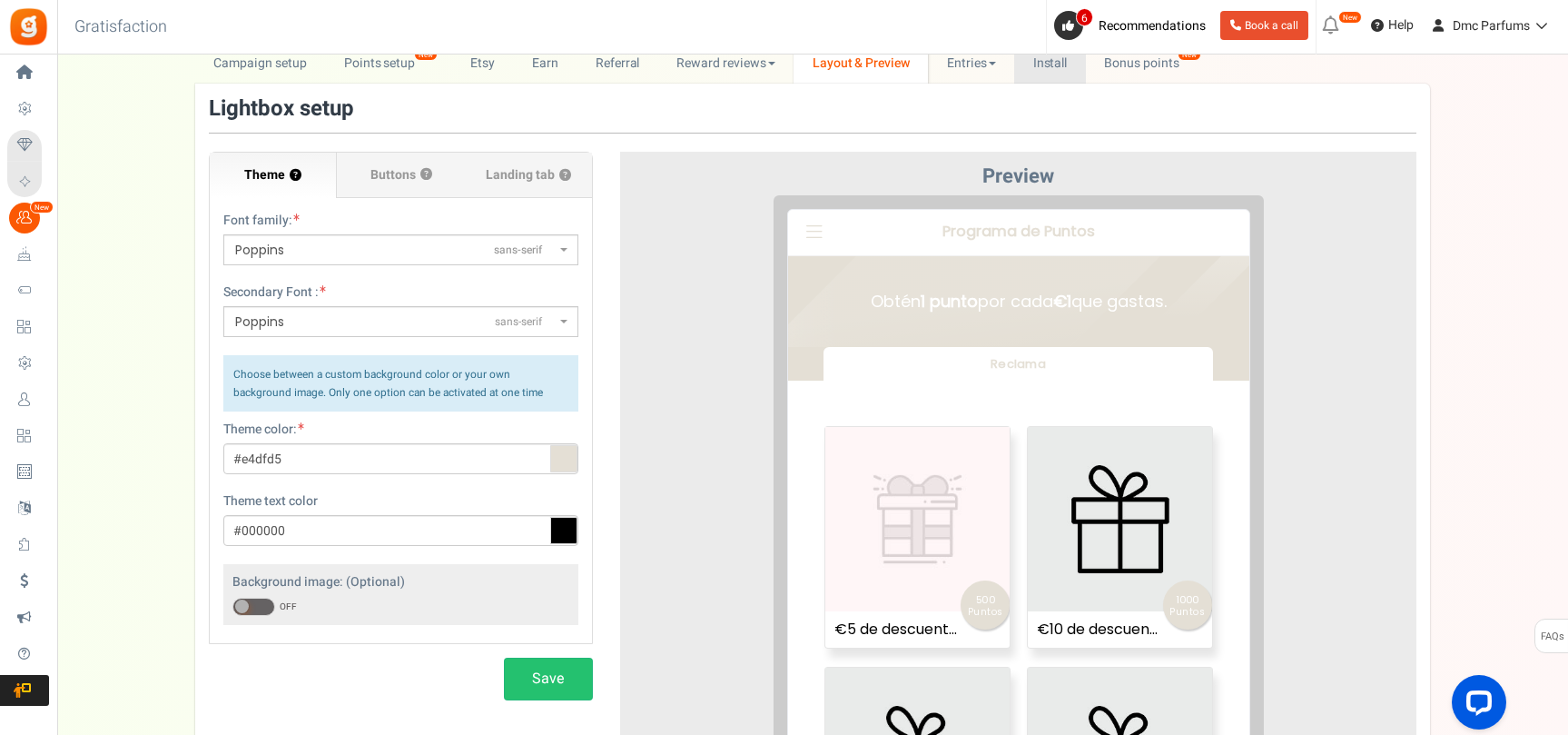
click at [1047, 78] on link "Install" at bounding box center [1050, 63] width 72 height 41
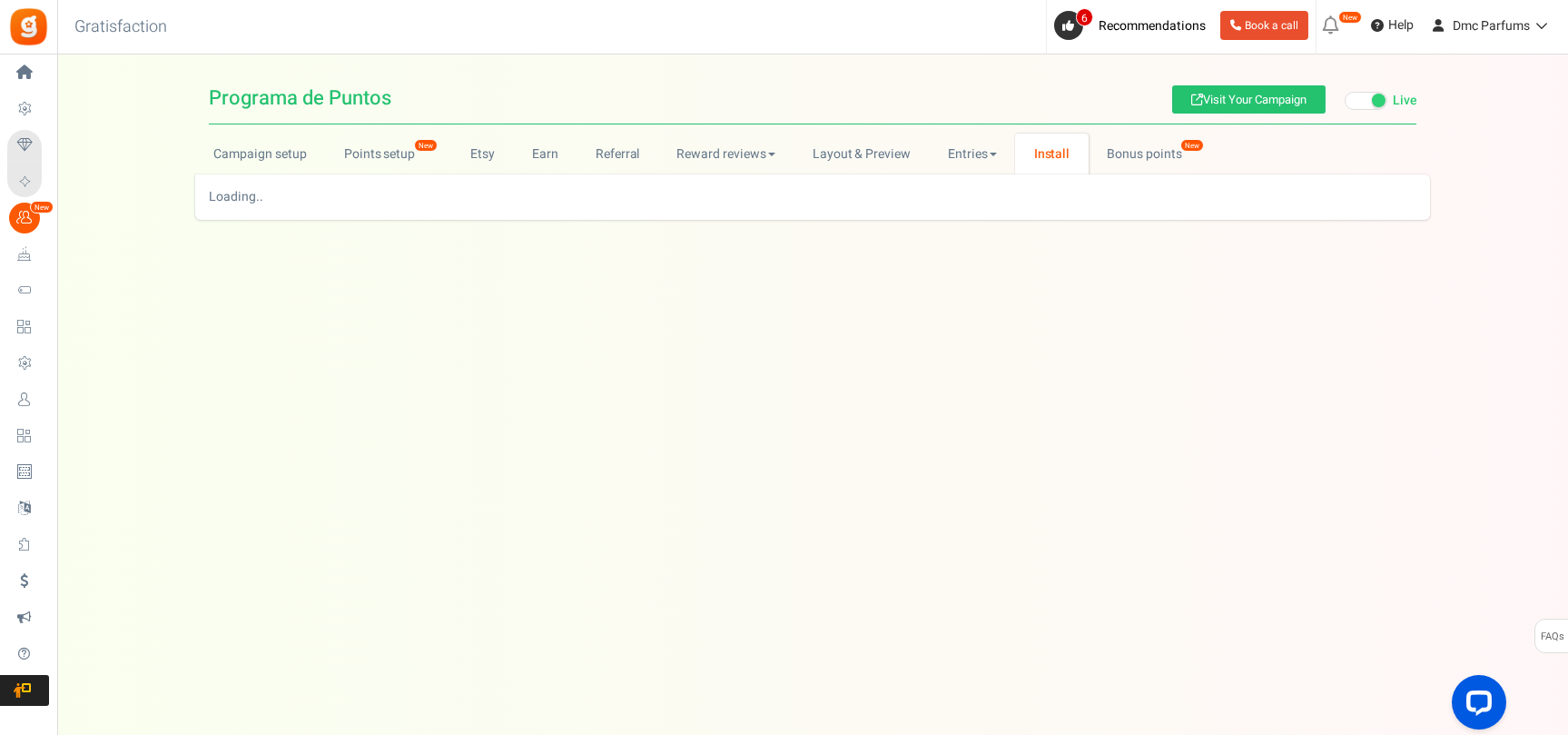
scroll to position [0, 0]
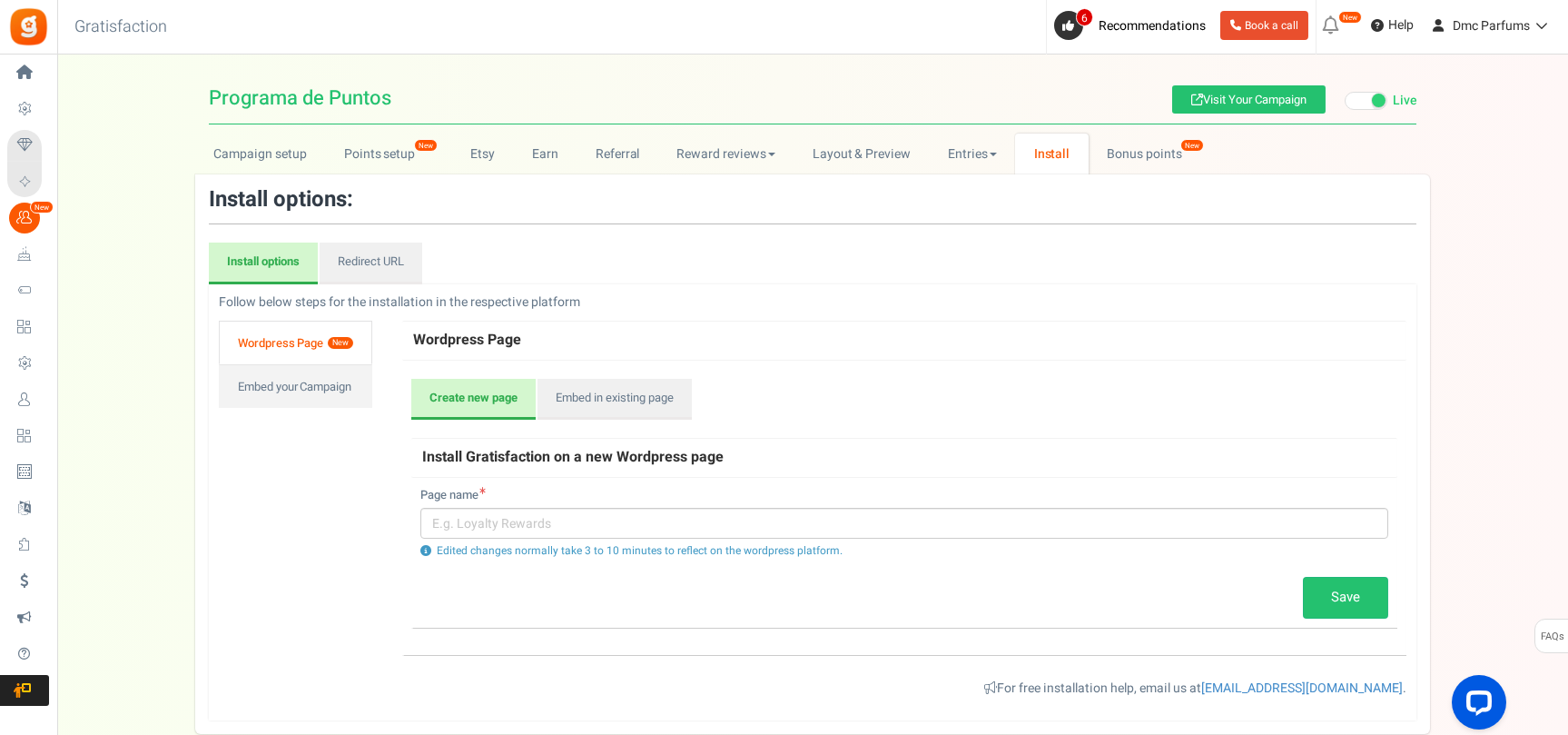
click at [595, 501] on div "Page name Edited changes normally take 3 to 10 minutes to reflect on the wordpr…" at bounding box center [905, 523] width 968 height 73
click at [601, 517] on input "text" at bounding box center [905, 523] width 968 height 31
click at [876, 162] on link "Layout & Preview" at bounding box center [861, 153] width 135 height 41
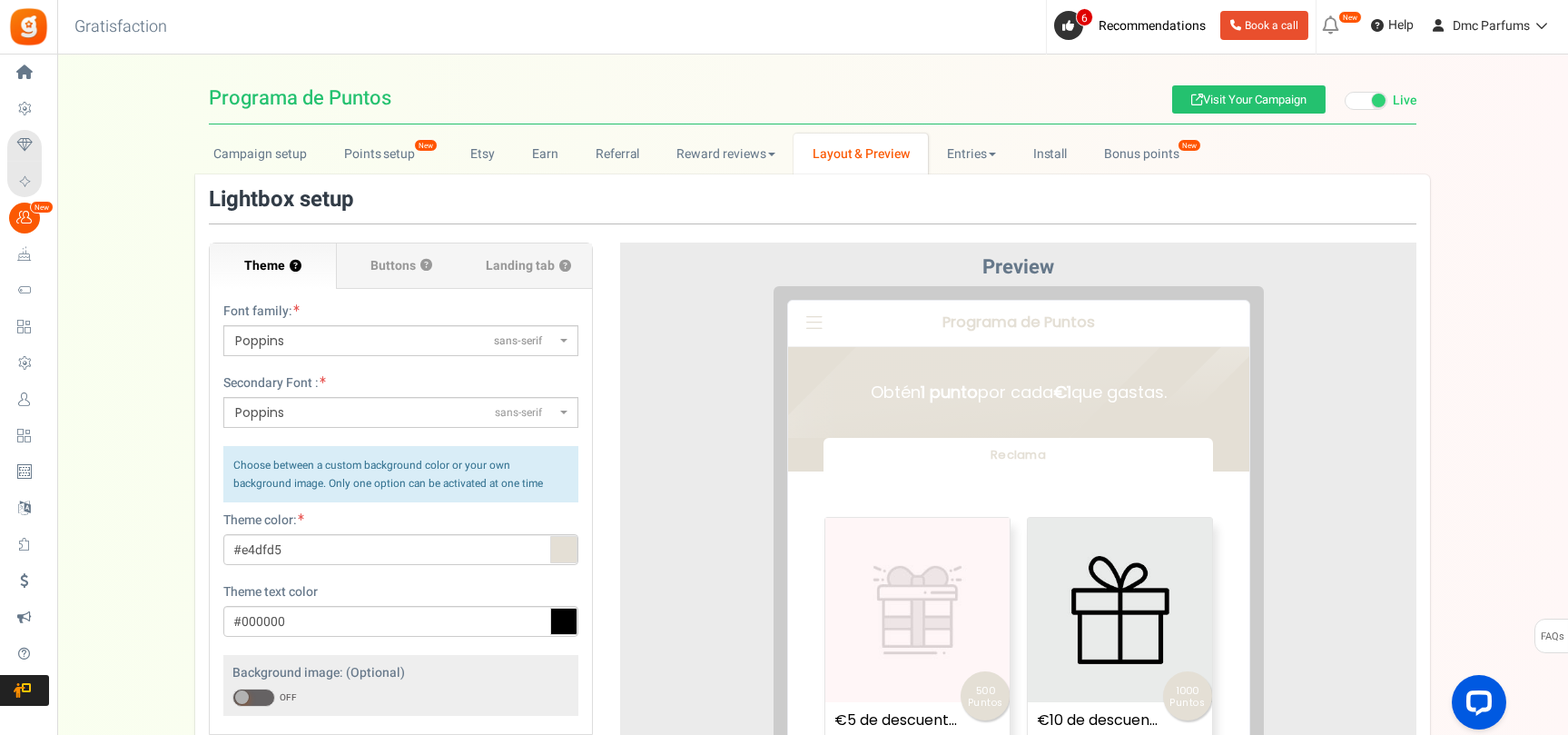
scroll to position [91, 0]
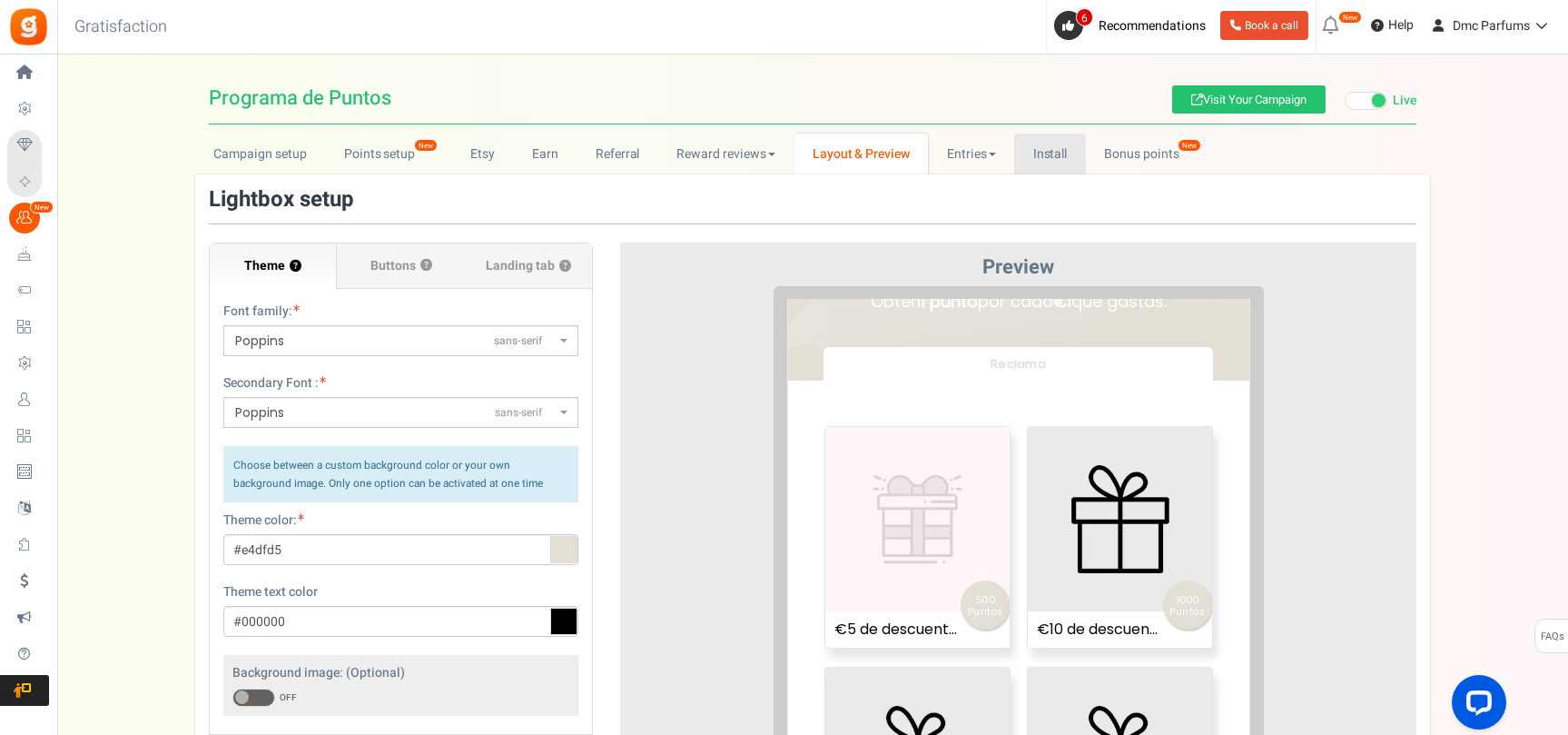
click at [1060, 152] on link "Install" at bounding box center [1050, 153] width 72 height 41
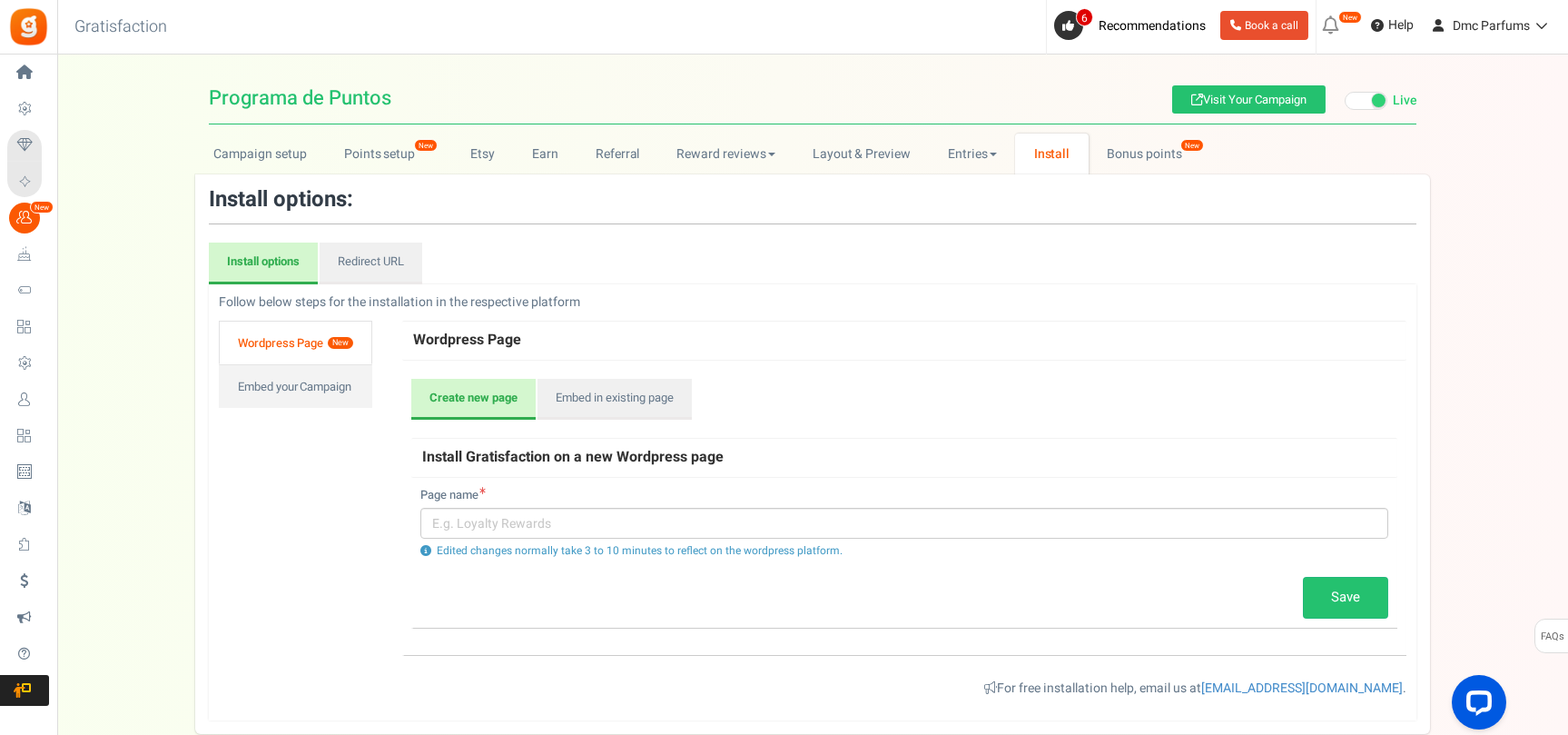
scroll to position [0, 0]
click at [319, 444] on div "Follow below steps for the installation in the respective platform Follow the b…" at bounding box center [812, 502] width 1210 height 418
click at [327, 341] on link "Wordpress Page New" at bounding box center [295, 342] width 153 height 44
drag, startPoint x: 319, startPoint y: 397, endPoint x: 329, endPoint y: 452, distance: 55.9
click at [320, 397] on link "Embed your Campaign" at bounding box center [295, 386] width 153 height 44
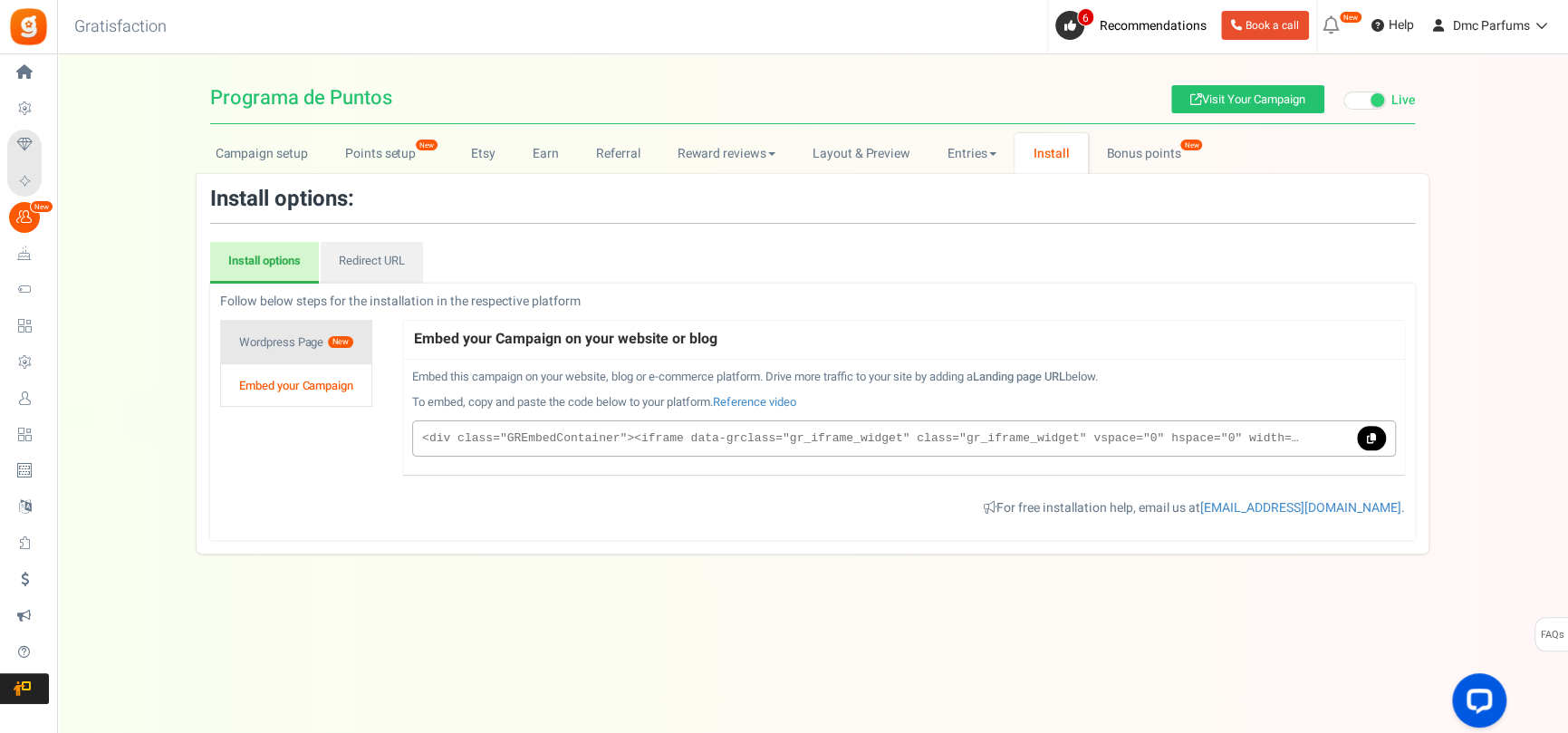
click at [307, 343] on link "Wordpress Page New" at bounding box center [296, 341] width 152 height 44
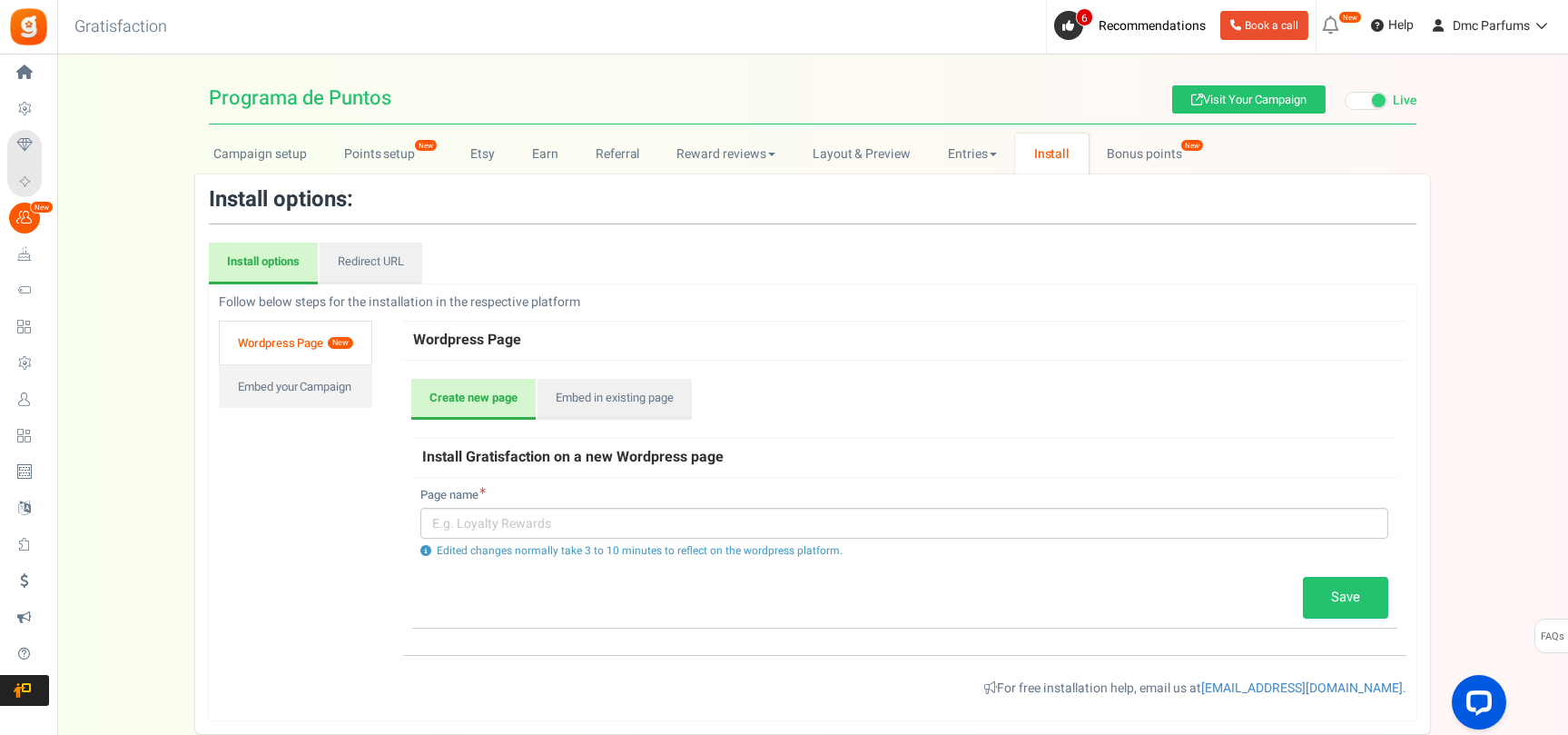
click at [128, 16] on h3 "Gratisfaction" at bounding box center [120, 27] width 132 height 37
click at [128, 17] on h3 "Gratisfaction" at bounding box center [120, 27] width 132 height 37
click at [128, 18] on h3 "Gratisfaction" at bounding box center [120, 27] width 132 height 37
copy div "Gratisfaction 0 WARNING 6 Recommendations Book a call New [New!] Pay with point…"
